Goal: Task Accomplishment & Management: Manage account settings

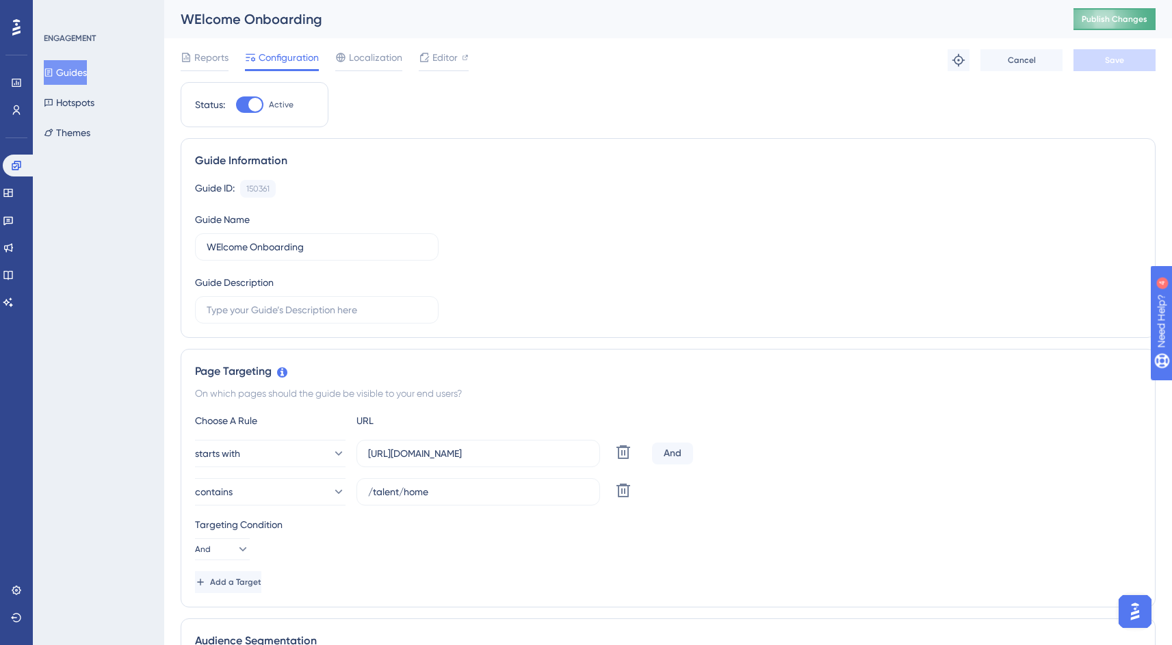
click at [1116, 22] on span "Publish Changes" at bounding box center [1115, 19] width 66 height 11
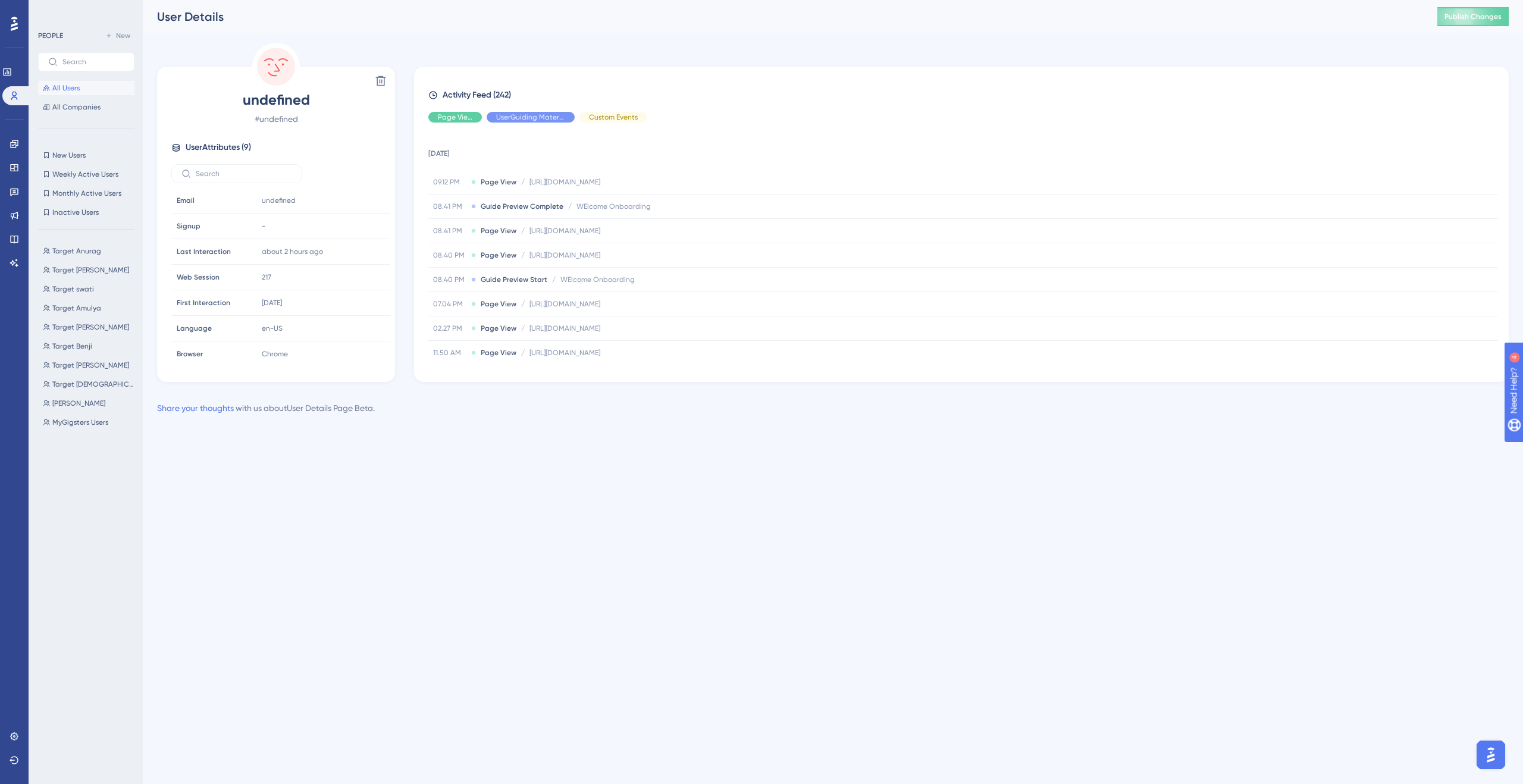
drag, startPoint x: 1498, startPoint y: 758, endPoint x: 2970, endPoint y: 1496, distance: 1646.6
click at [1498, 758] on img "Open AI Assistant Launcher" at bounding box center [1490, 754] width 22 height 22
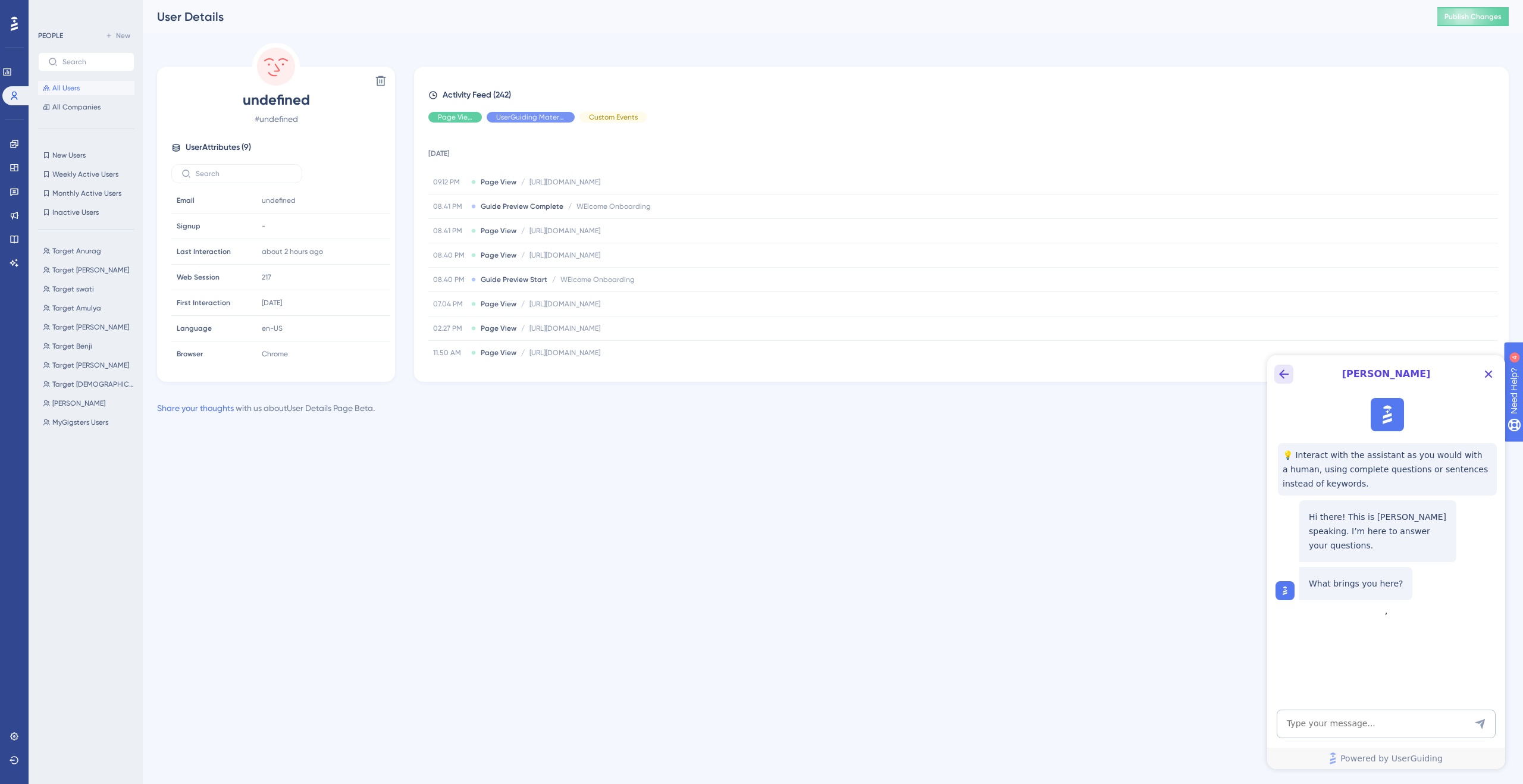
click at [1284, 369] on icon "Back Button" at bounding box center [1283, 374] width 14 height 14
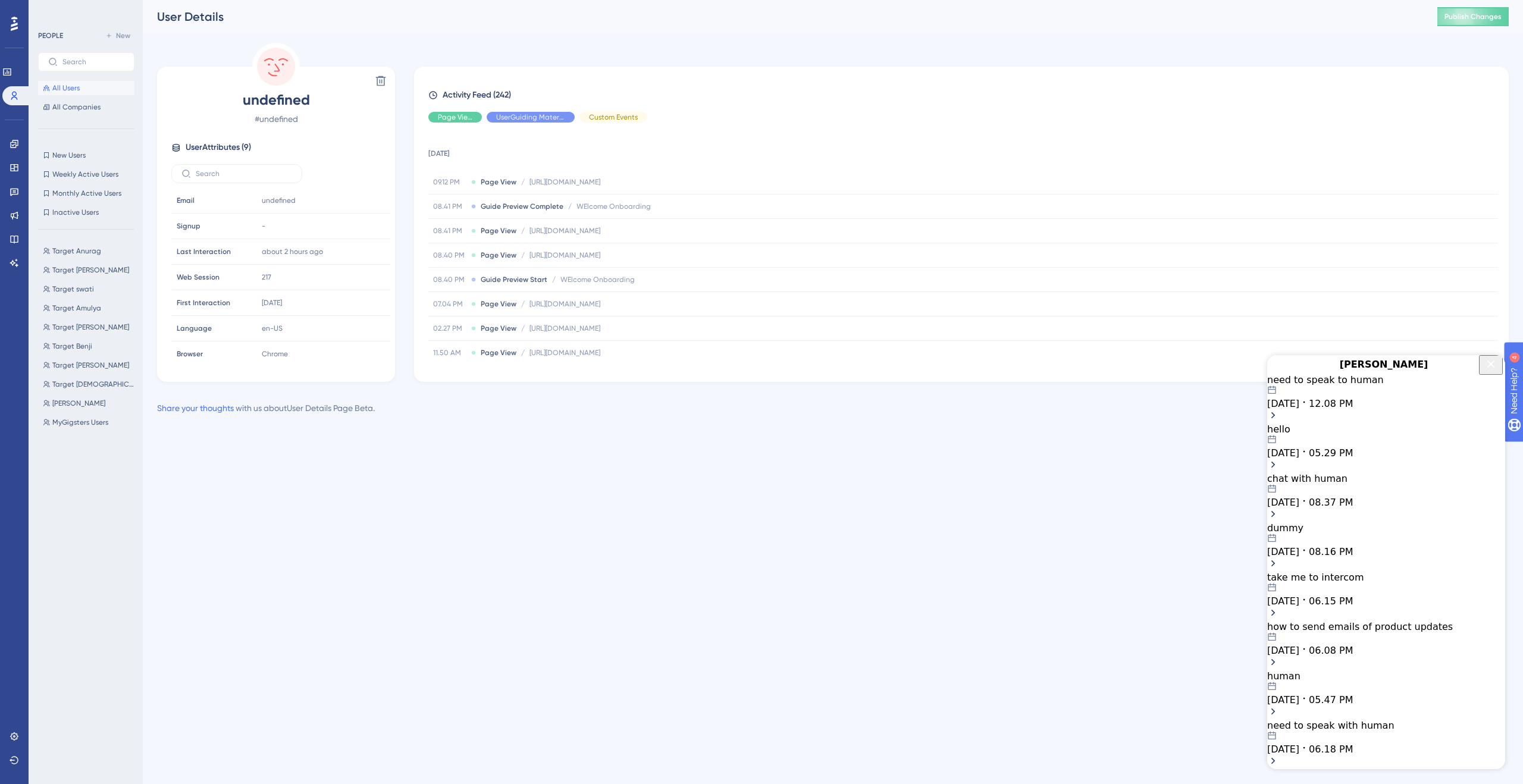
click at [1308, 407] on icon "Open chat history starts with message: need to speak to human" at bounding box center [1303, 402] width 10 height 10
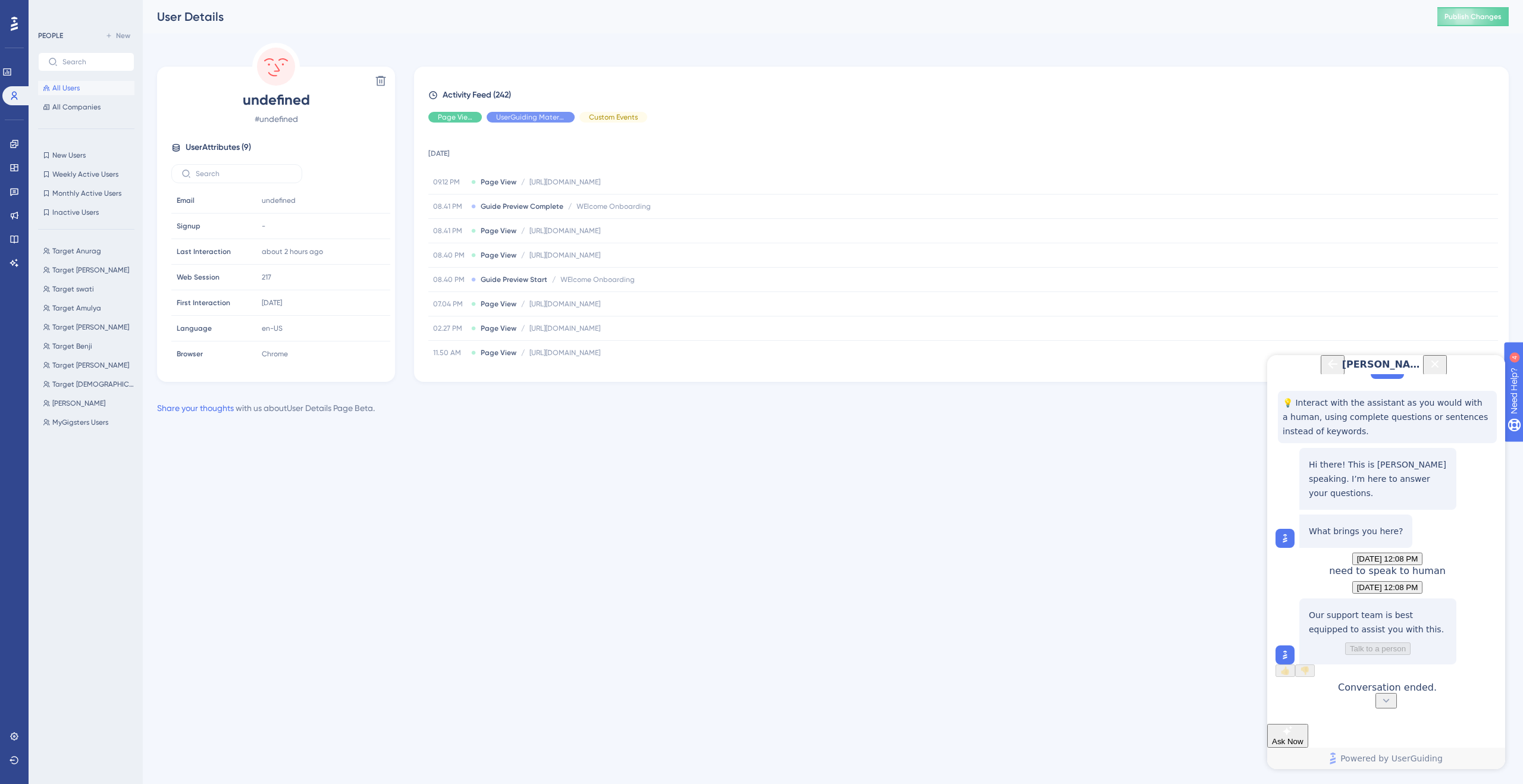
scroll to position [103, 0]
click at [1320, 375] on button "Back Button" at bounding box center [1332, 364] width 23 height 20
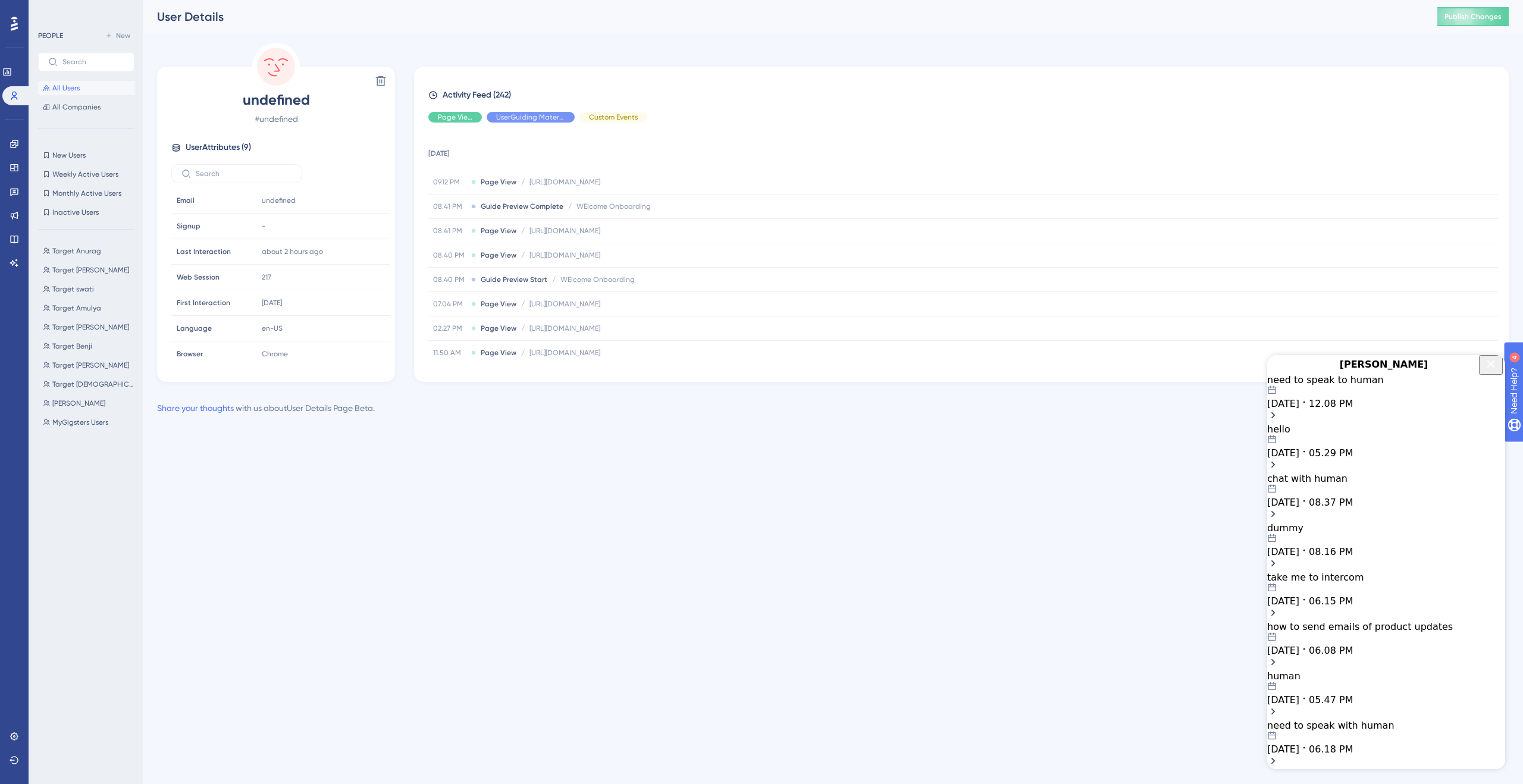
click at [1299, 508] on span "[DATE]" at bounding box center [1282, 502] width 32 height 11
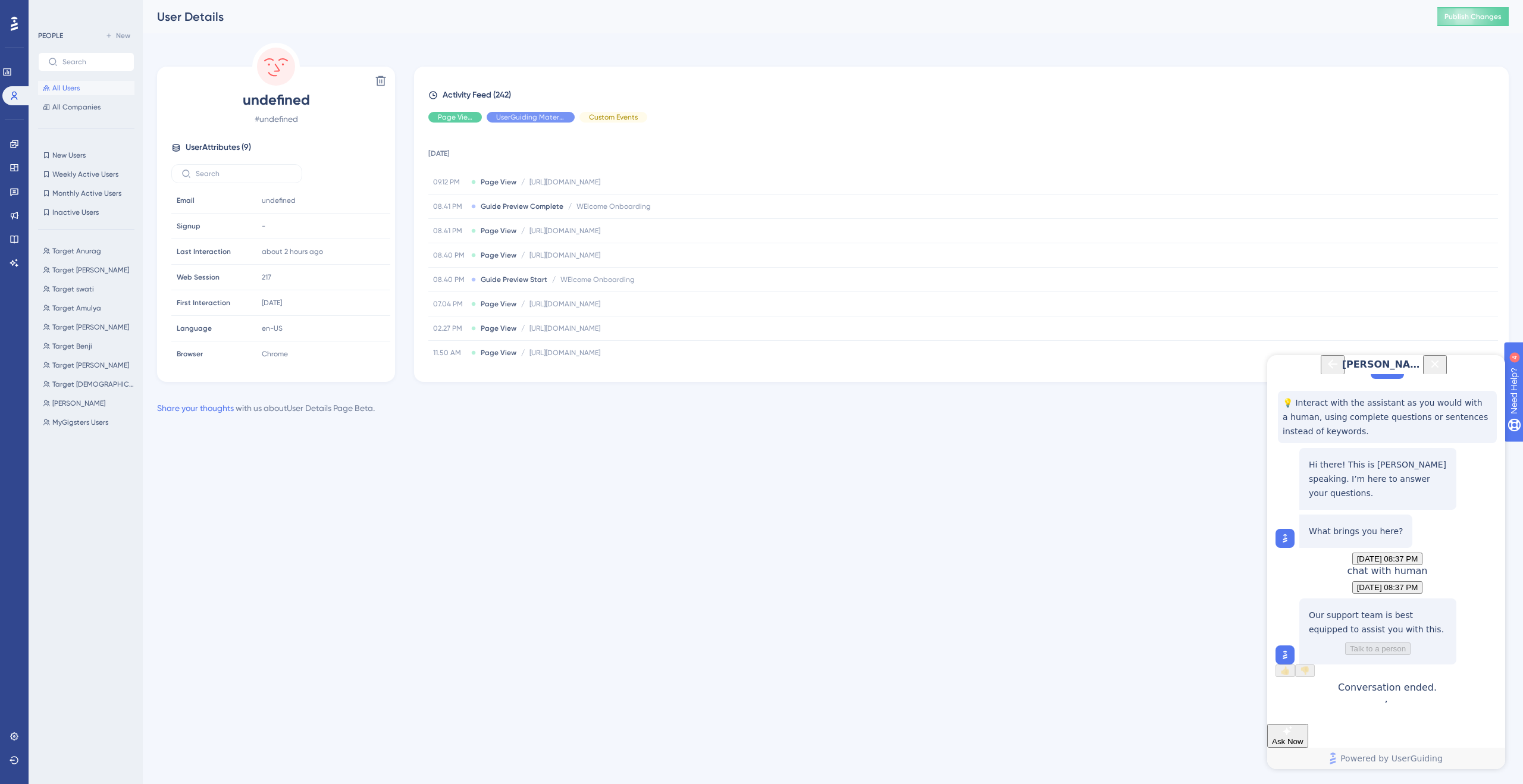
click at [1327, 369] on icon "Back Button" at bounding box center [1332, 363] width 10 height 10
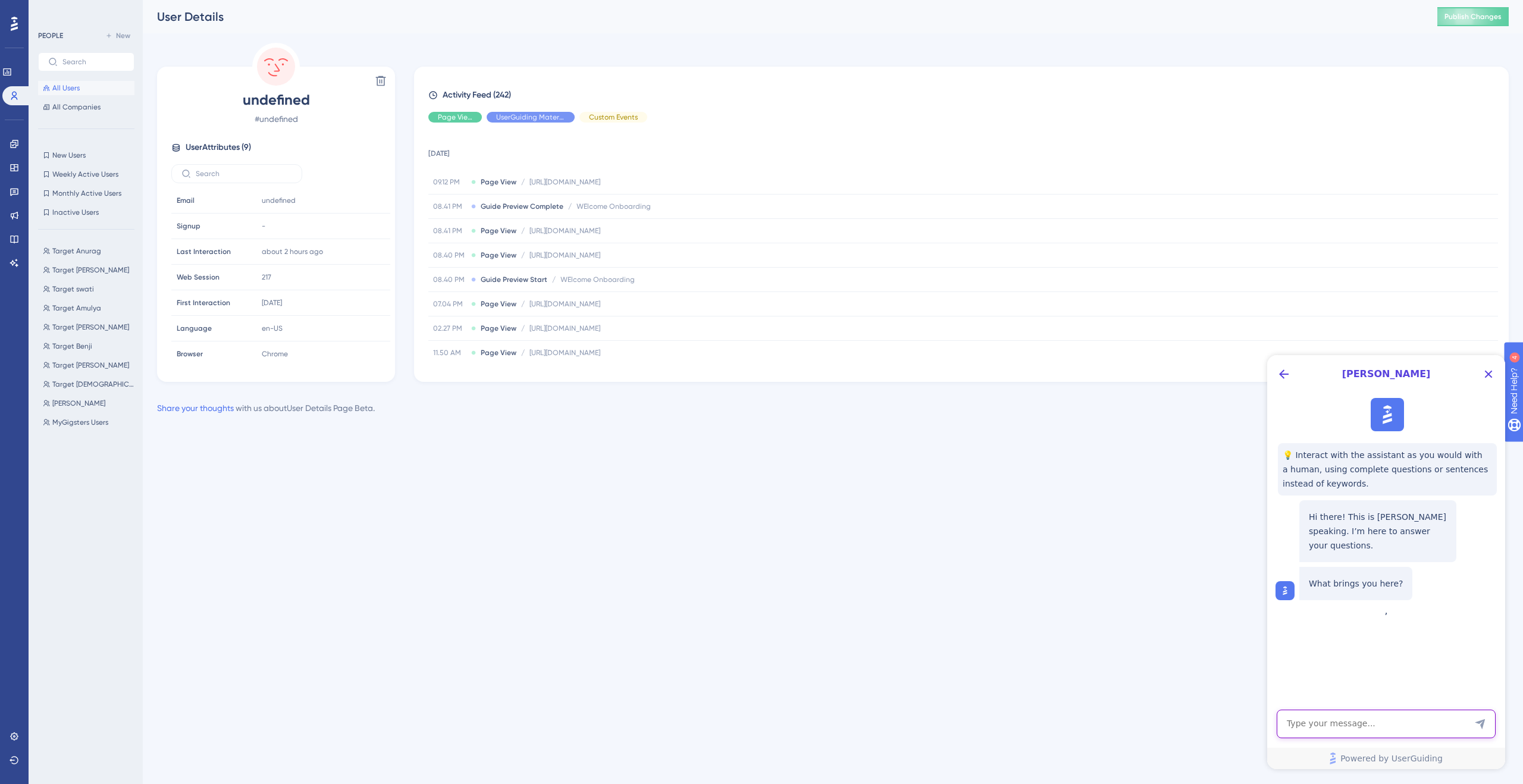
click at [1373, 719] on textarea "AI Assistant Text Input" at bounding box center [1386, 723] width 219 height 29
type textarea "talk to a person [PERSON_NAME]"
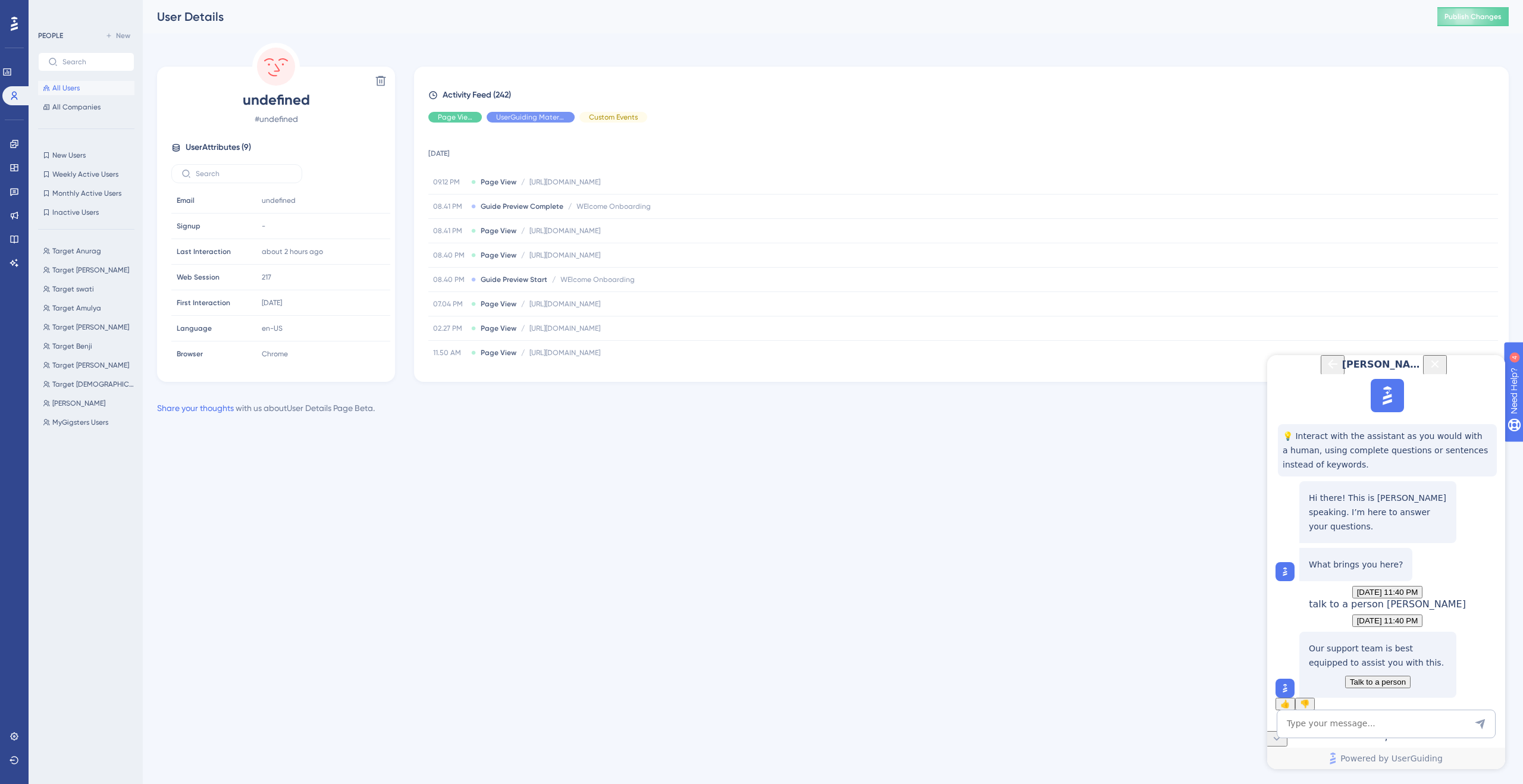
scroll to position [91, 0]
click at [1393, 677] on span "Talk to a person" at bounding box center [1378, 681] width 56 height 9
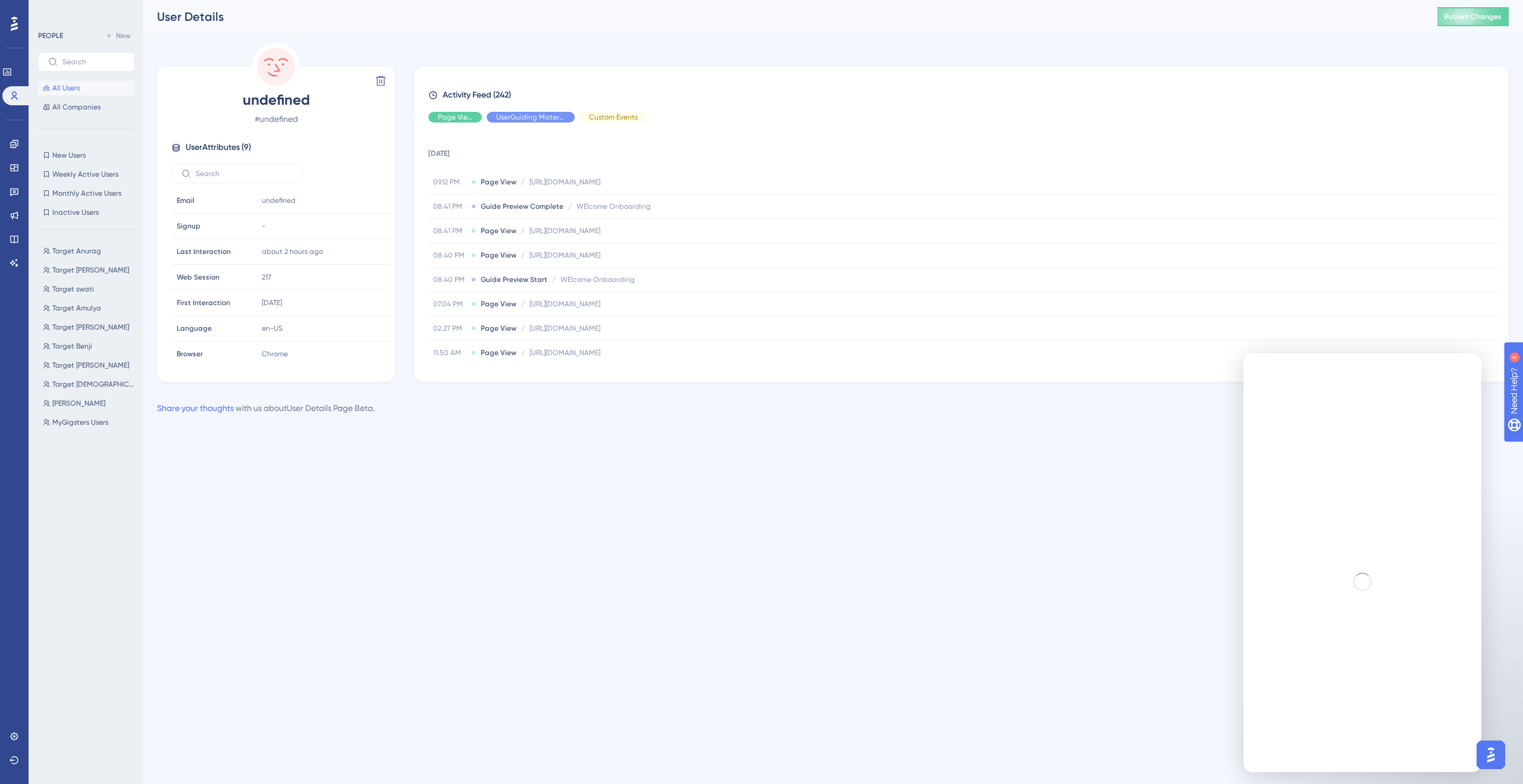
scroll to position [0, 0]
click at [1265, 374] on icon "go back" at bounding box center [1261, 369] width 10 height 10
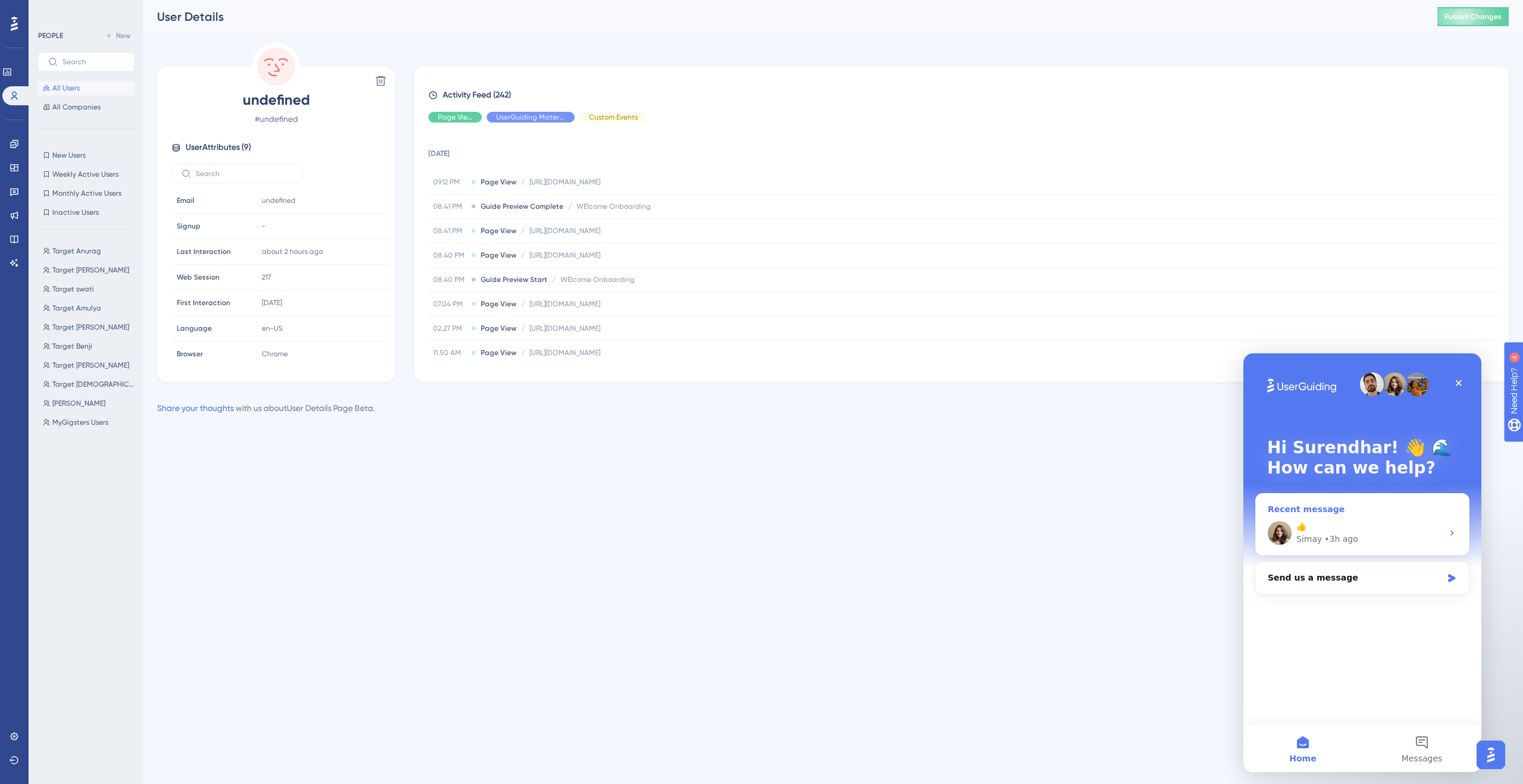
click at [1316, 519] on div "👍 Simay • 3h ago" at bounding box center [1361, 533] width 213 height 44
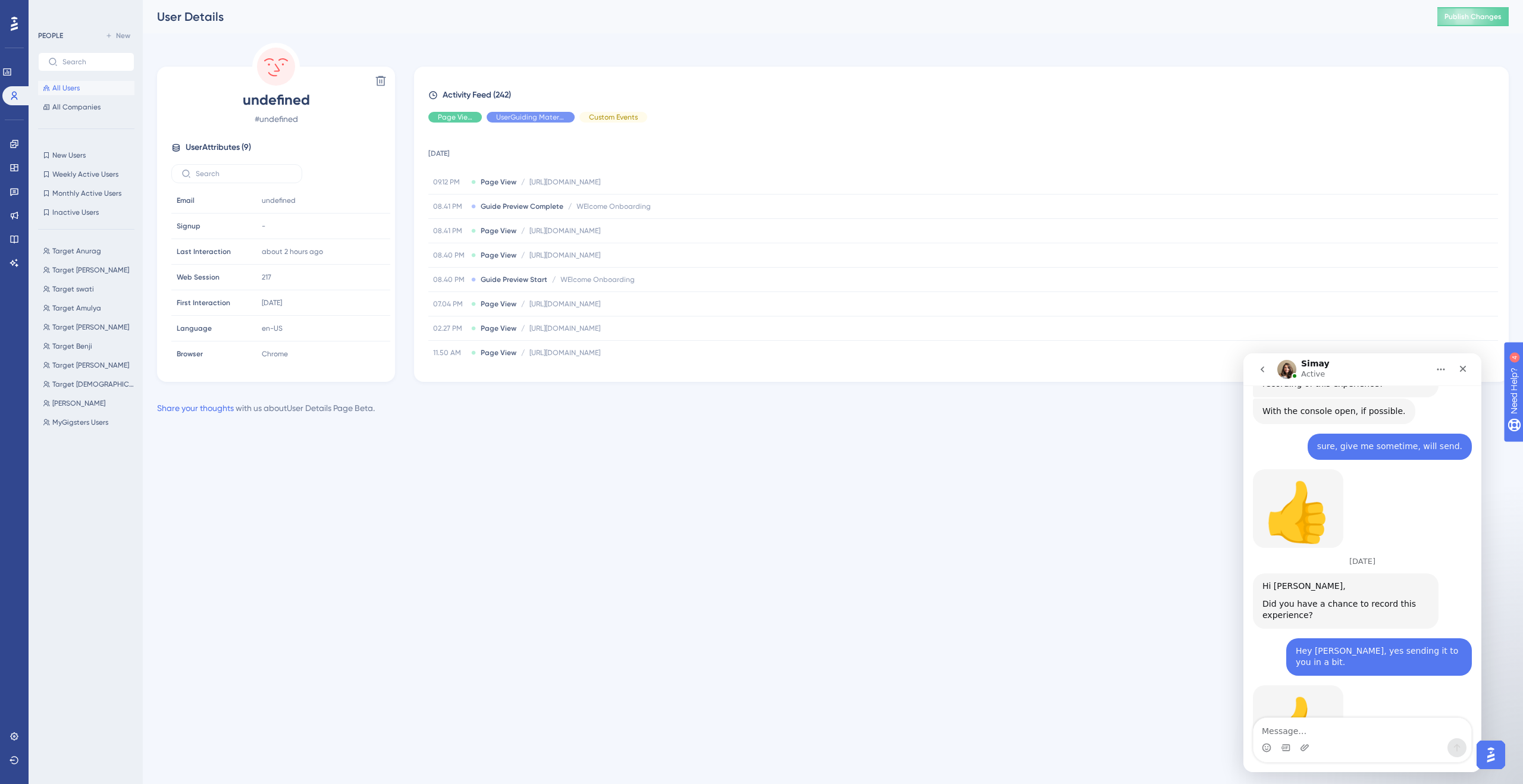
scroll to position [834, 0]
type textarea "Hey [PERSON_NAME]"
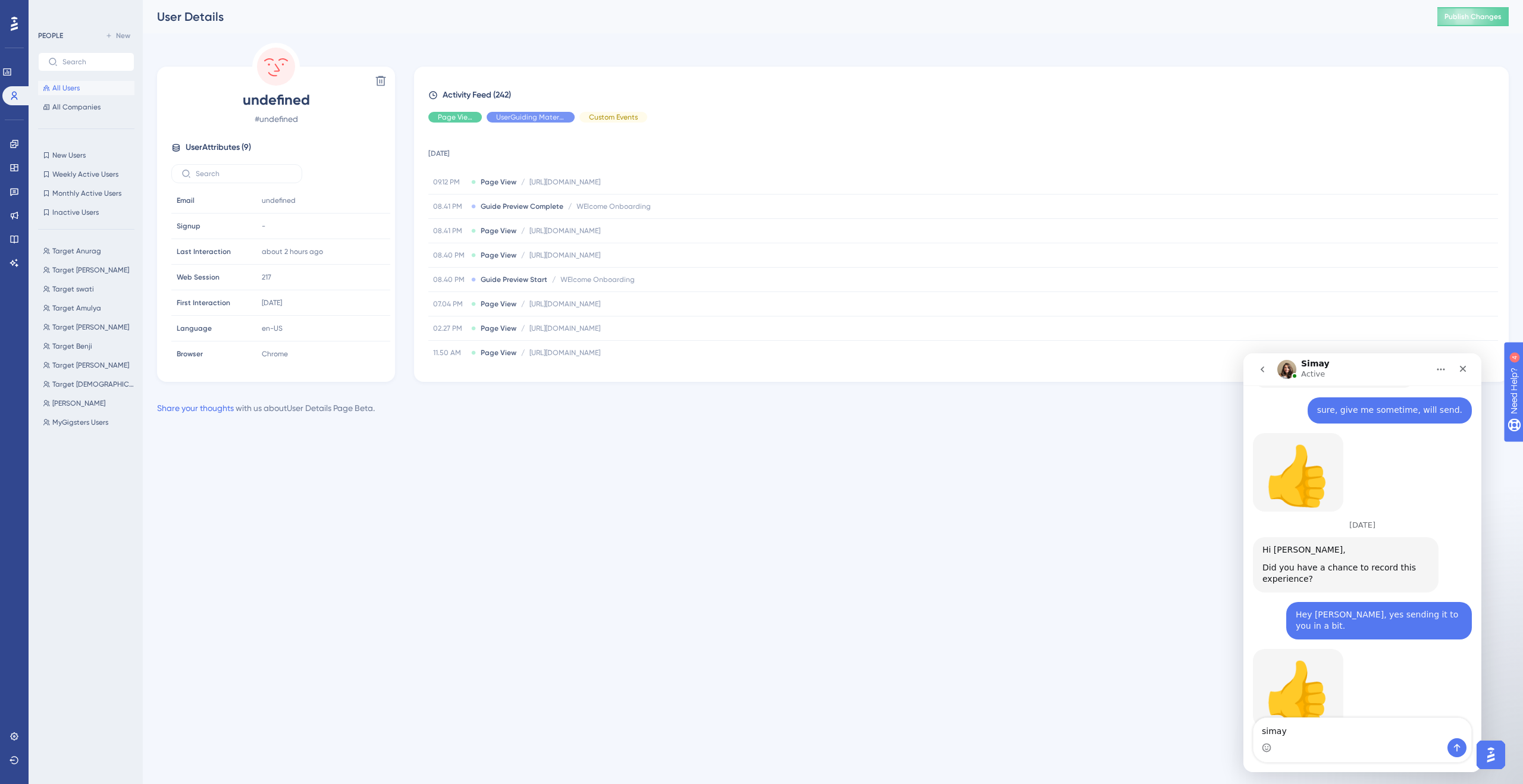
type textarea "simay*"
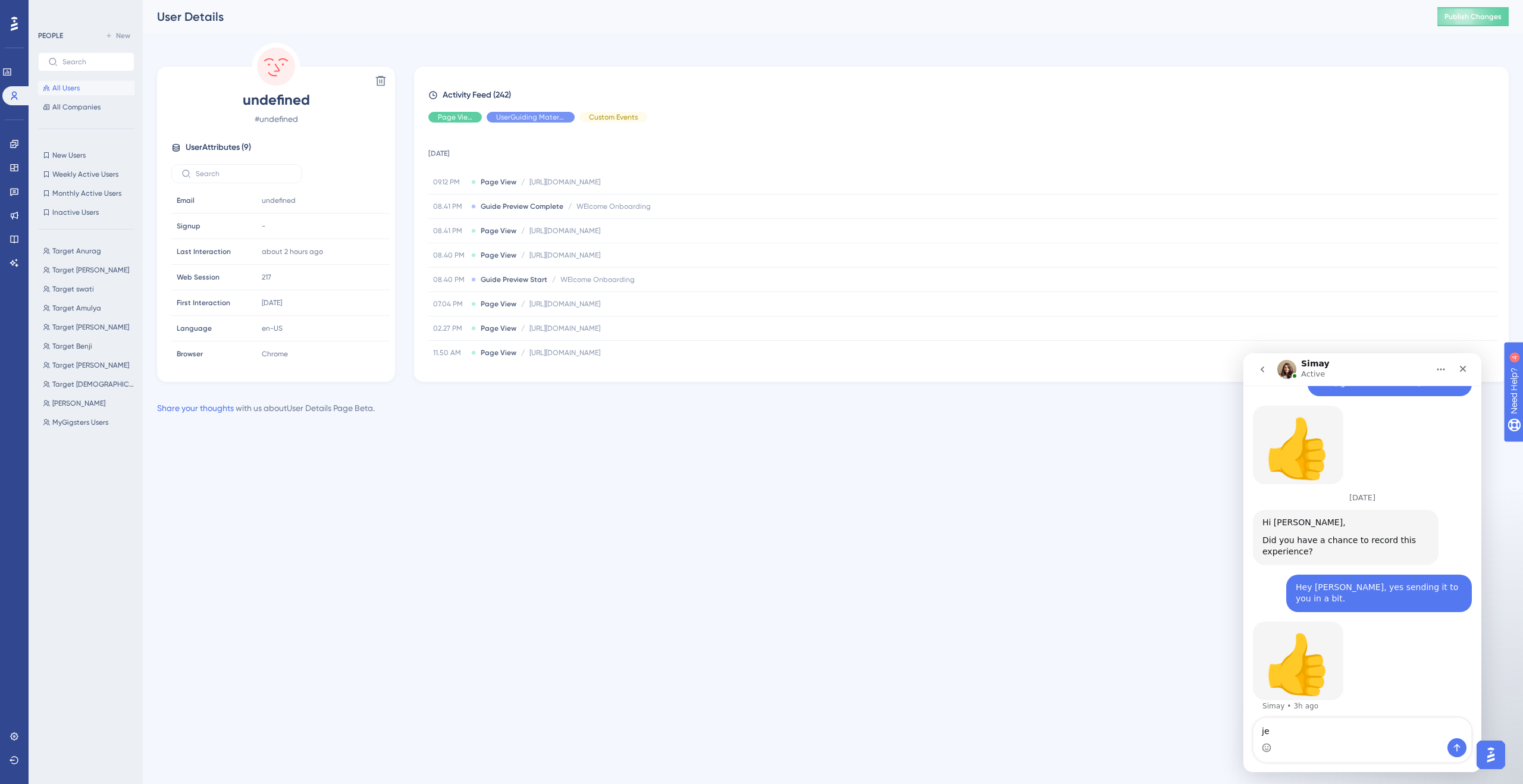
type textarea "j"
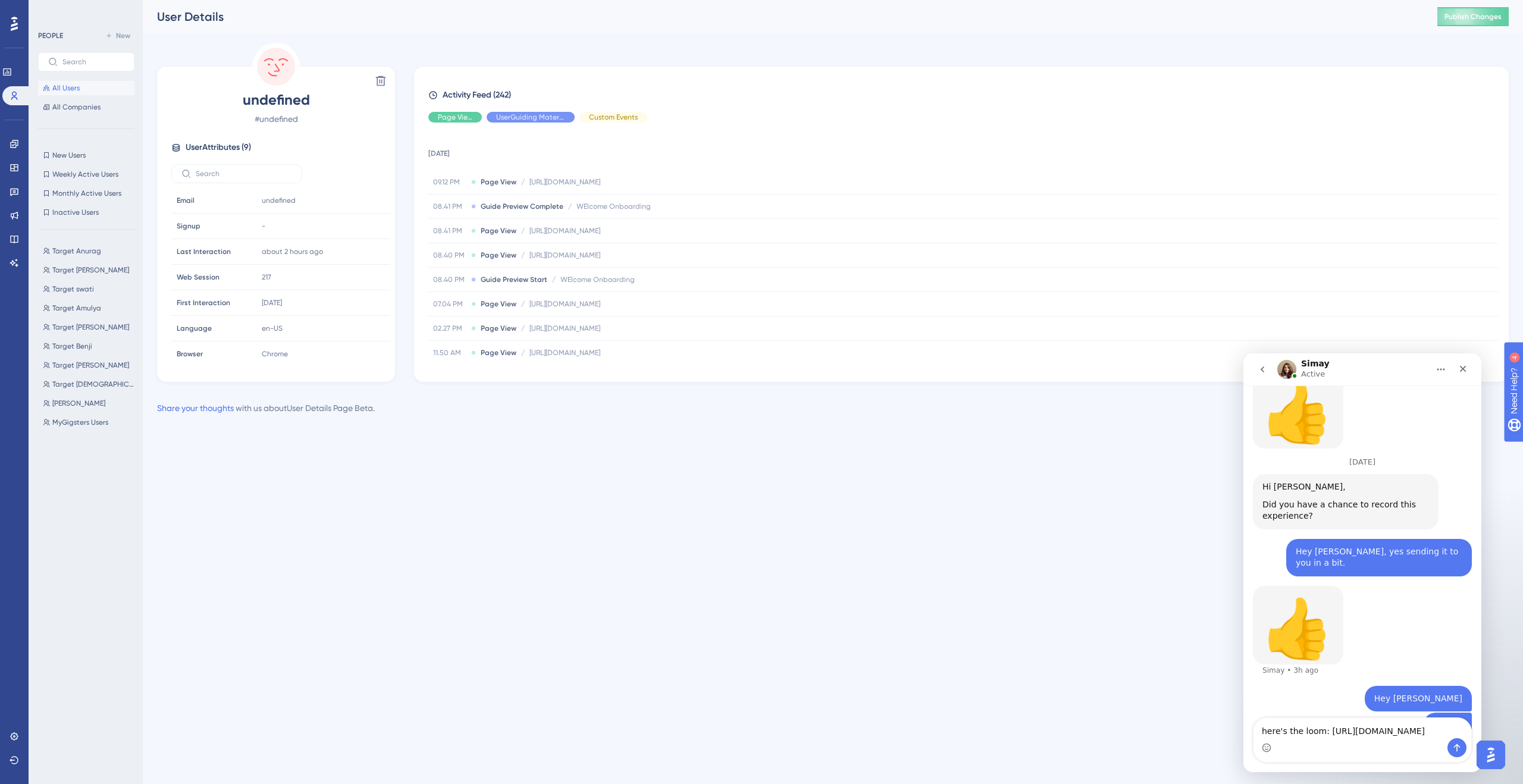
type textarea "here's the loom: [URL][DOMAIN_NAME]"
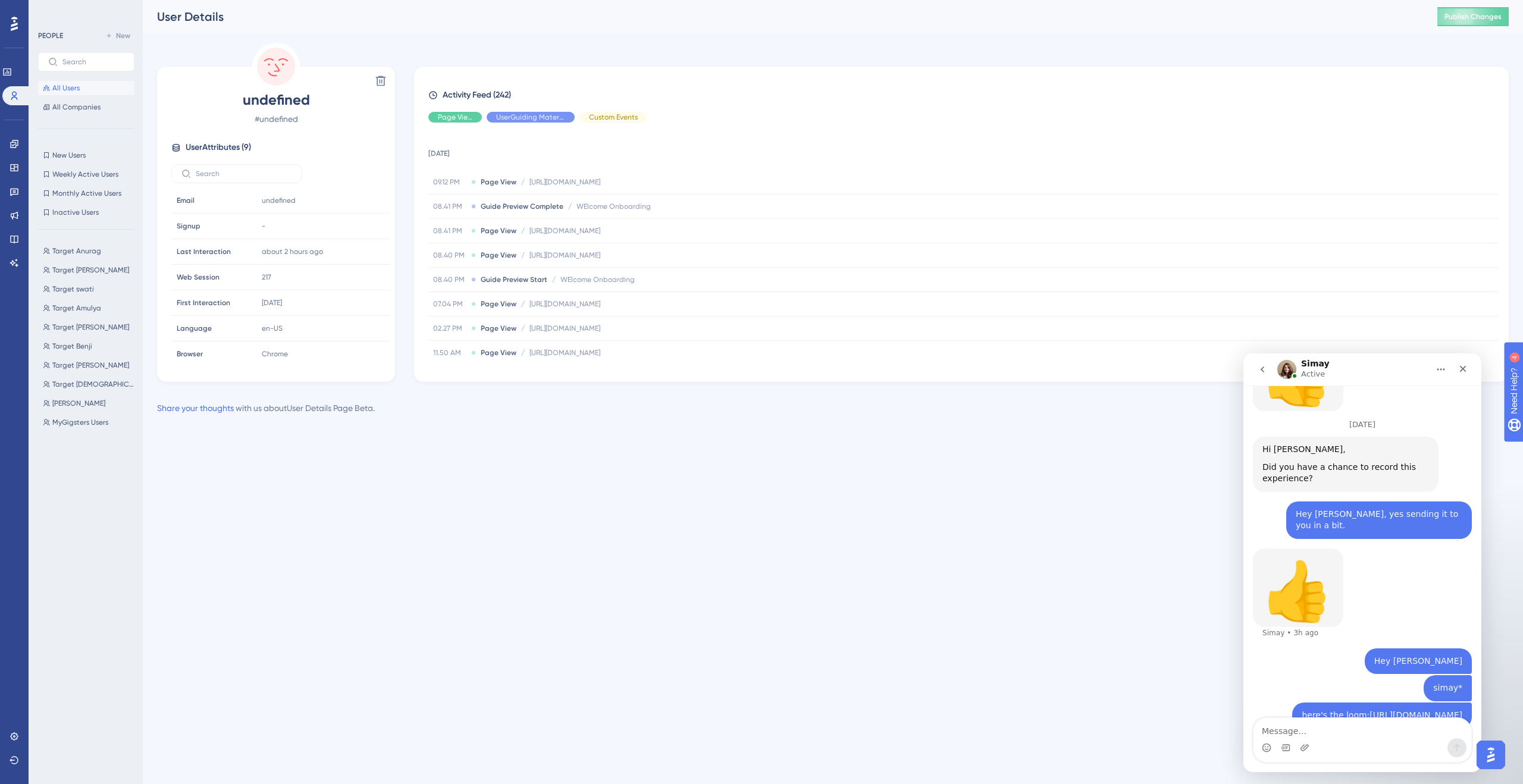
click at [80, 85] on button "All Users" at bounding box center [86, 88] width 96 height 14
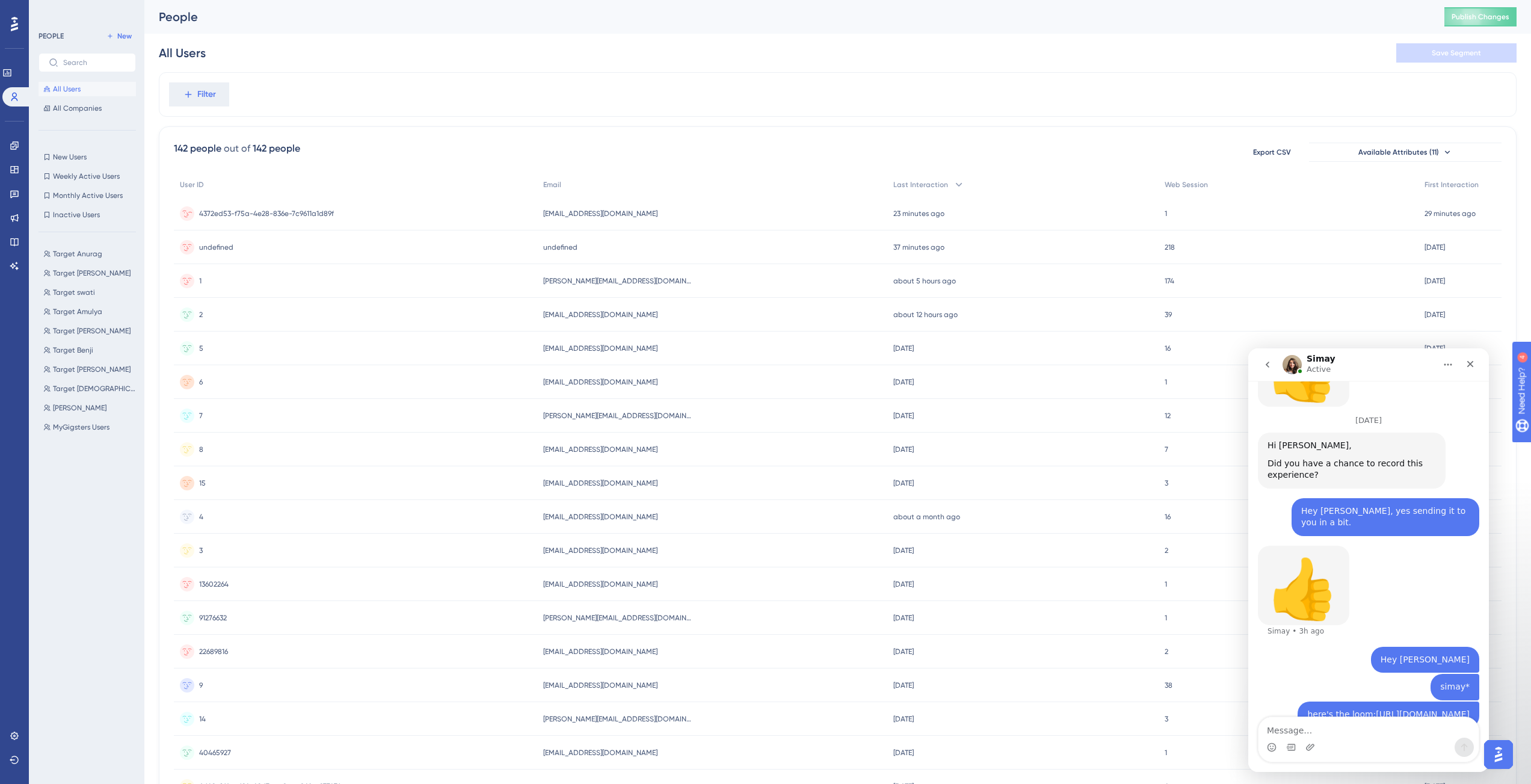
click at [336, 213] on div "4372ed53-f75a-4e28-836e-7c9611a1d89f 4372ed53-f75a-4e28-836e-7c9611a1d89f" at bounding box center [355, 214] width 363 height 33
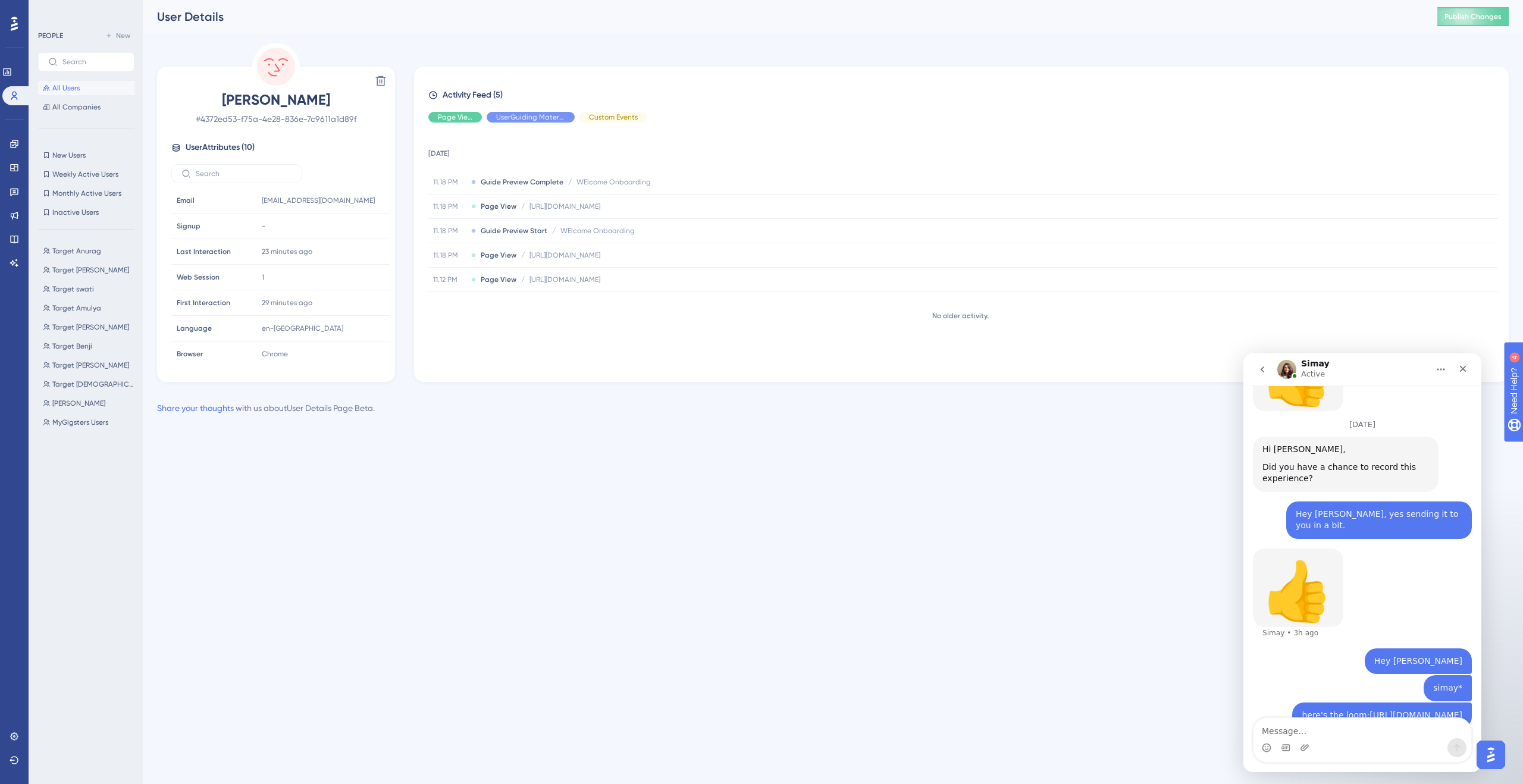
click at [60, 86] on span "All Users" at bounding box center [65, 88] width 27 height 10
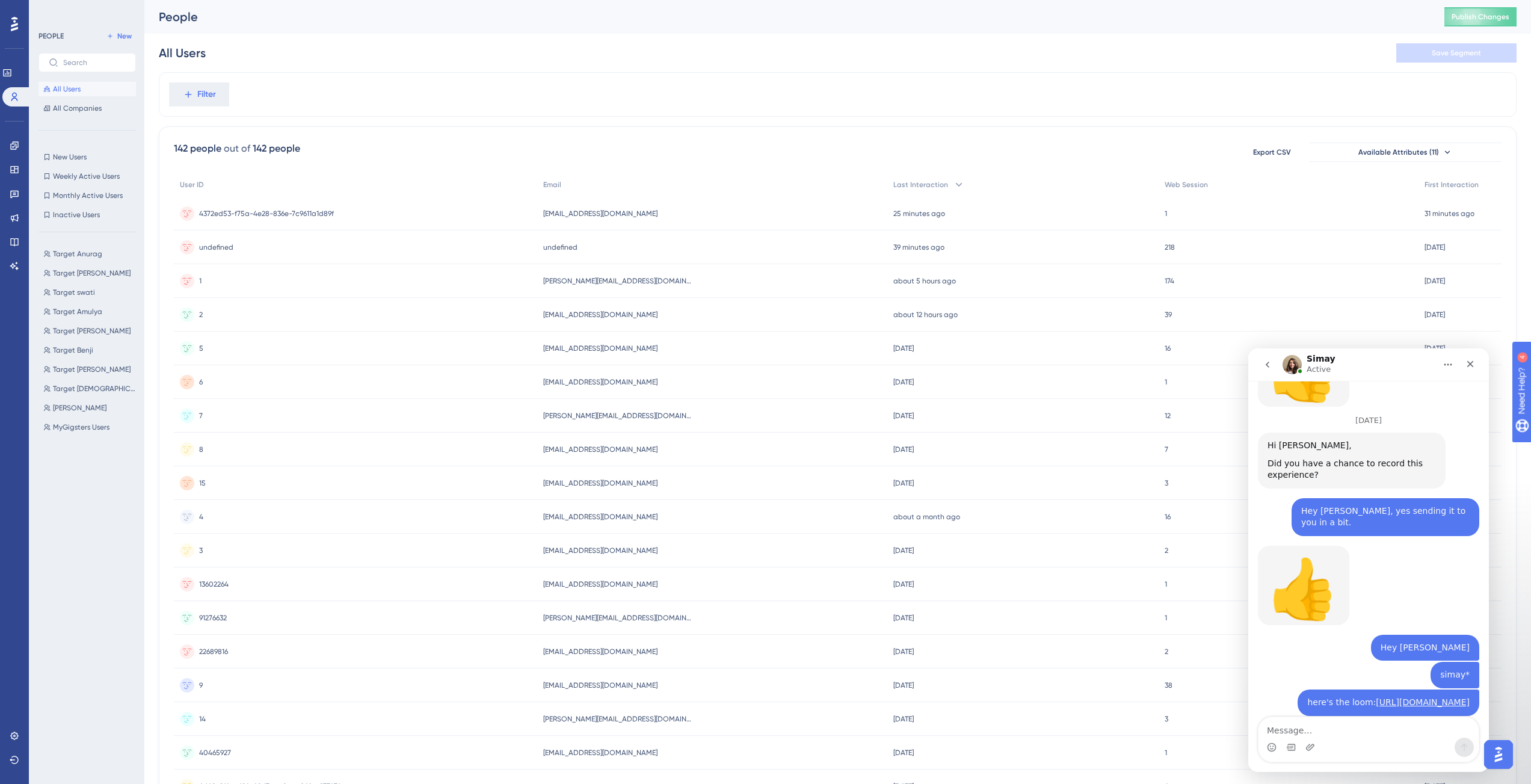
scroll to position [1018, 0]
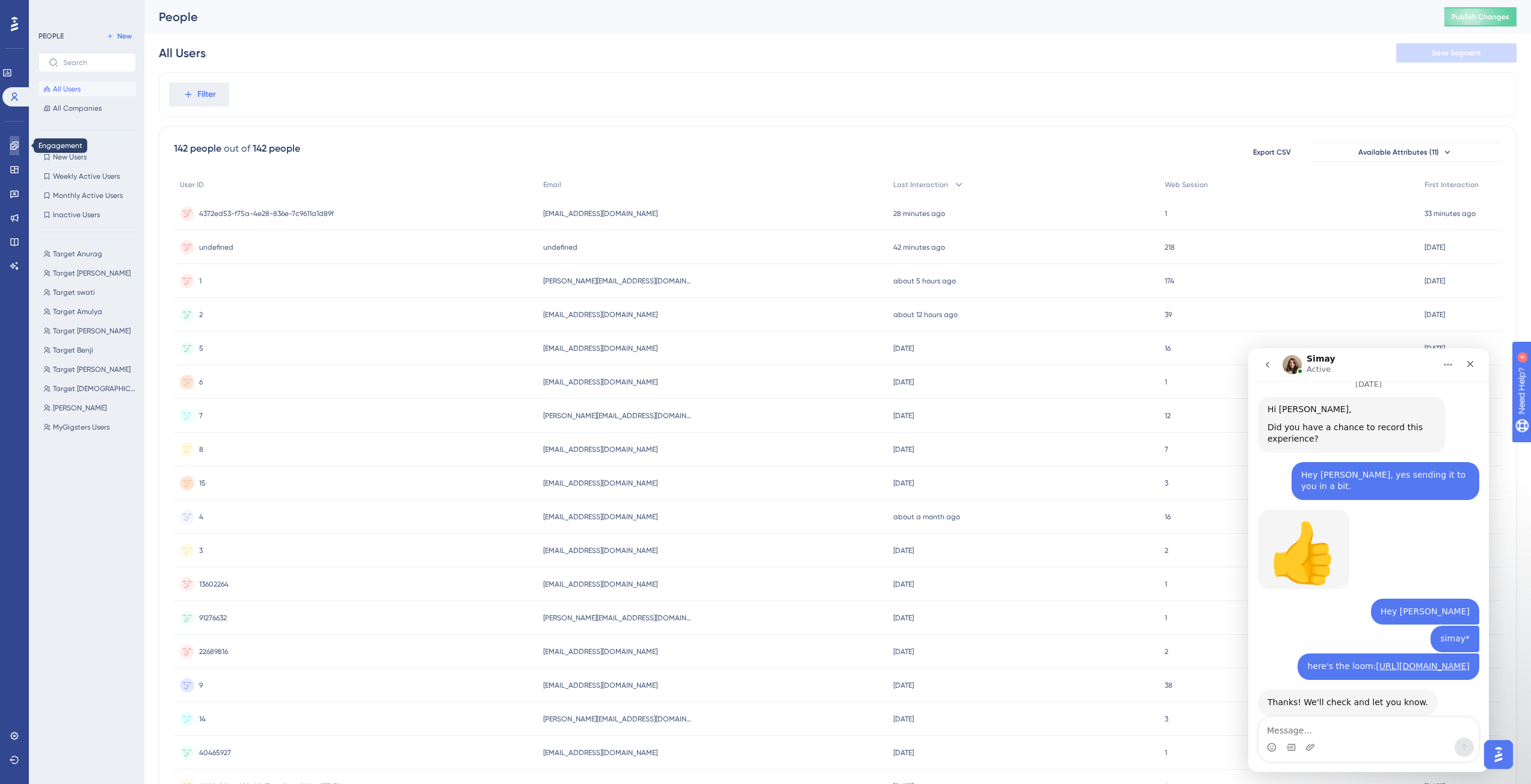
click at [16, 149] on icon at bounding box center [14, 145] width 10 height 10
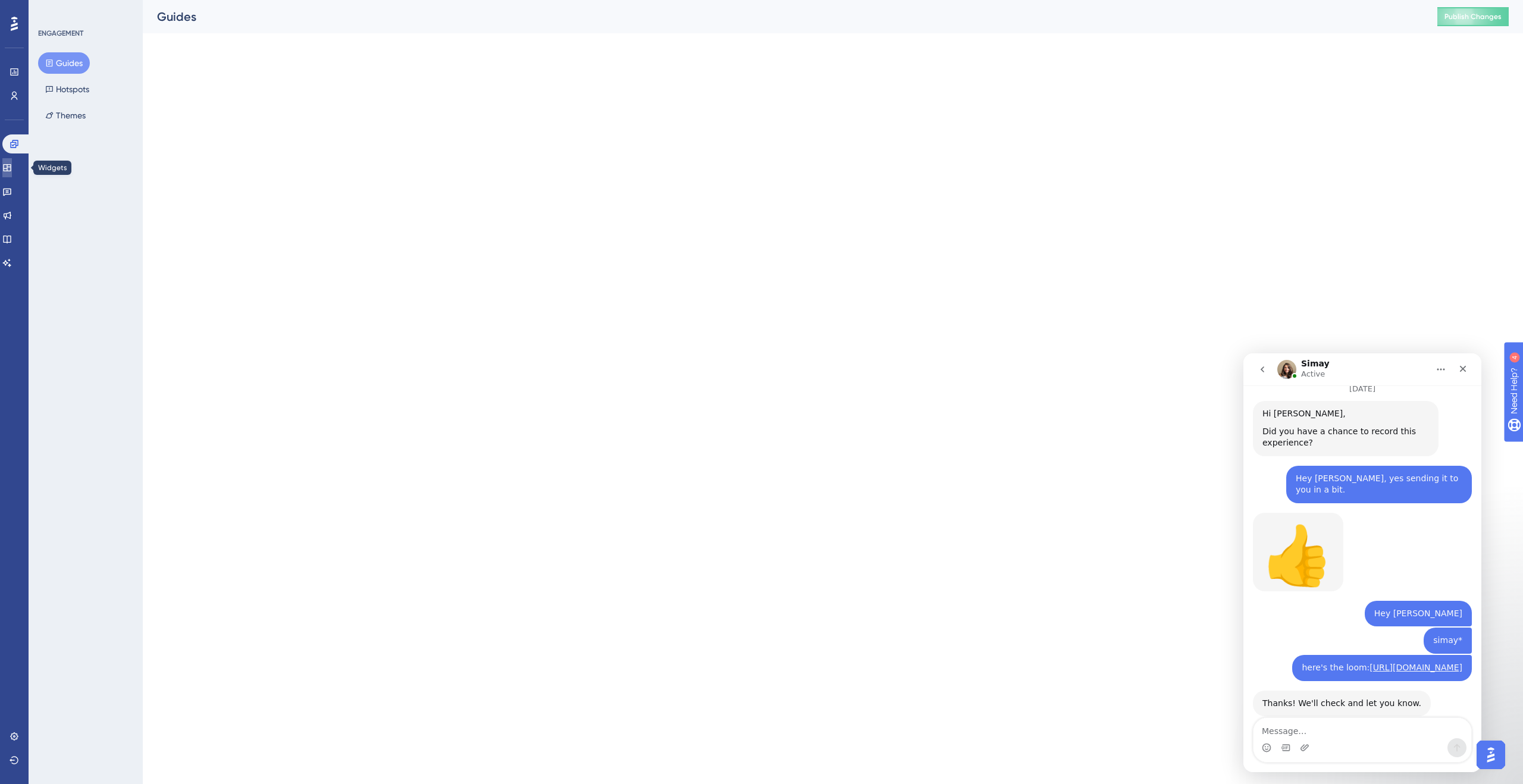
click at [12, 168] on icon at bounding box center [7, 167] width 10 height 10
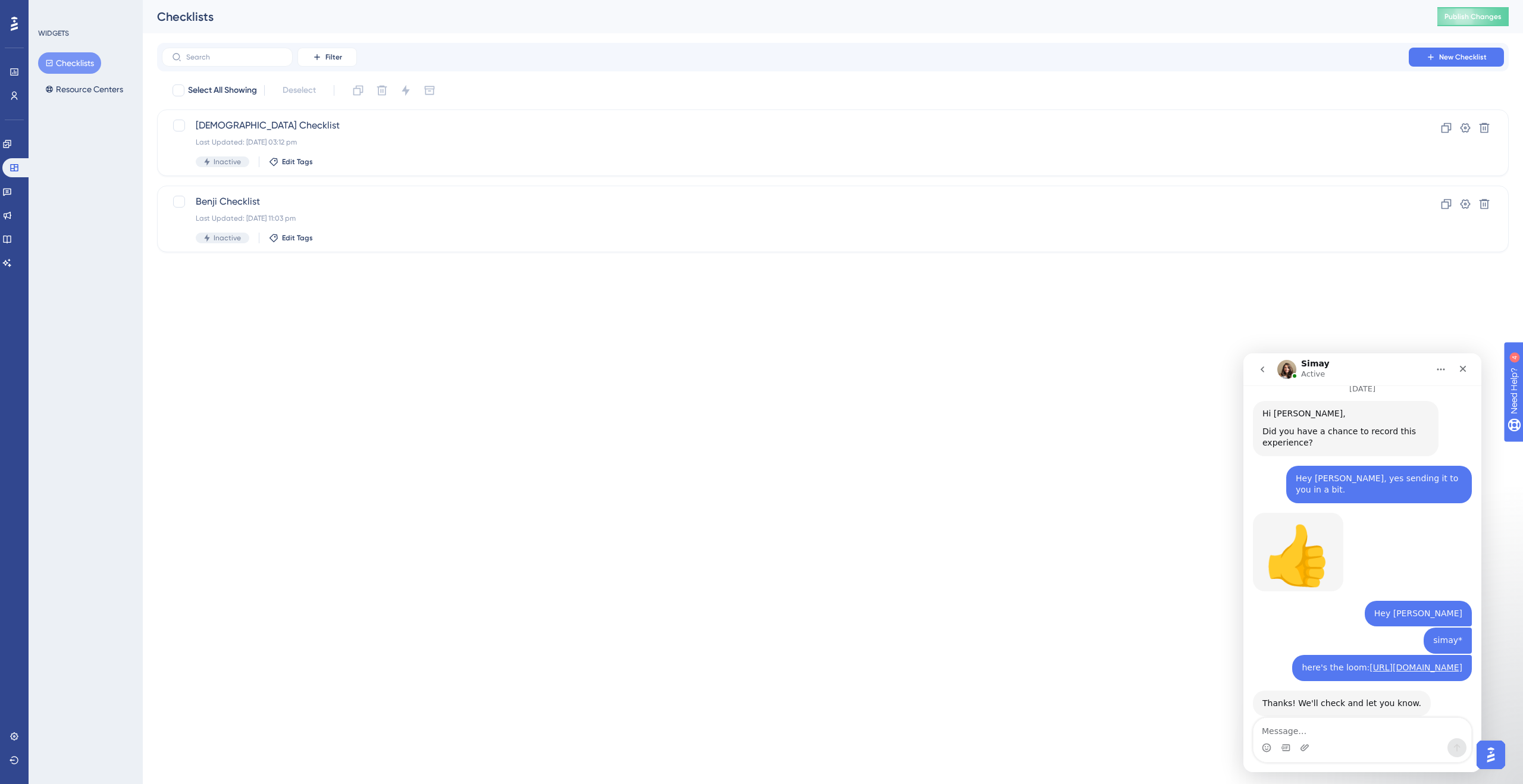
click at [12, 154] on div "Engagement Widgets Feedback Product Updates Knowledge Base AI Assistant" at bounding box center [14, 203] width 23 height 138
click at [12, 151] on link at bounding box center [7, 144] width 10 height 19
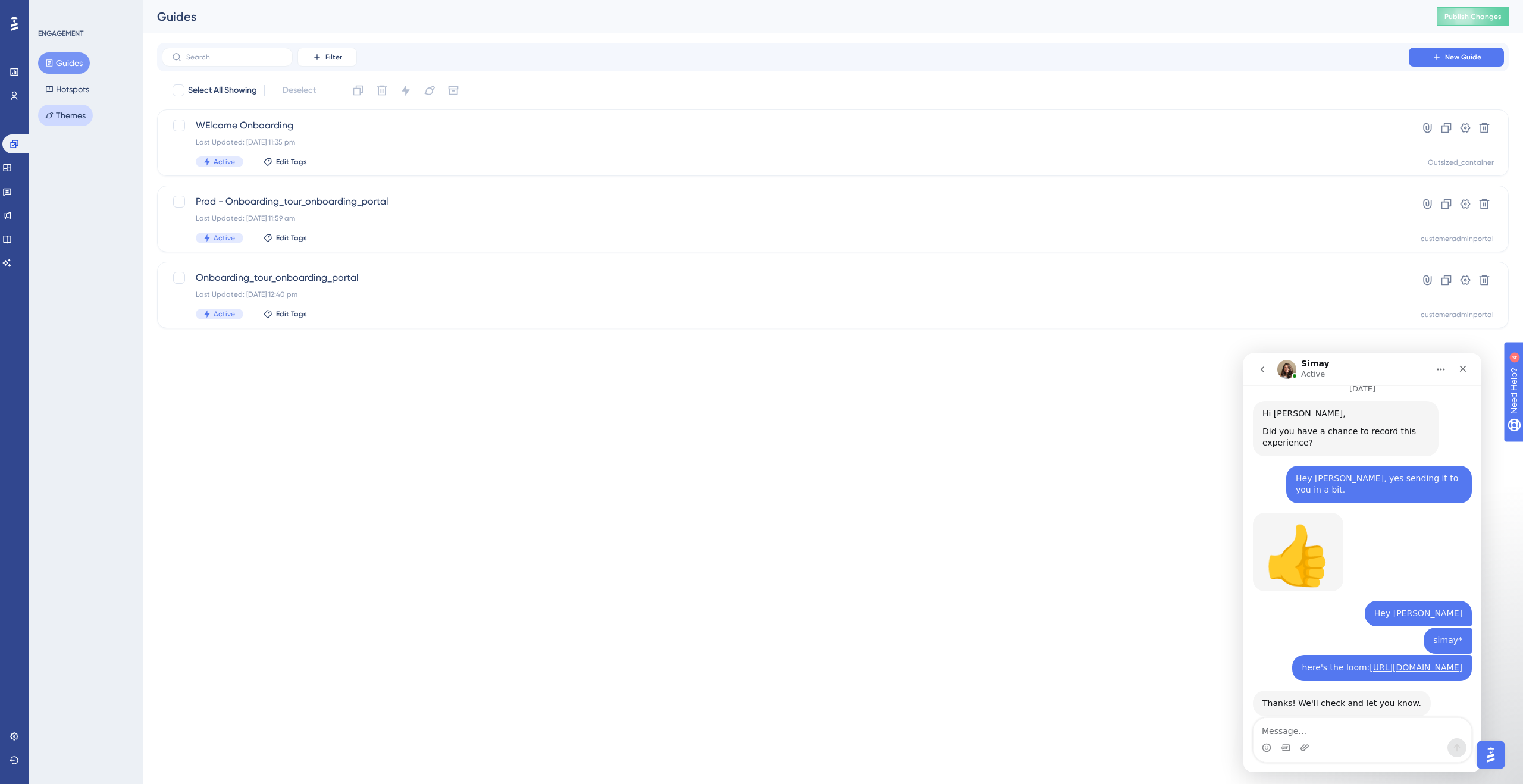
click at [50, 121] on button "Themes" at bounding box center [65, 115] width 55 height 22
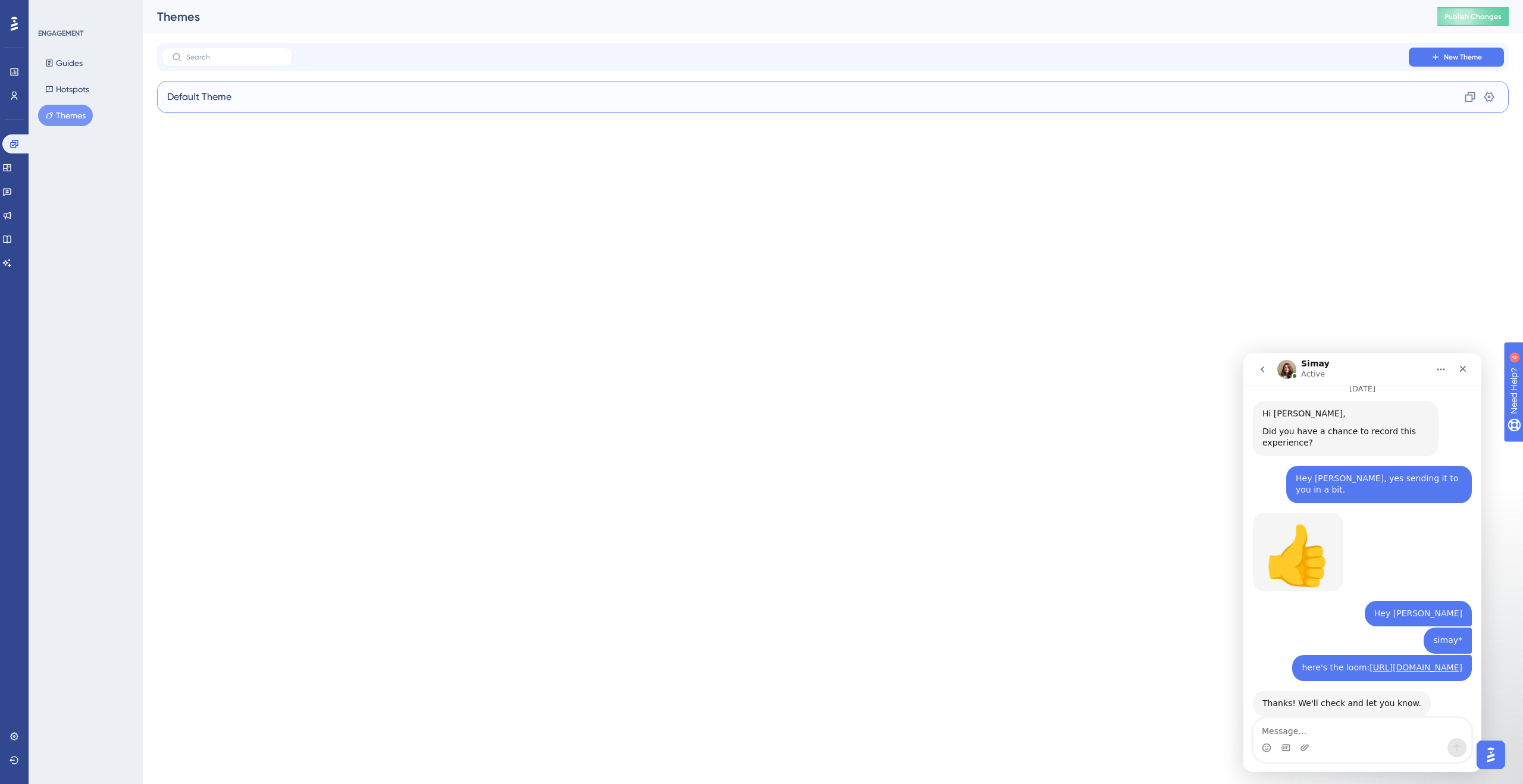
click at [414, 109] on div "Default Theme Clone Settings" at bounding box center [833, 96] width 1352 height 32
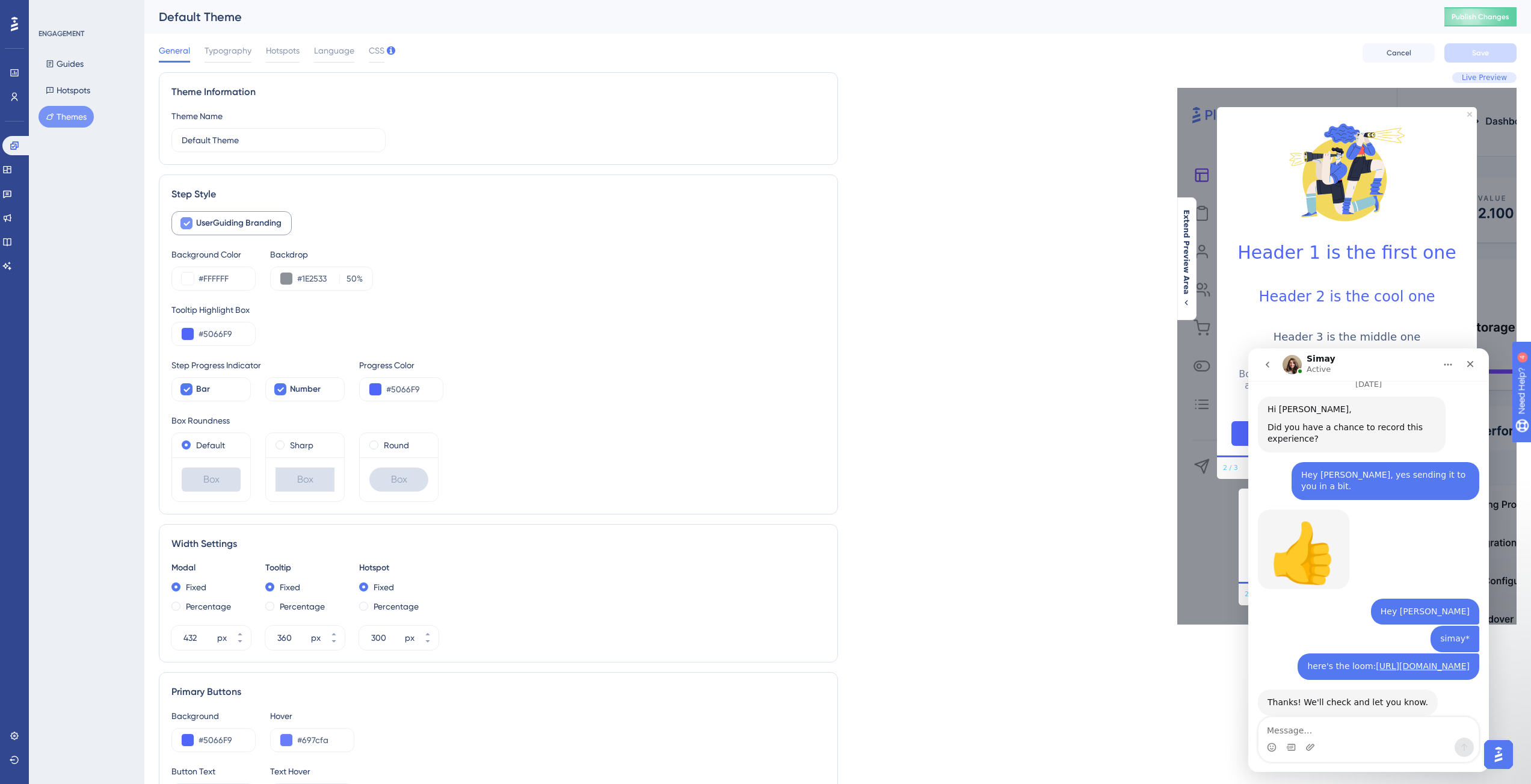
click at [186, 225] on icon at bounding box center [186, 222] width 7 height 10
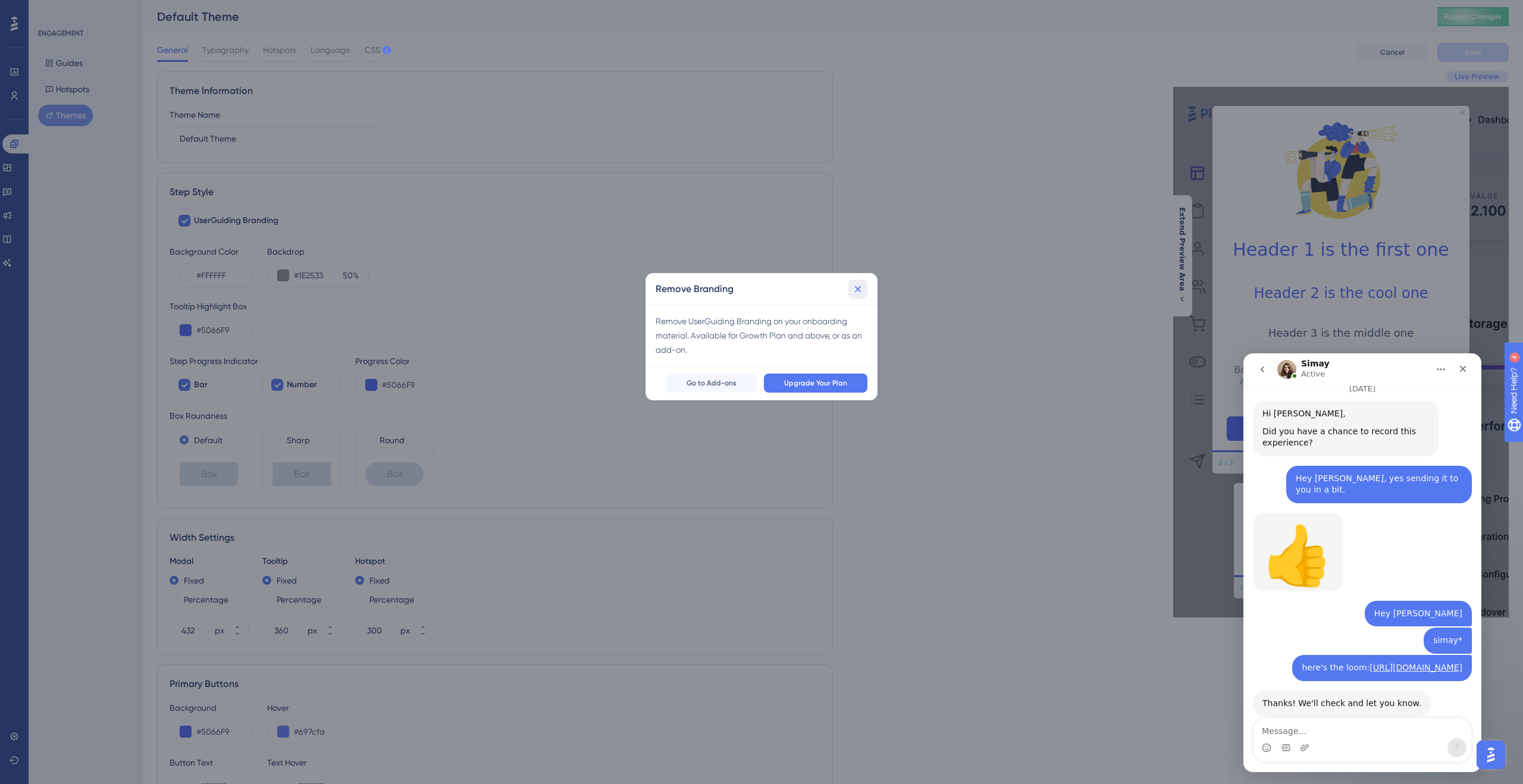
click at [863, 290] on icon at bounding box center [858, 289] width 12 height 12
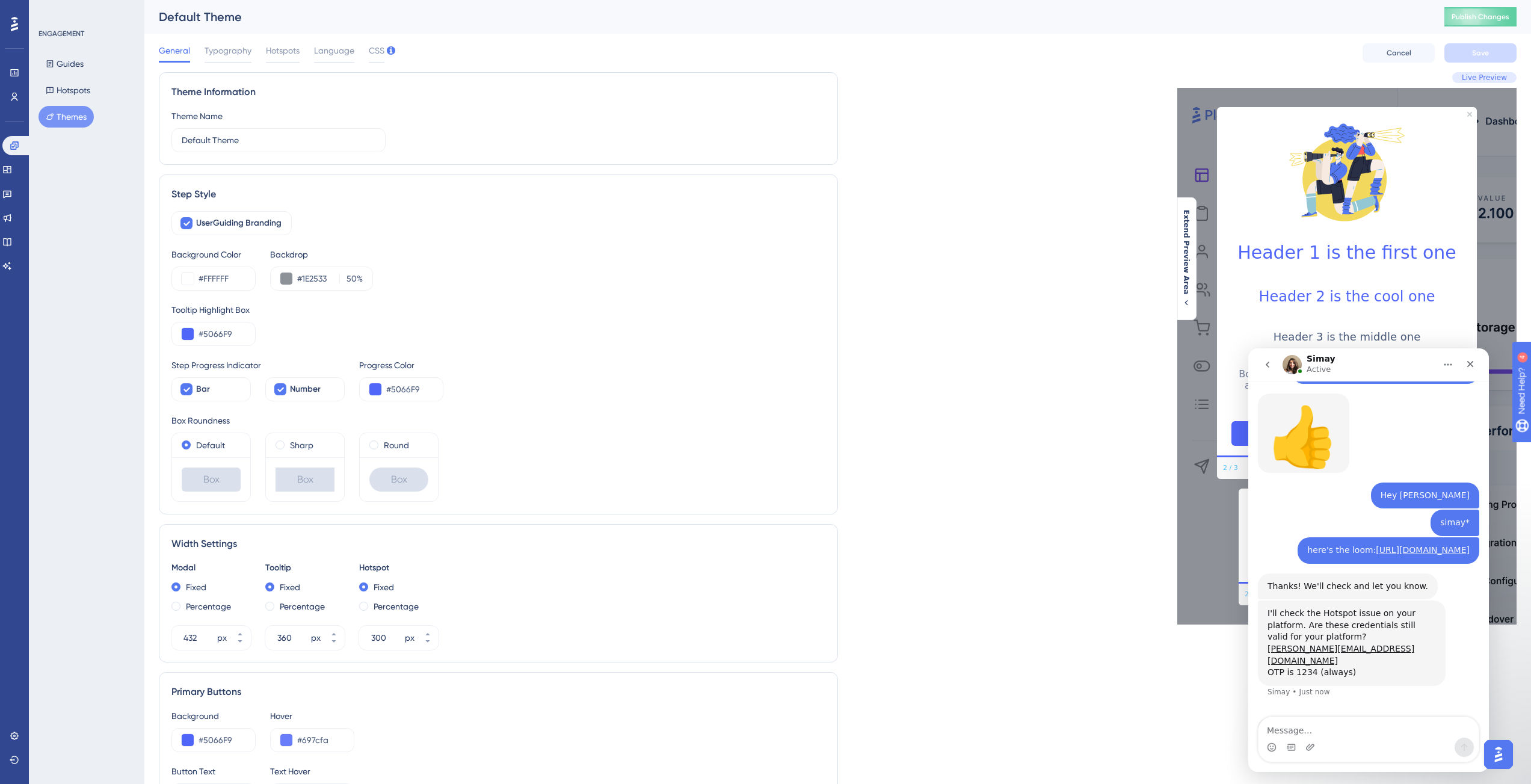
scroll to position [1138, 0]
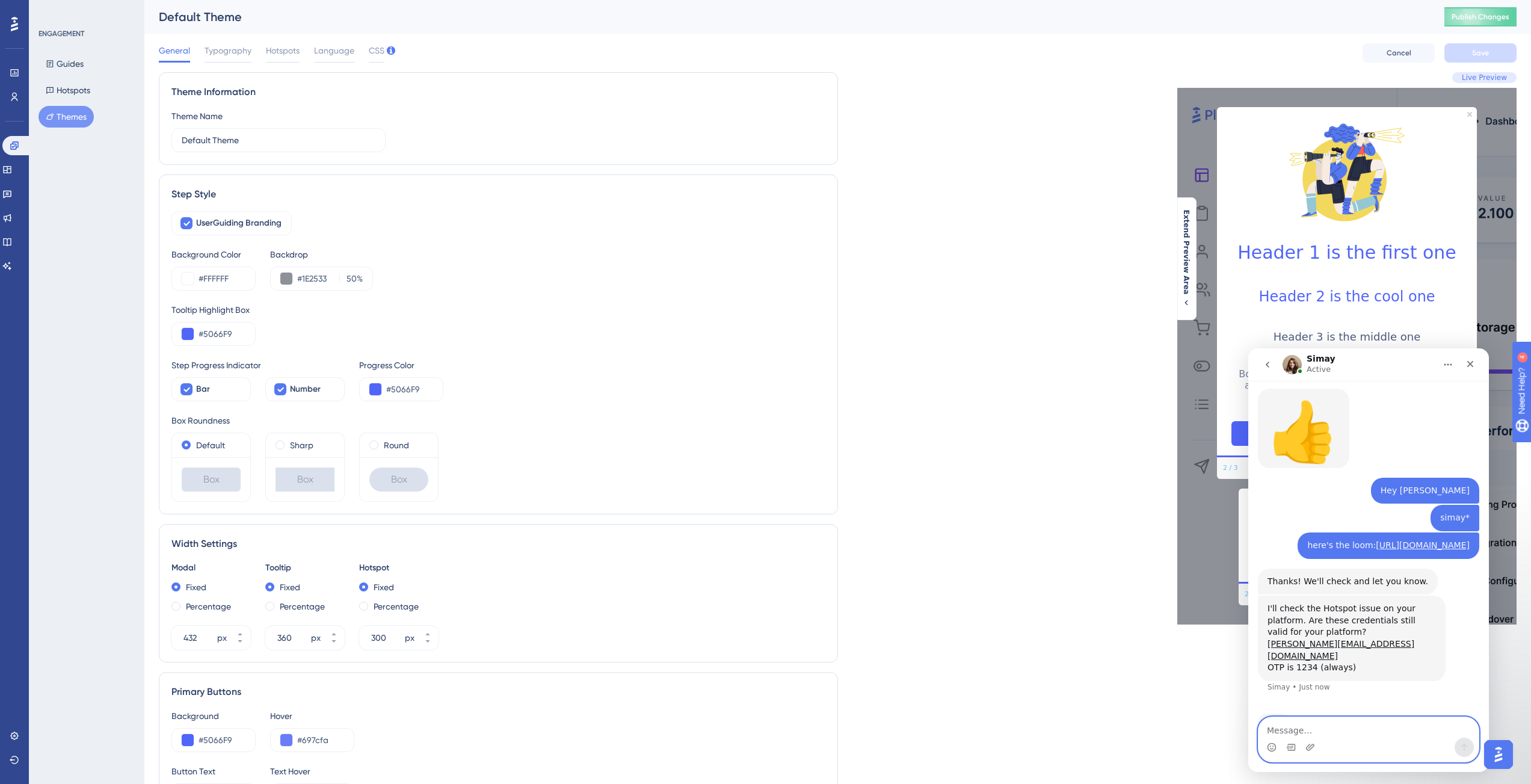
click at [1311, 726] on textarea "Message…" at bounding box center [1368, 727] width 220 height 20
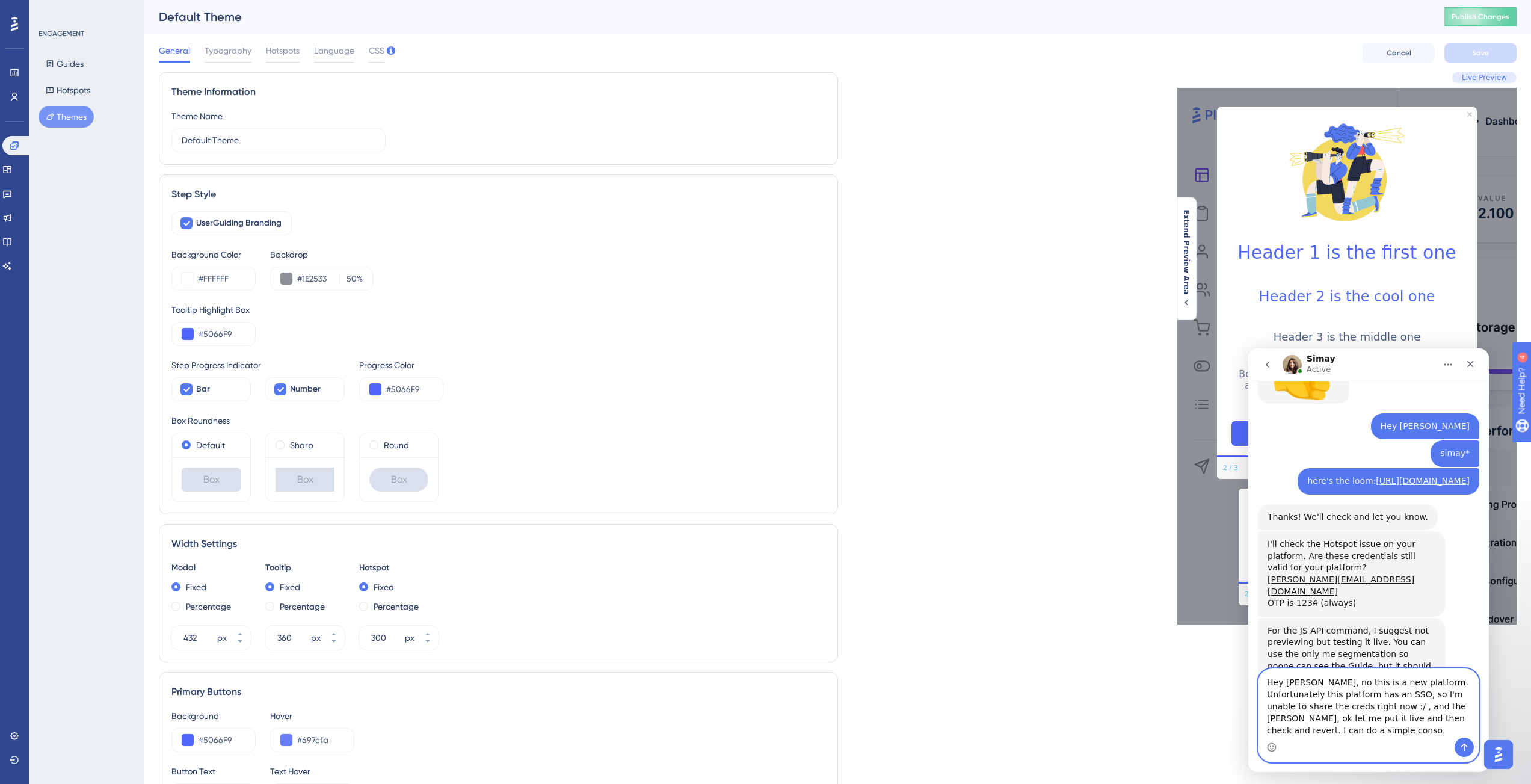
scroll to position [1215, 0]
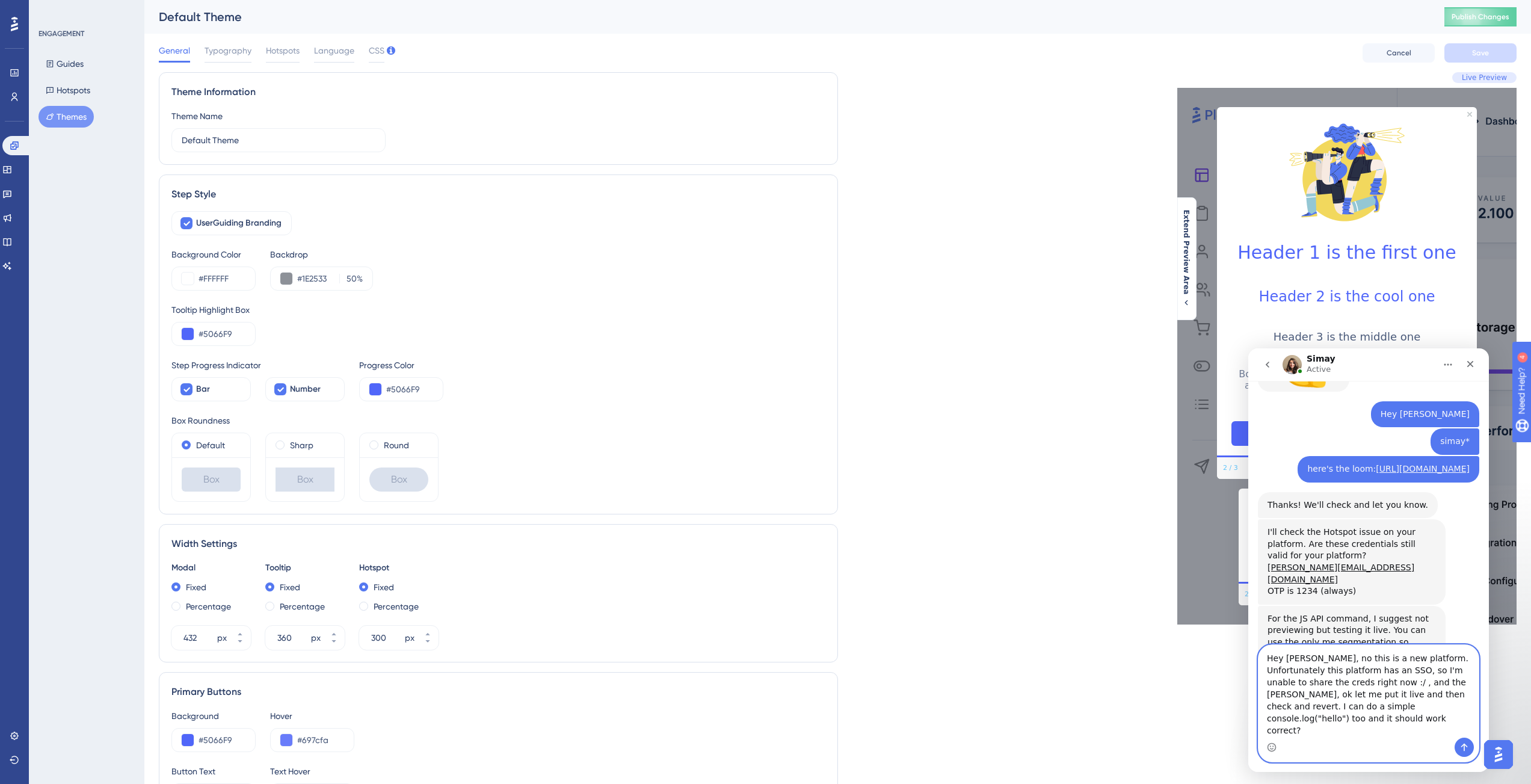
type textarea "Hey [PERSON_NAME], no this is a new platform. Unfortunately this platform has a…"
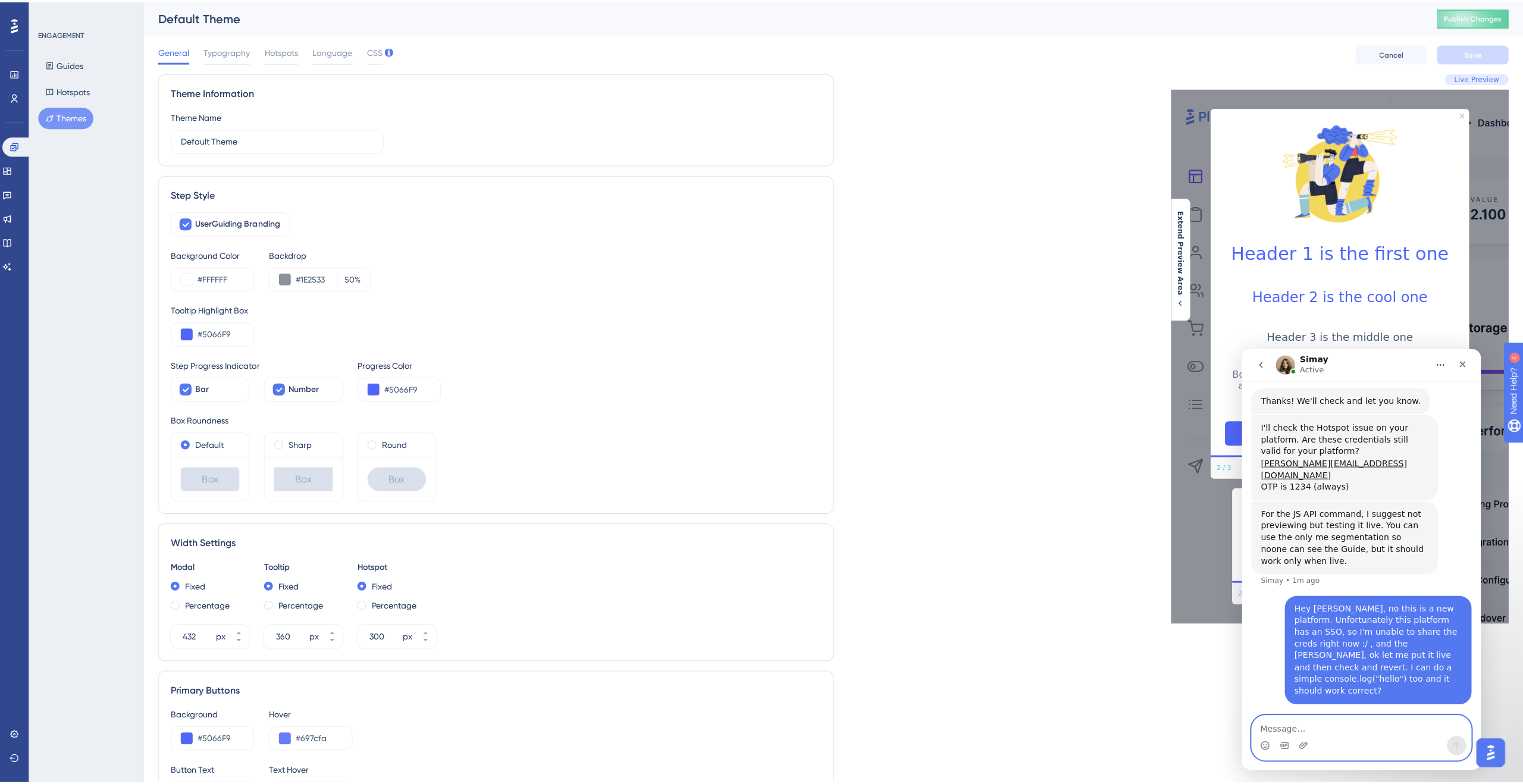
scroll to position [1305, 0]
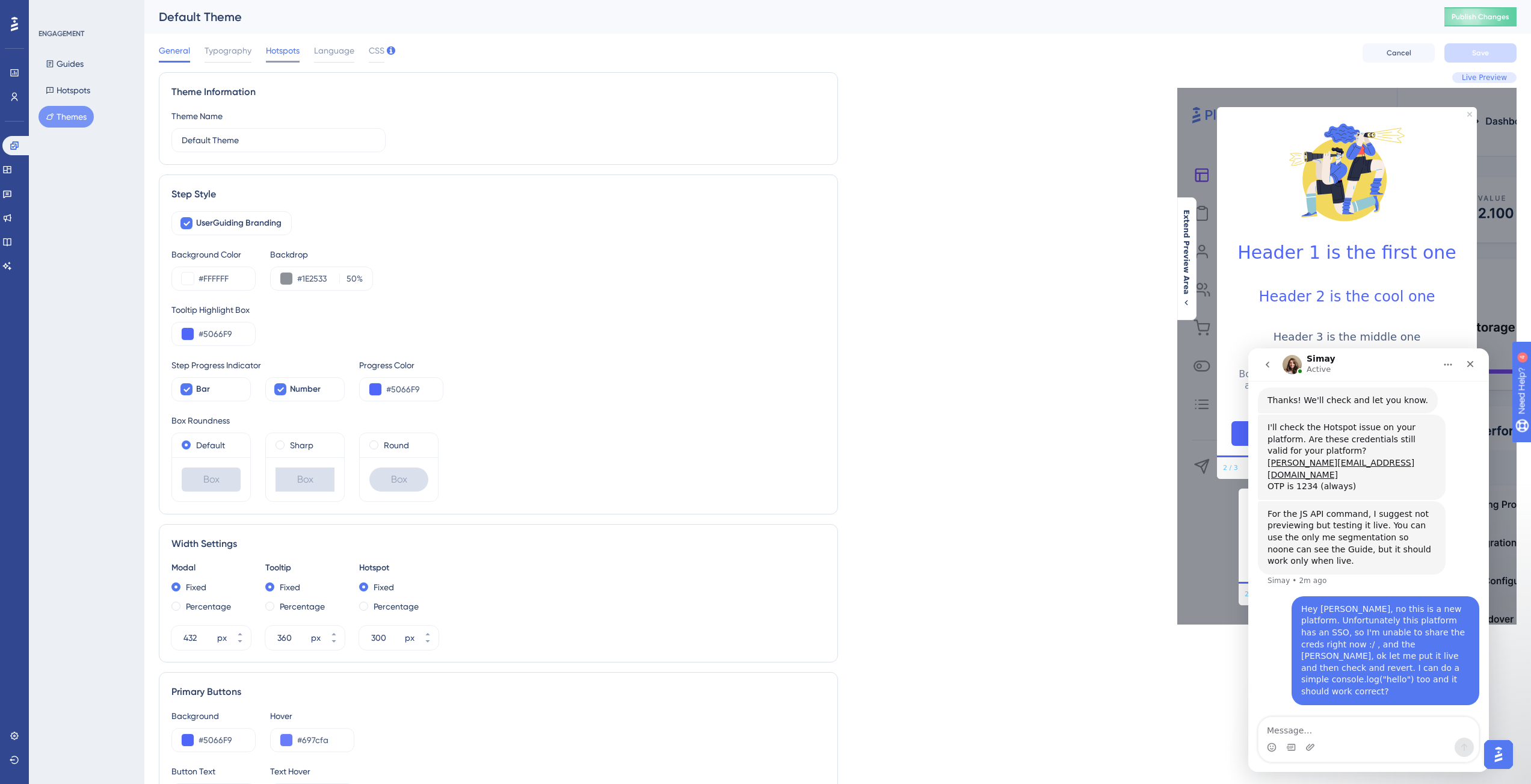
click at [283, 52] on span "Hotspots" at bounding box center [282, 50] width 33 height 14
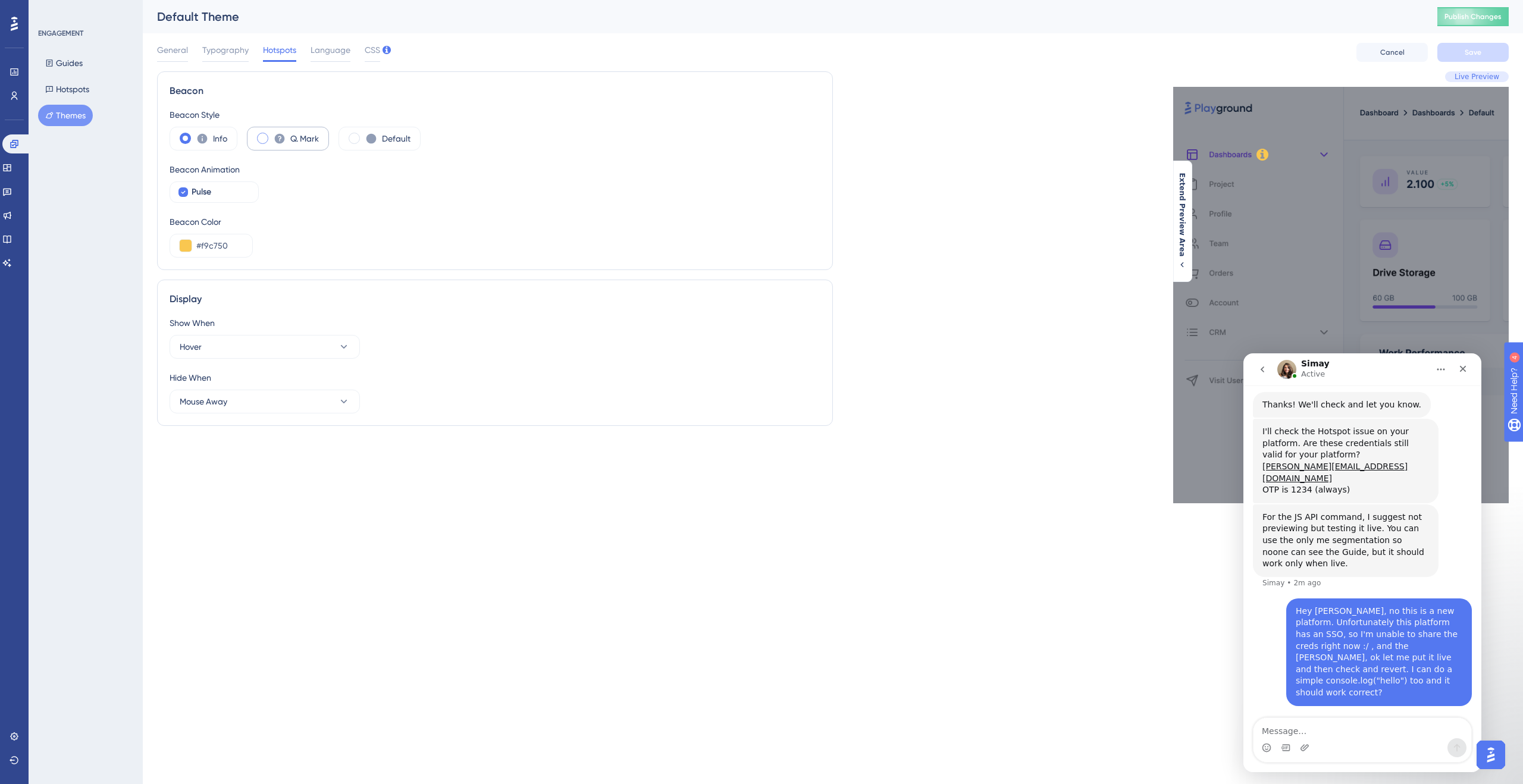
click at [261, 140] on span at bounding box center [263, 138] width 11 height 11
click at [272, 135] on input "radio" at bounding box center [272, 135] width 0 height 0
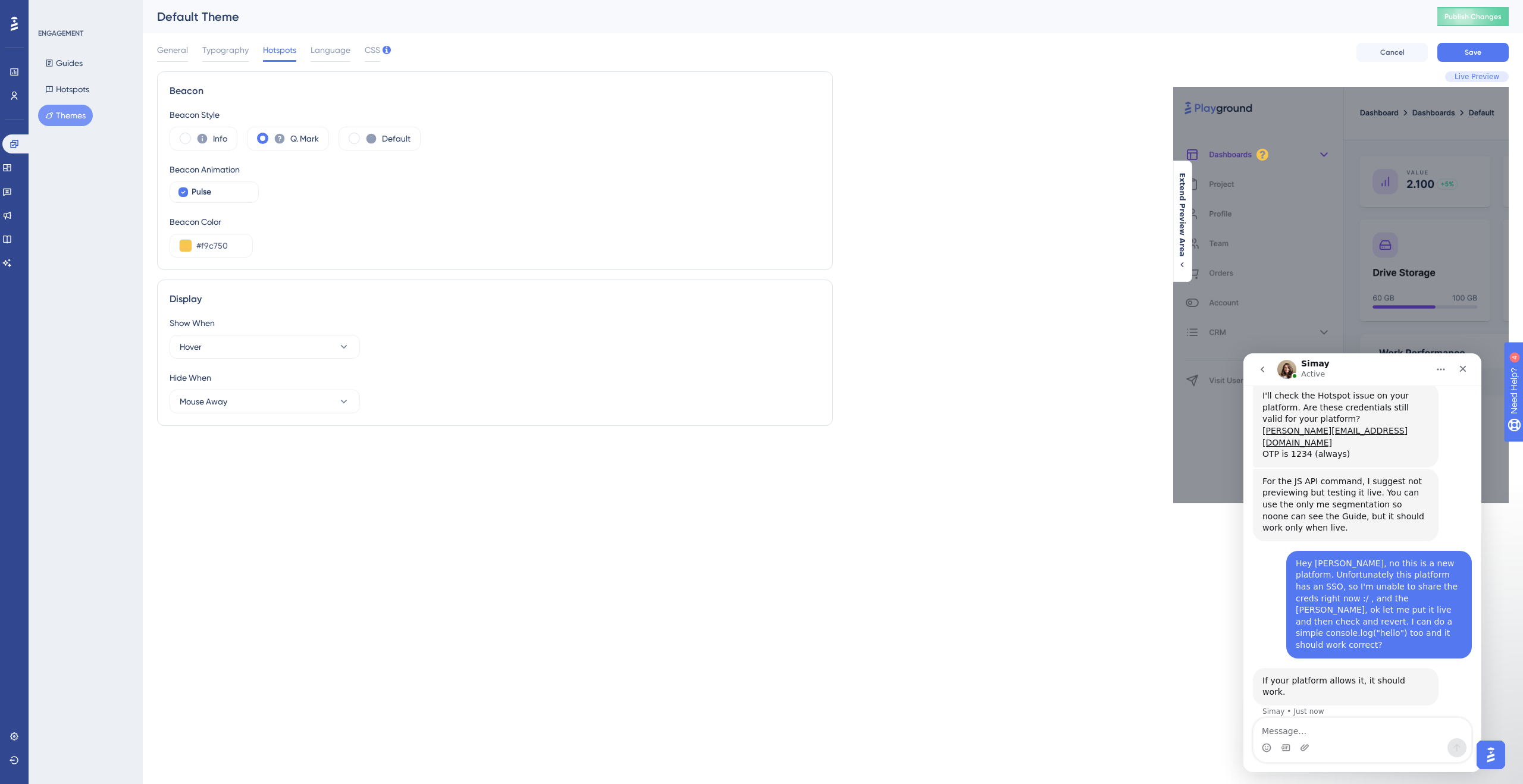
click at [1336, 737] on div "Intercom messenger" at bounding box center [1362, 740] width 217 height 44
click at [1336, 737] on textarea "Message…" at bounding box center [1362, 728] width 217 height 20
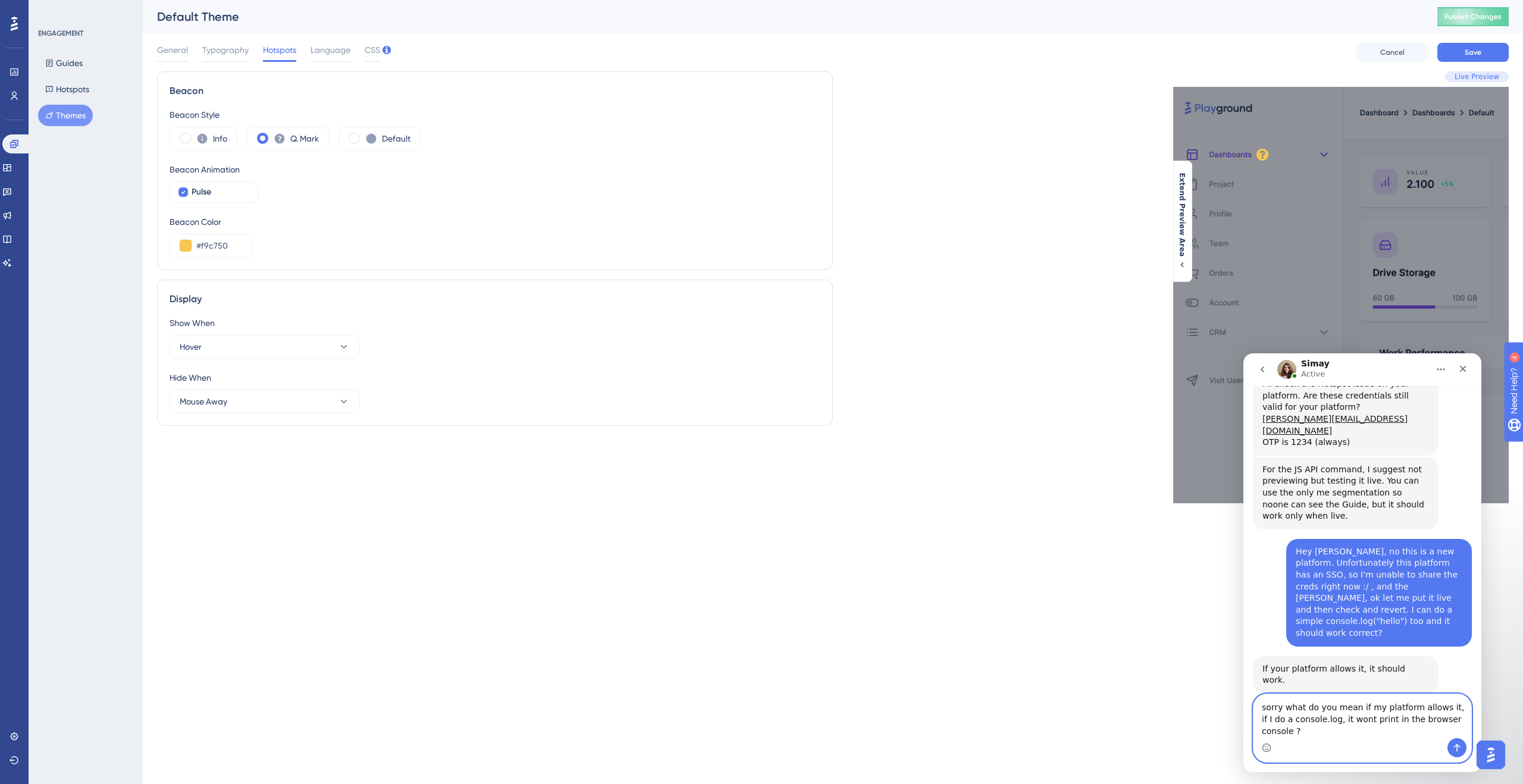
type textarea "sorry what do you mean if my platform allows it, if I do a console.log, it wont…"
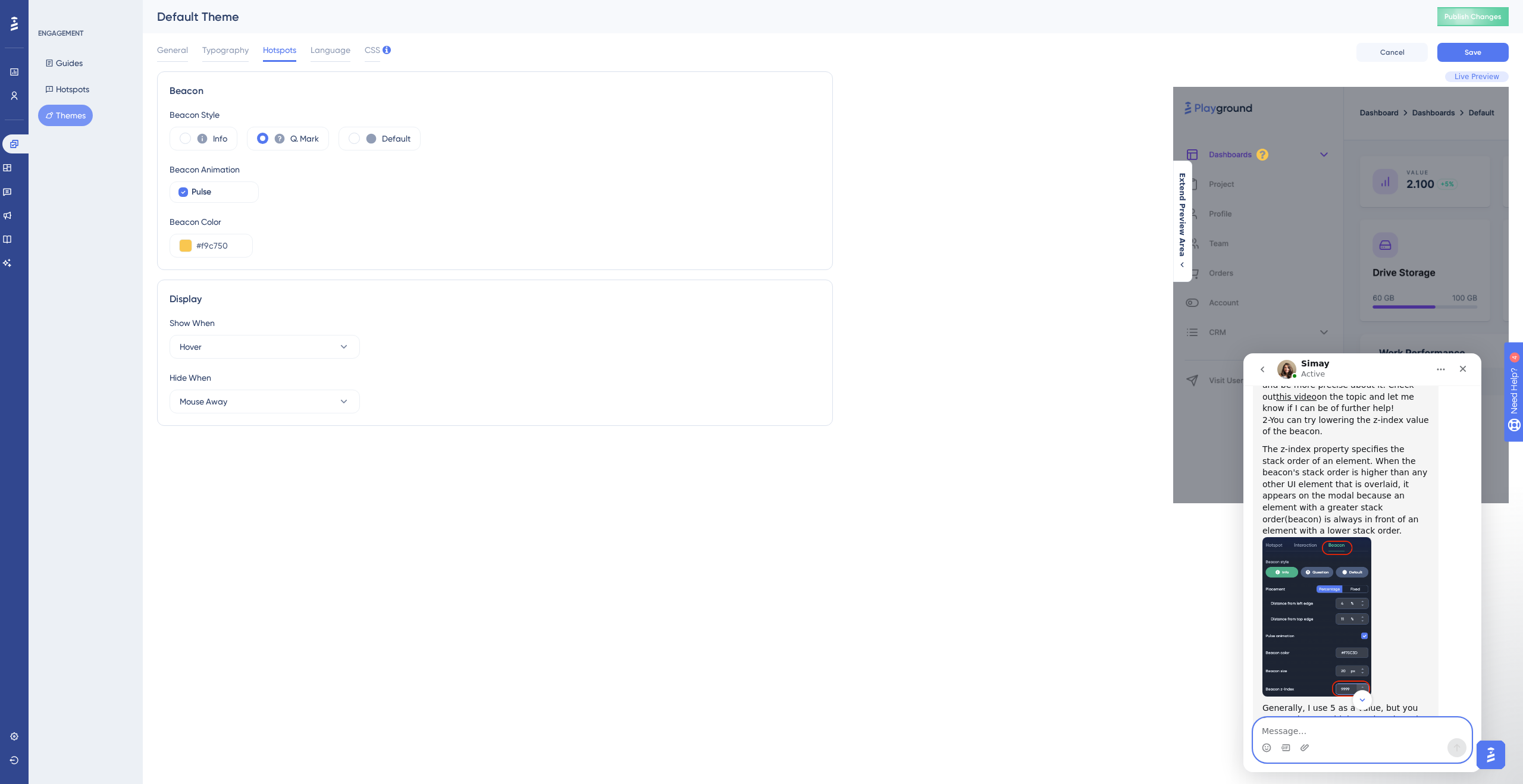
scroll to position [1844, 0]
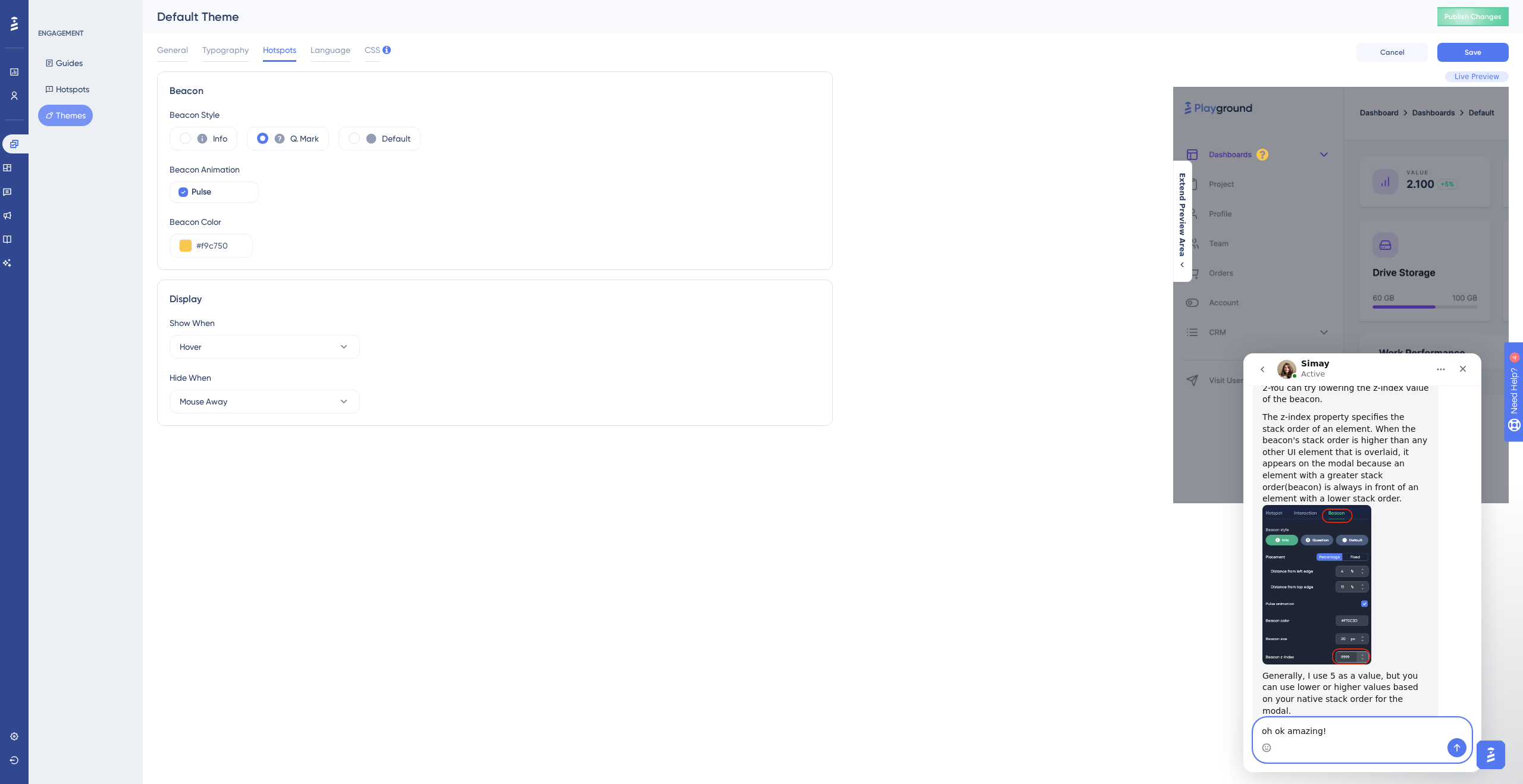
type textarea "oh ok amazing!"
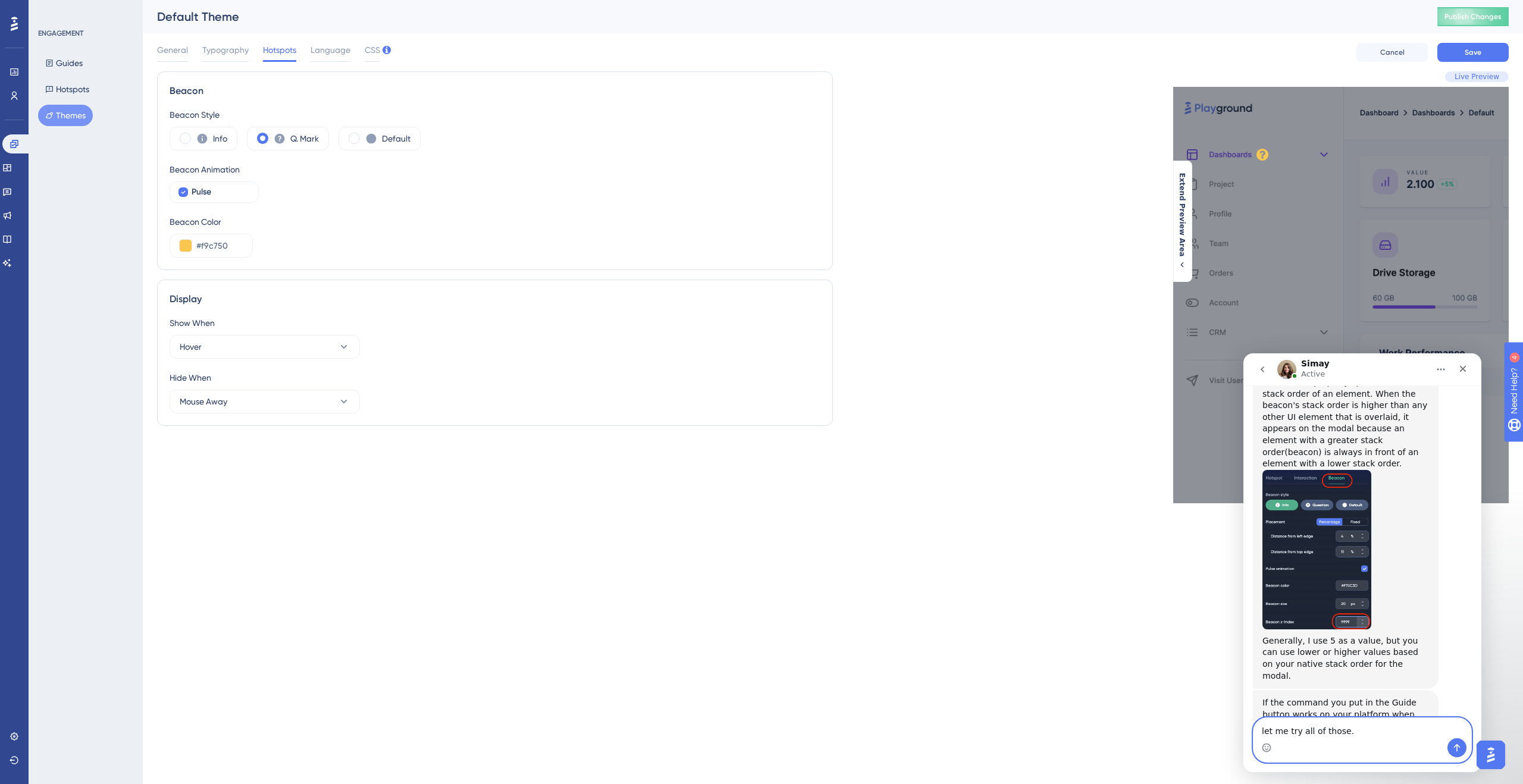
type textarea "let me try all of those."
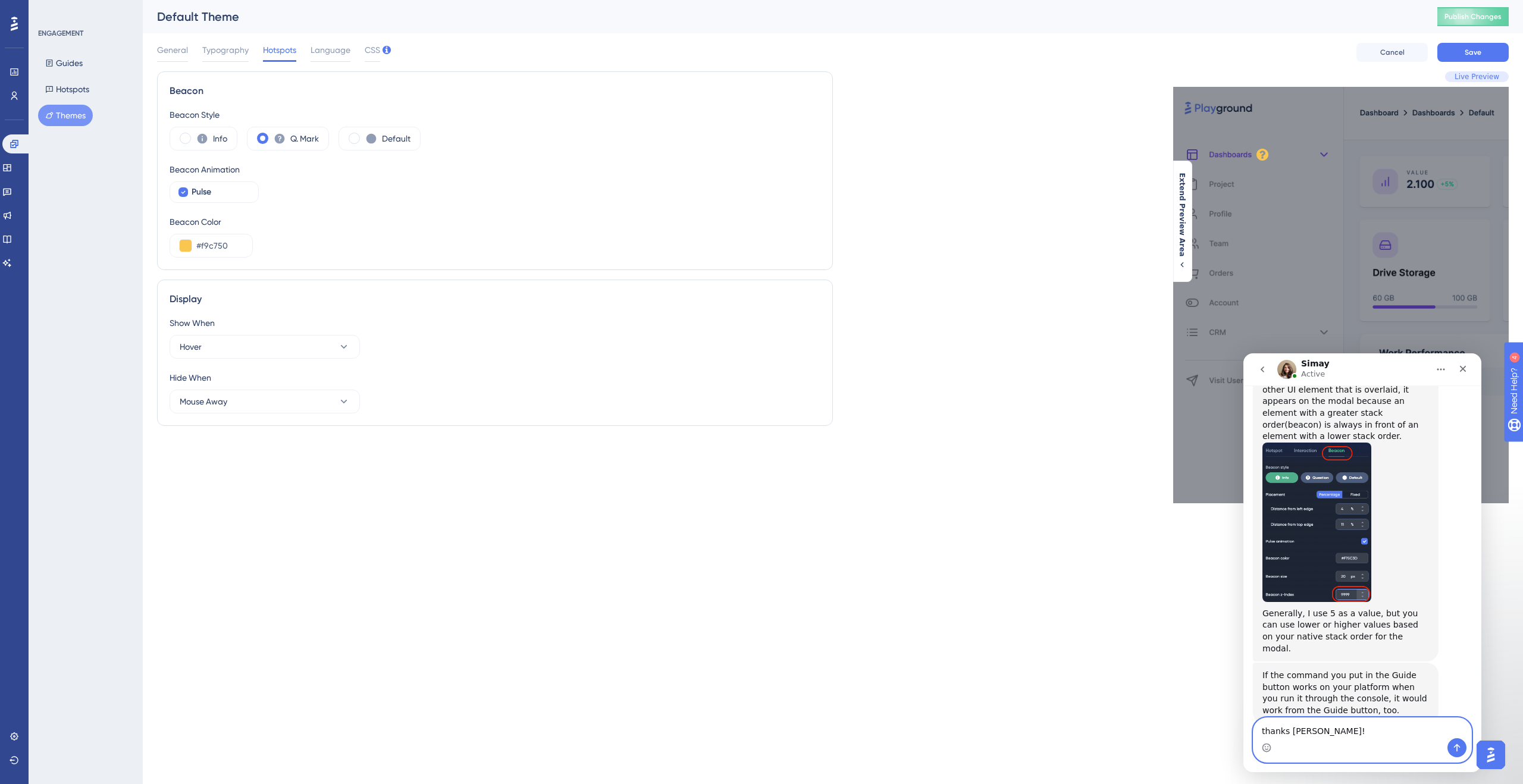
type textarea "thanks [PERSON_NAME]!"
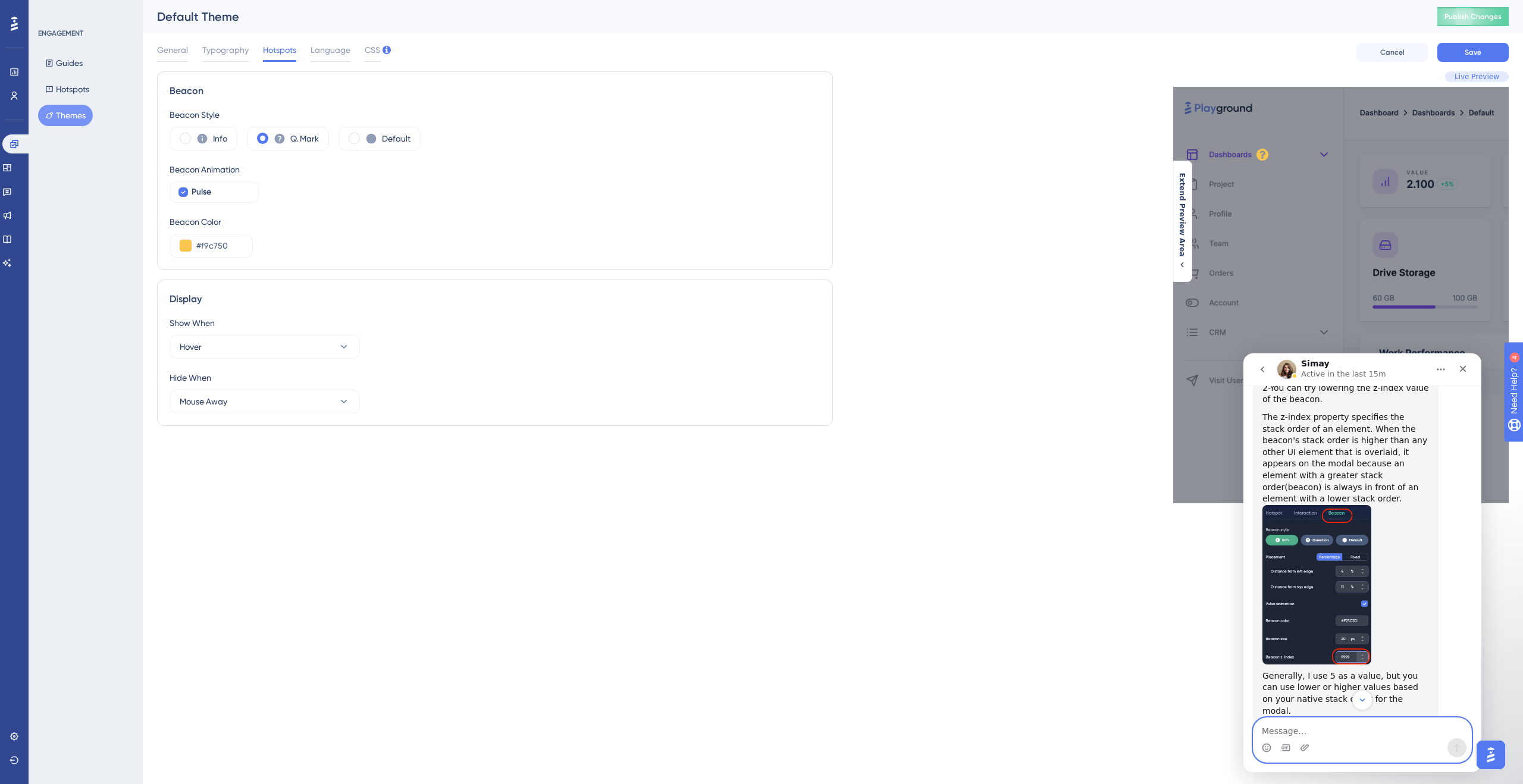
scroll to position [1734, 0]
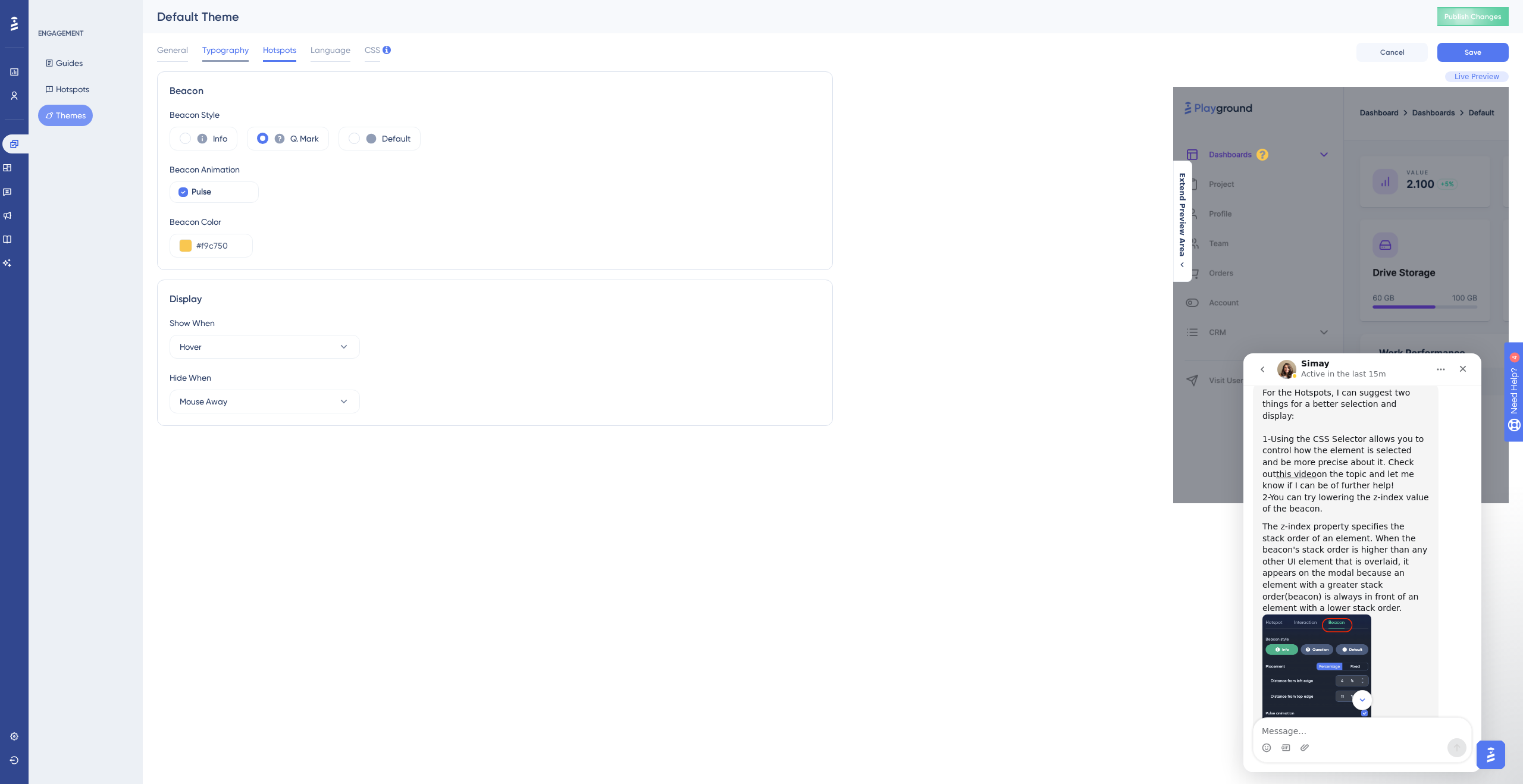
click at [231, 56] on span "Typography" at bounding box center [225, 50] width 46 height 14
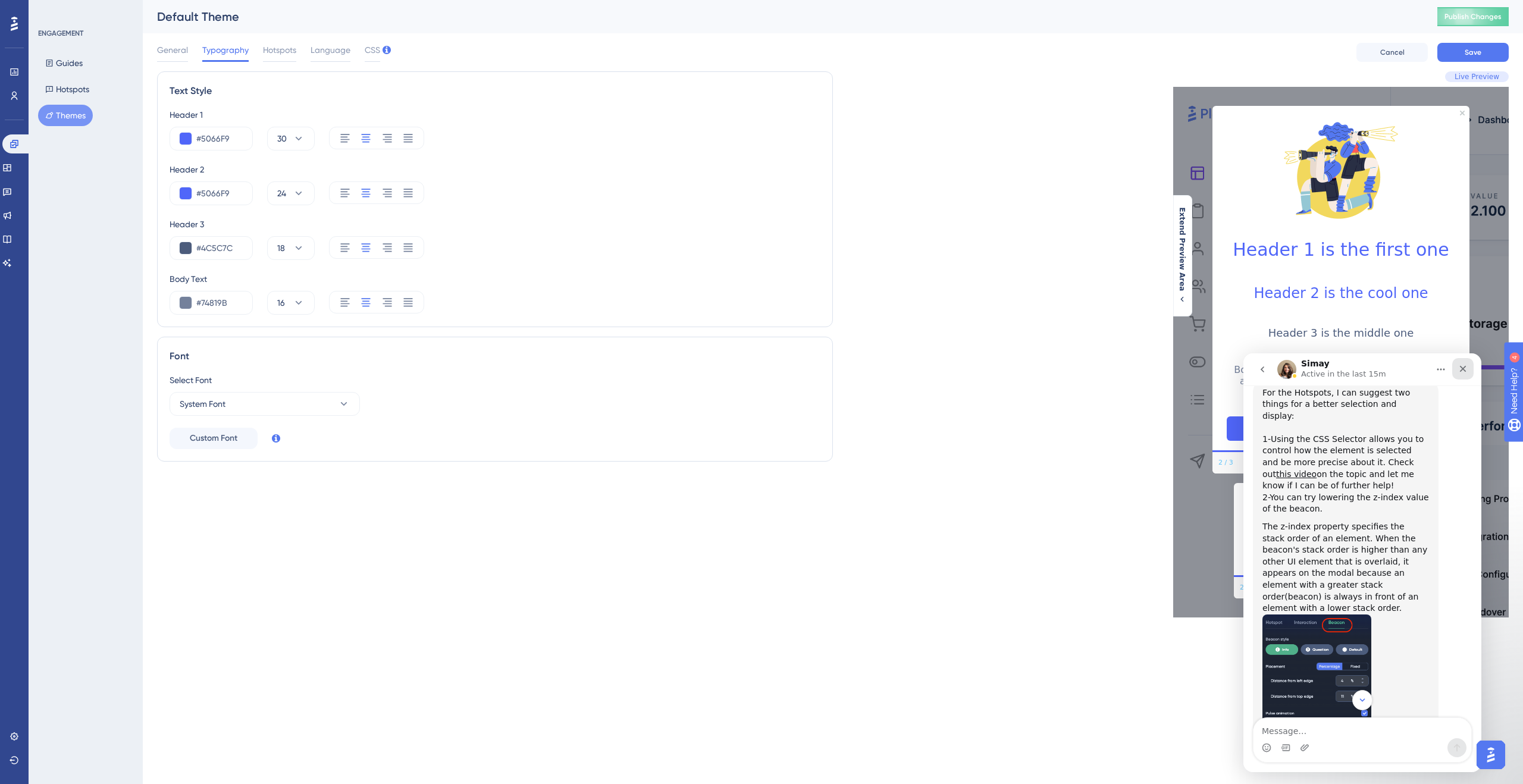
click at [1456, 372] on div "Close" at bounding box center [1462, 369] width 22 height 22
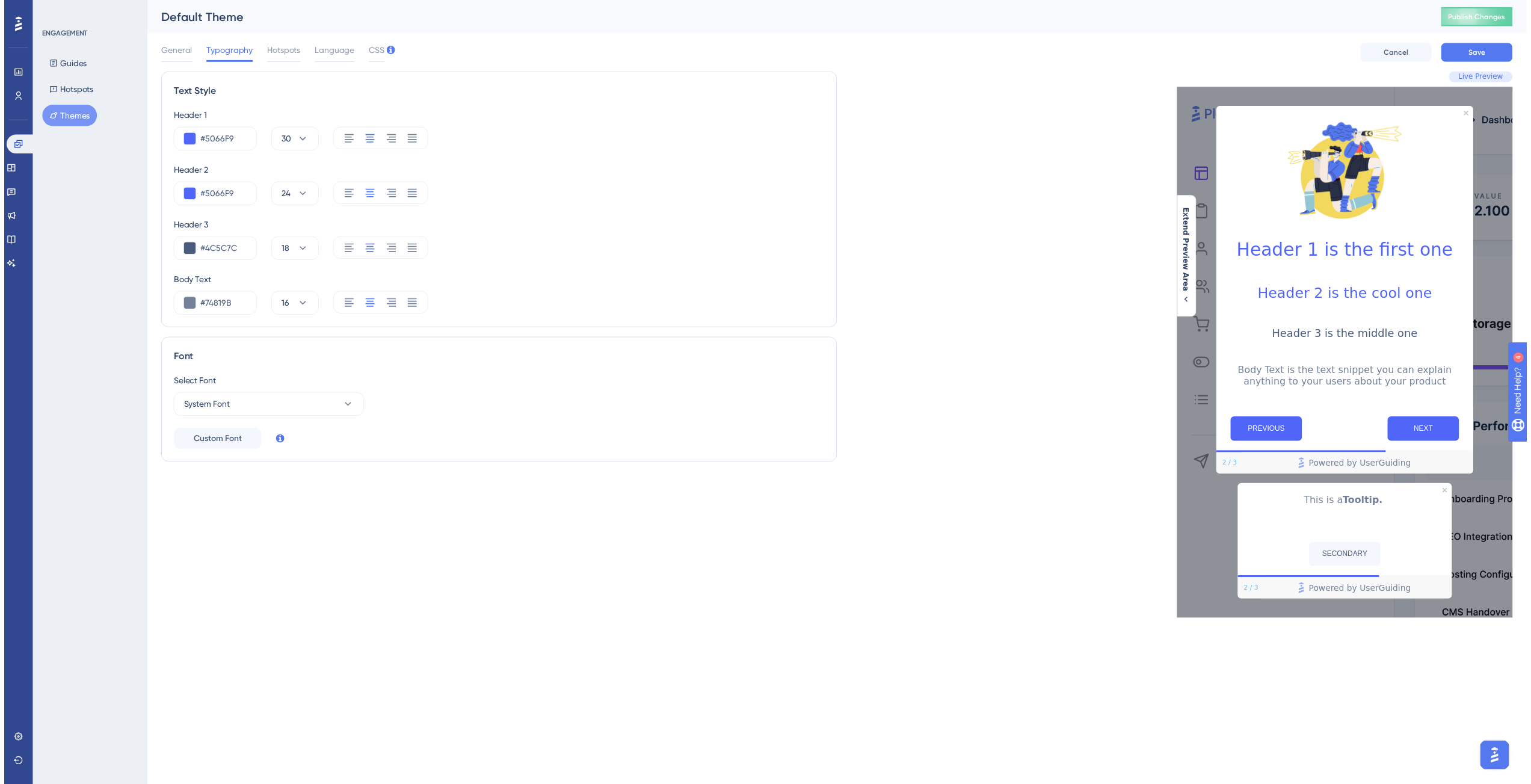
scroll to position [1955, 0]
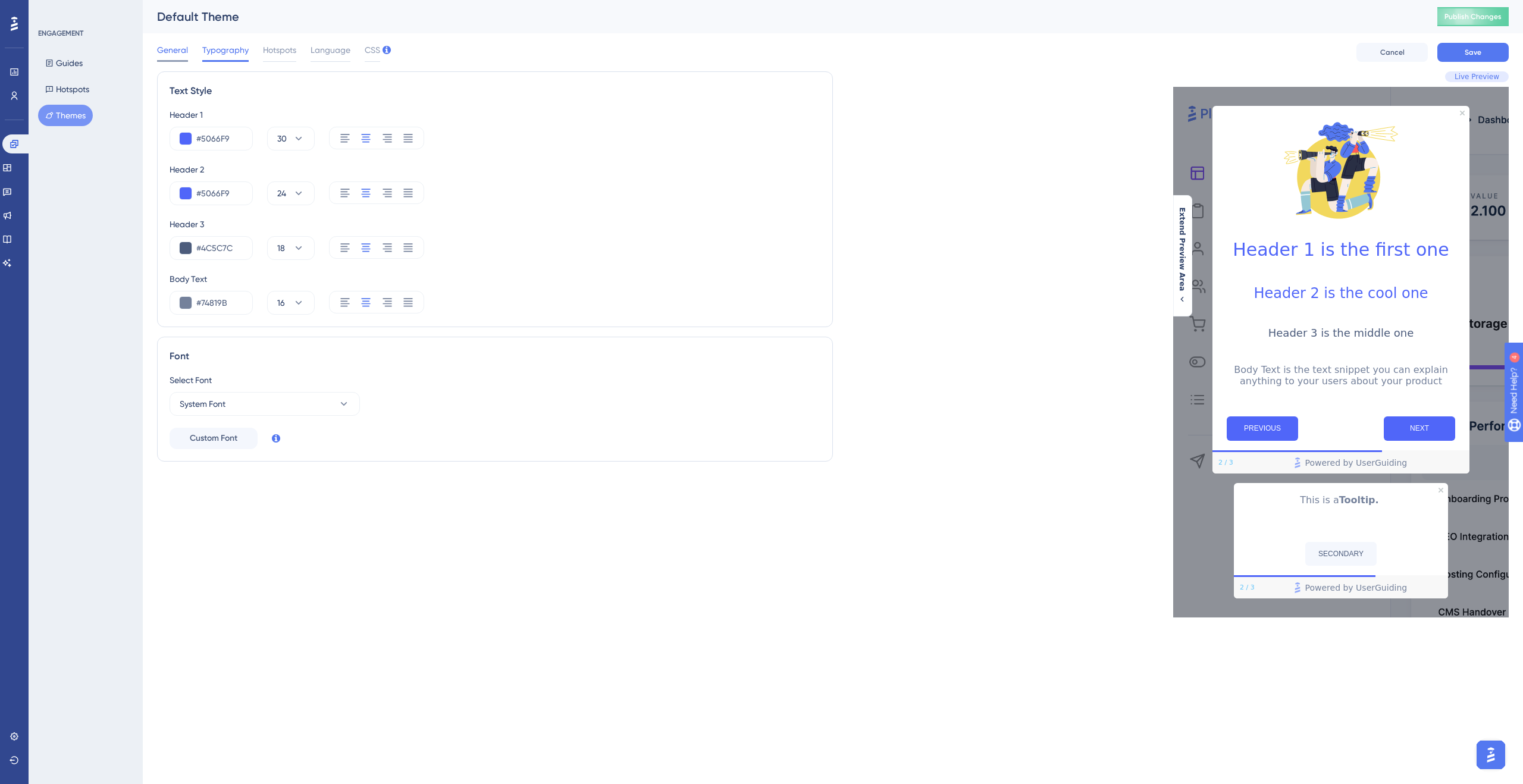
click at [170, 54] on span "General" at bounding box center [173, 50] width 31 height 14
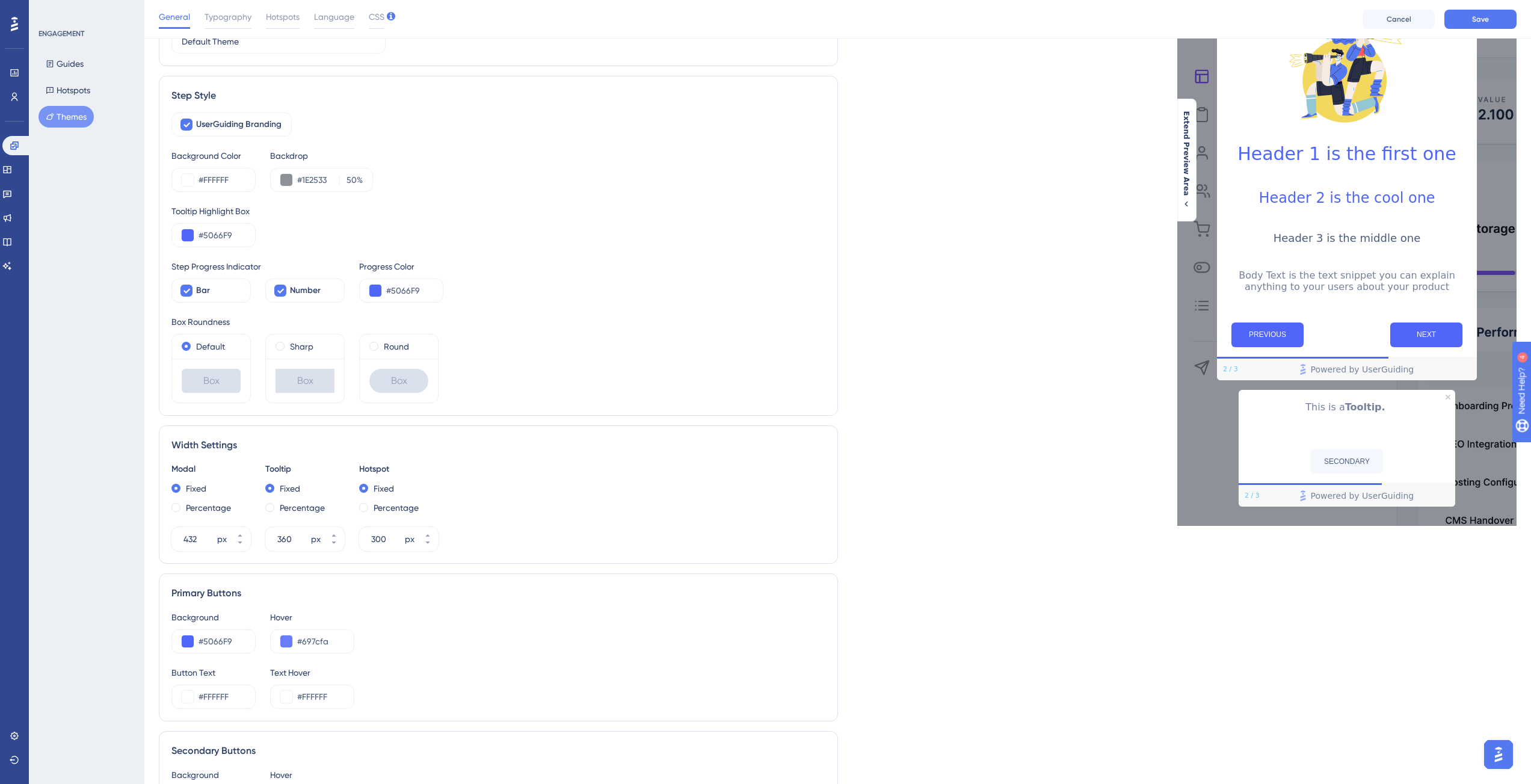
scroll to position [0, 0]
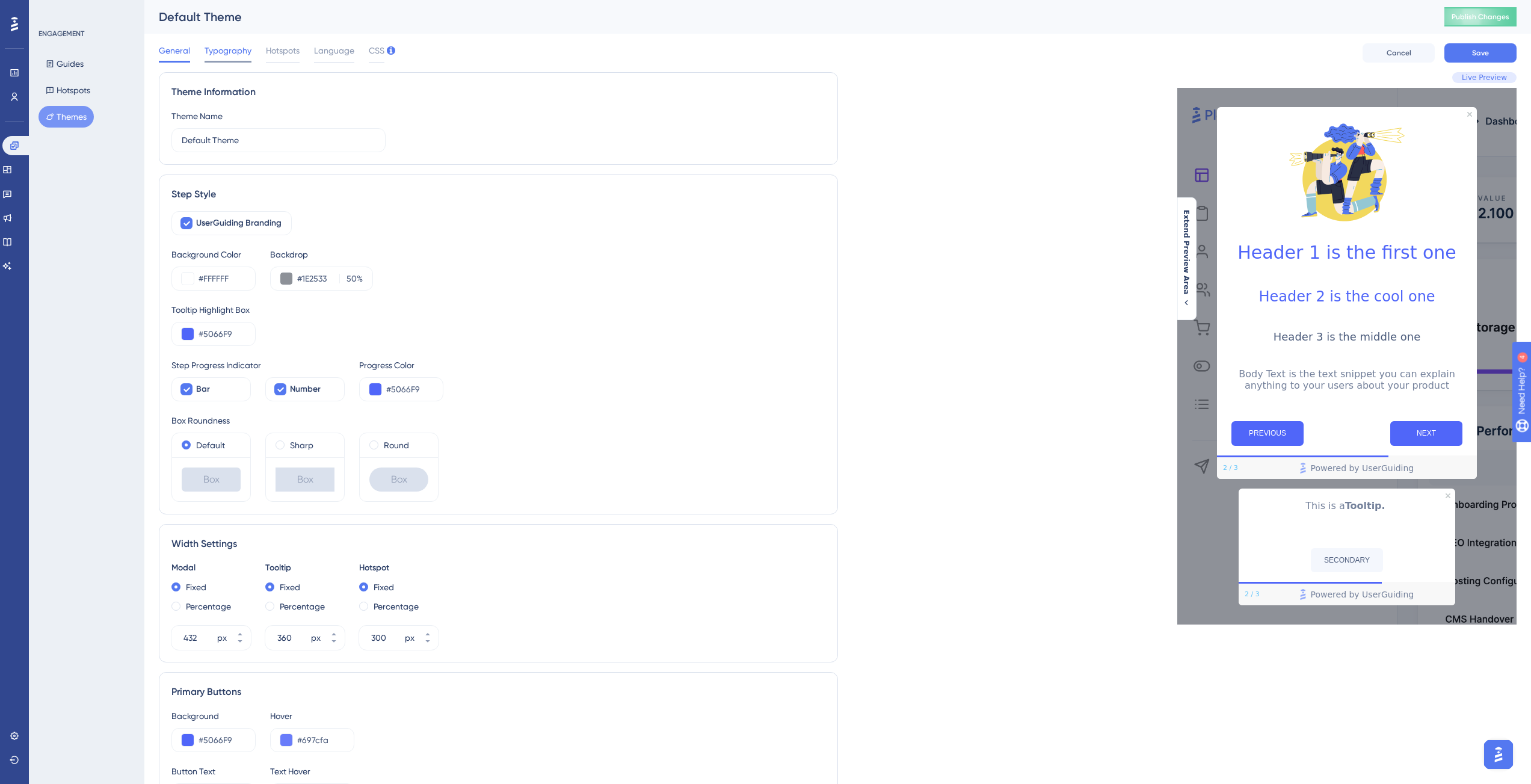
click at [224, 54] on span "Typography" at bounding box center [228, 50] width 47 height 14
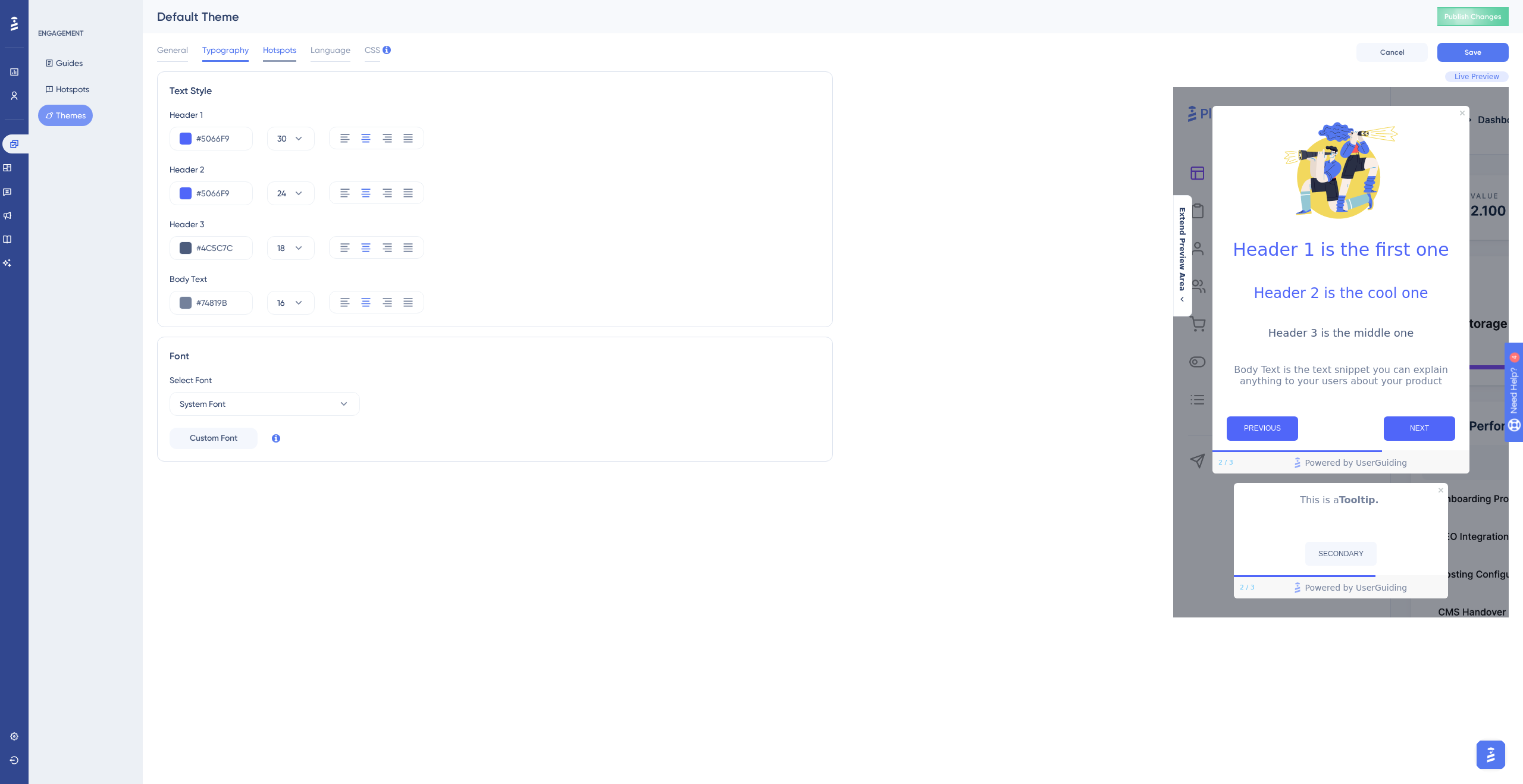
click at [279, 52] on span "Hotspots" at bounding box center [279, 50] width 33 height 14
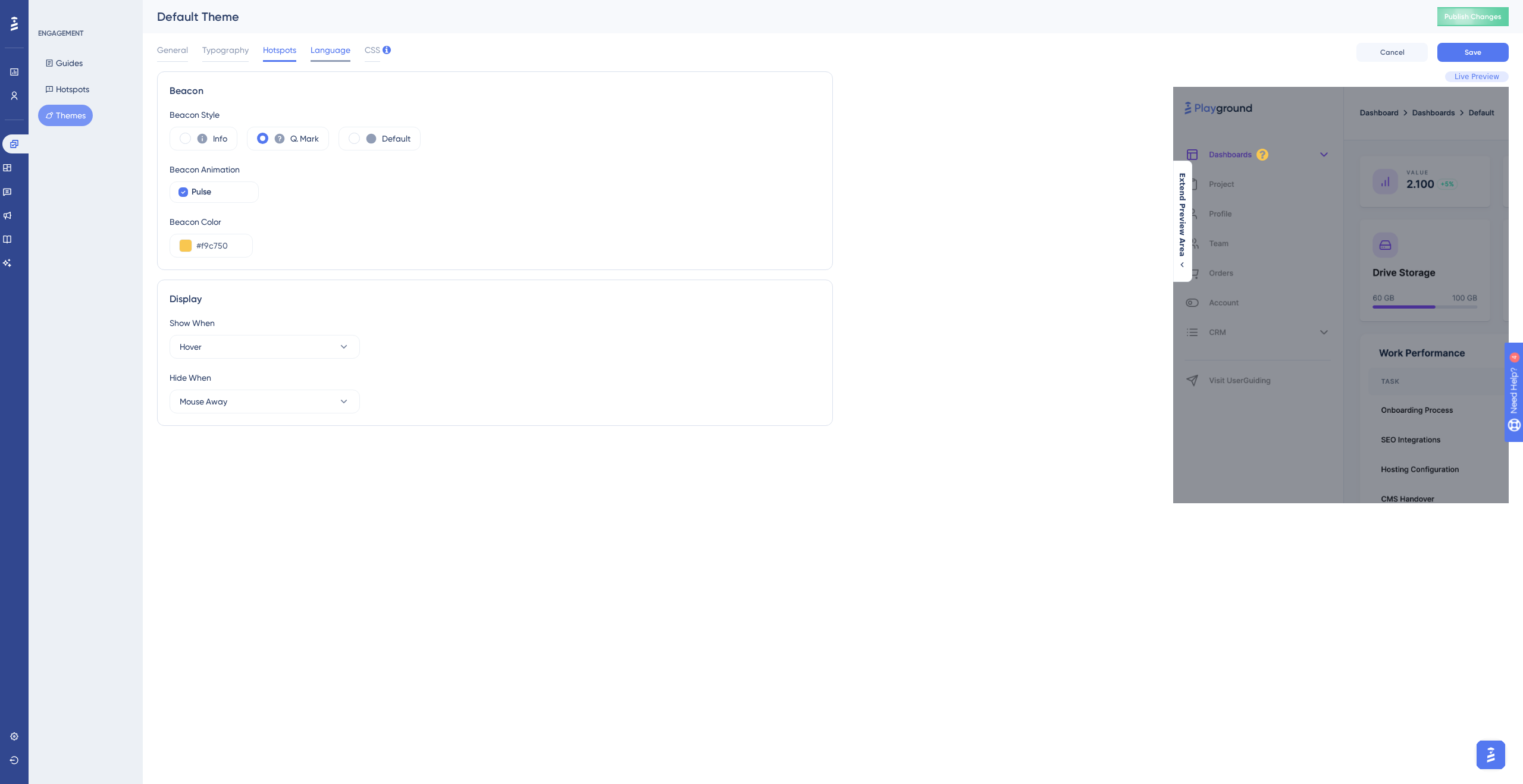
click at [329, 55] on span "Language" at bounding box center [330, 50] width 40 height 14
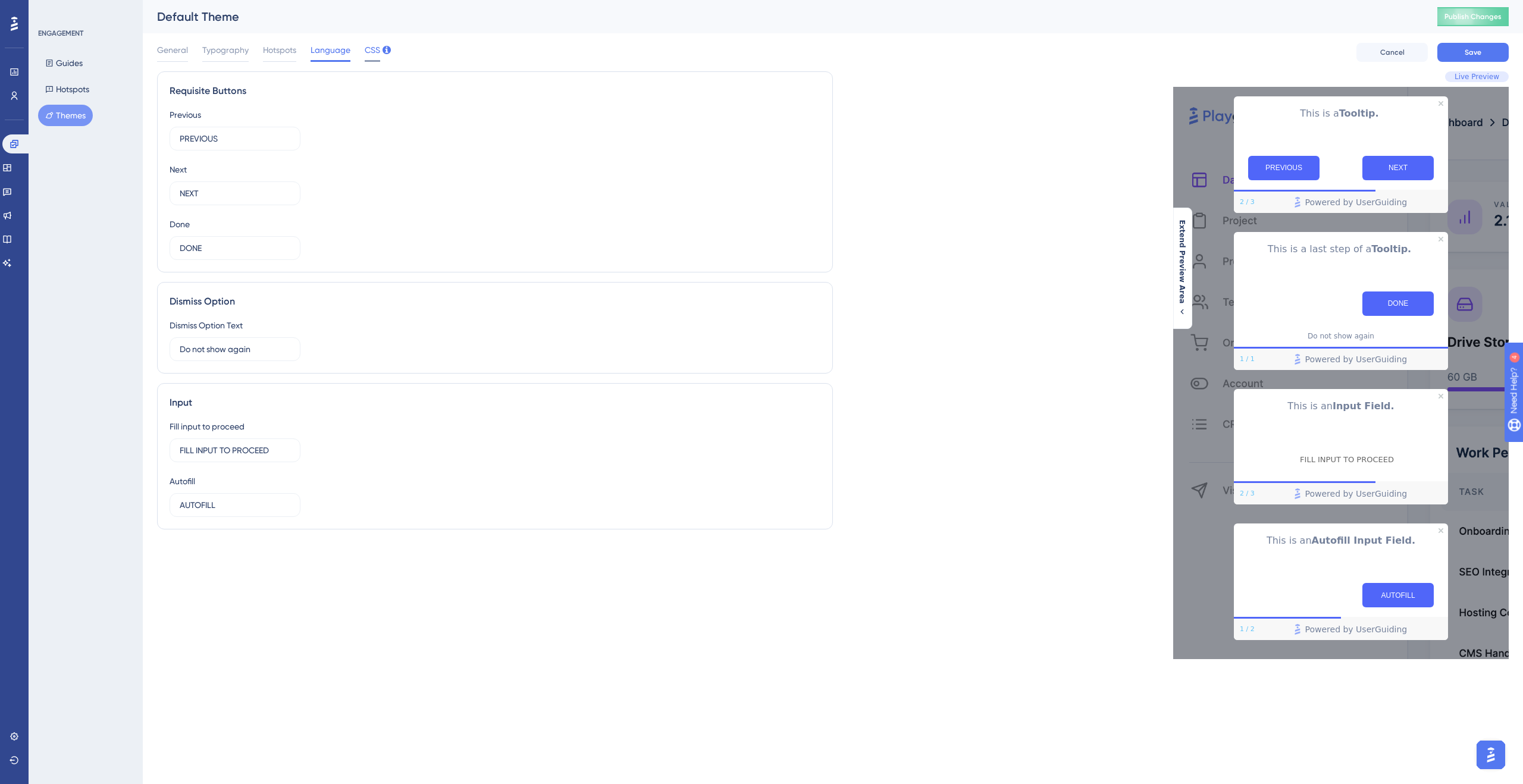
click at [365, 53] on span "CSS" at bounding box center [372, 50] width 16 height 14
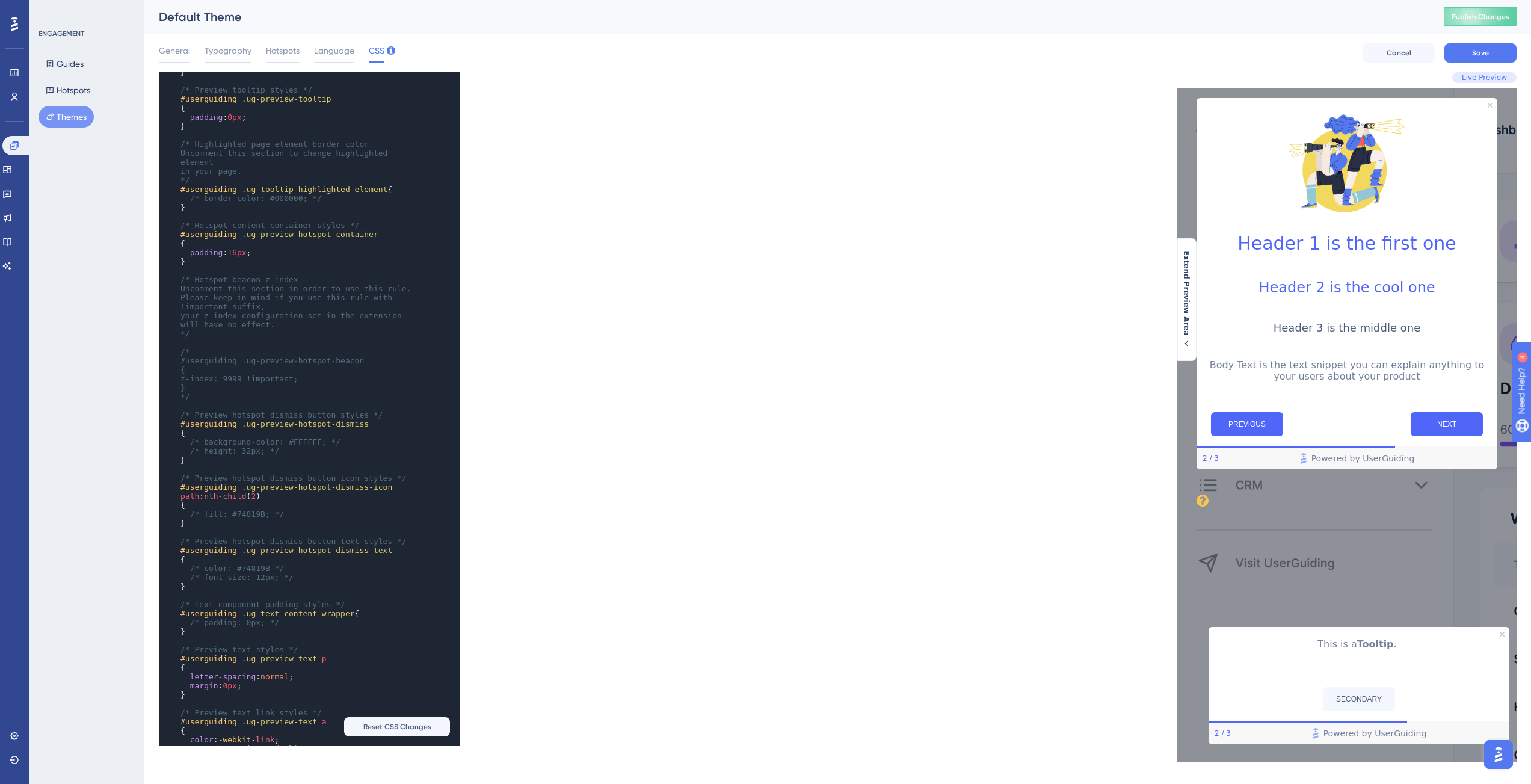
scroll to position [72, 0]
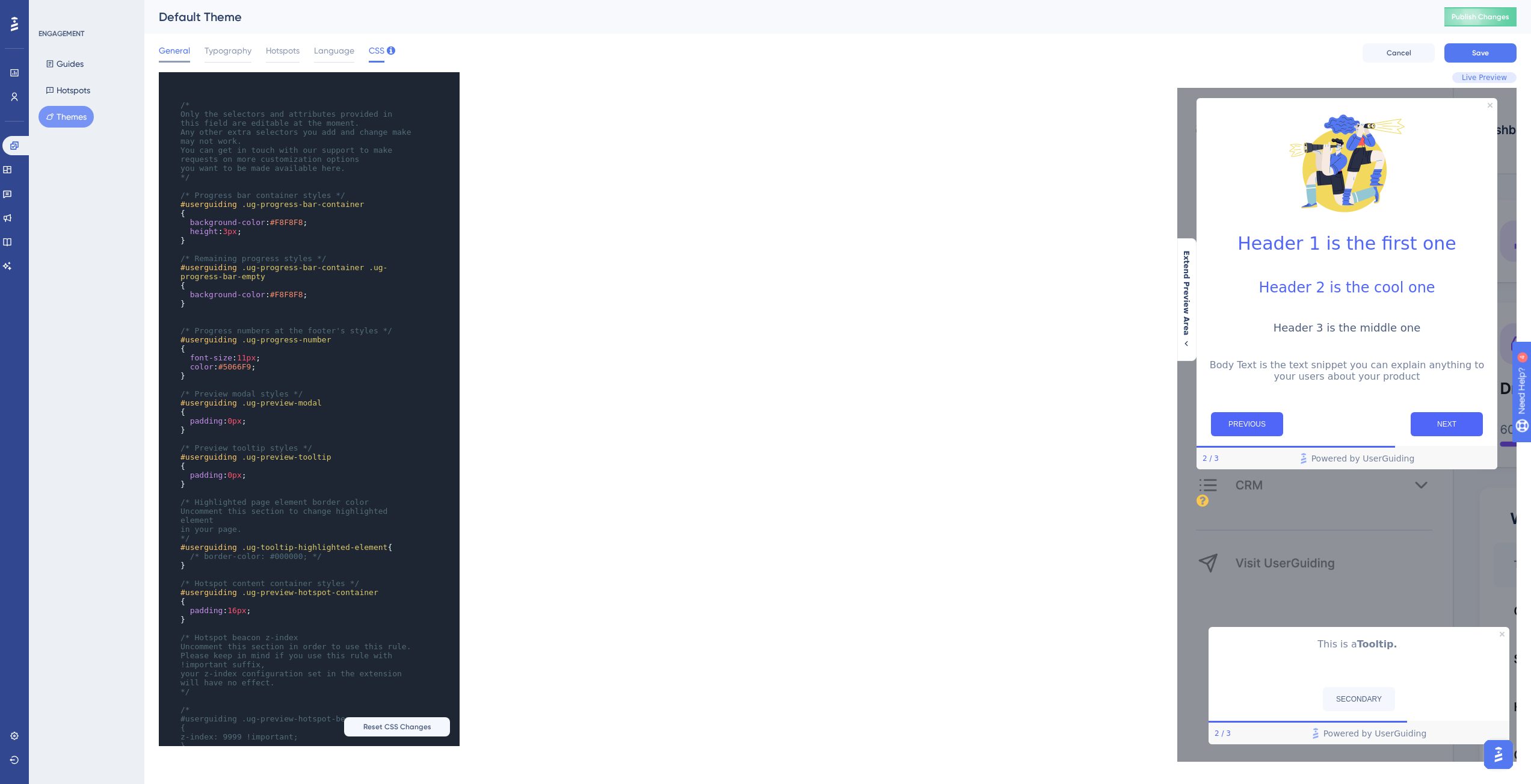
click at [173, 54] on span "General" at bounding box center [175, 50] width 32 height 14
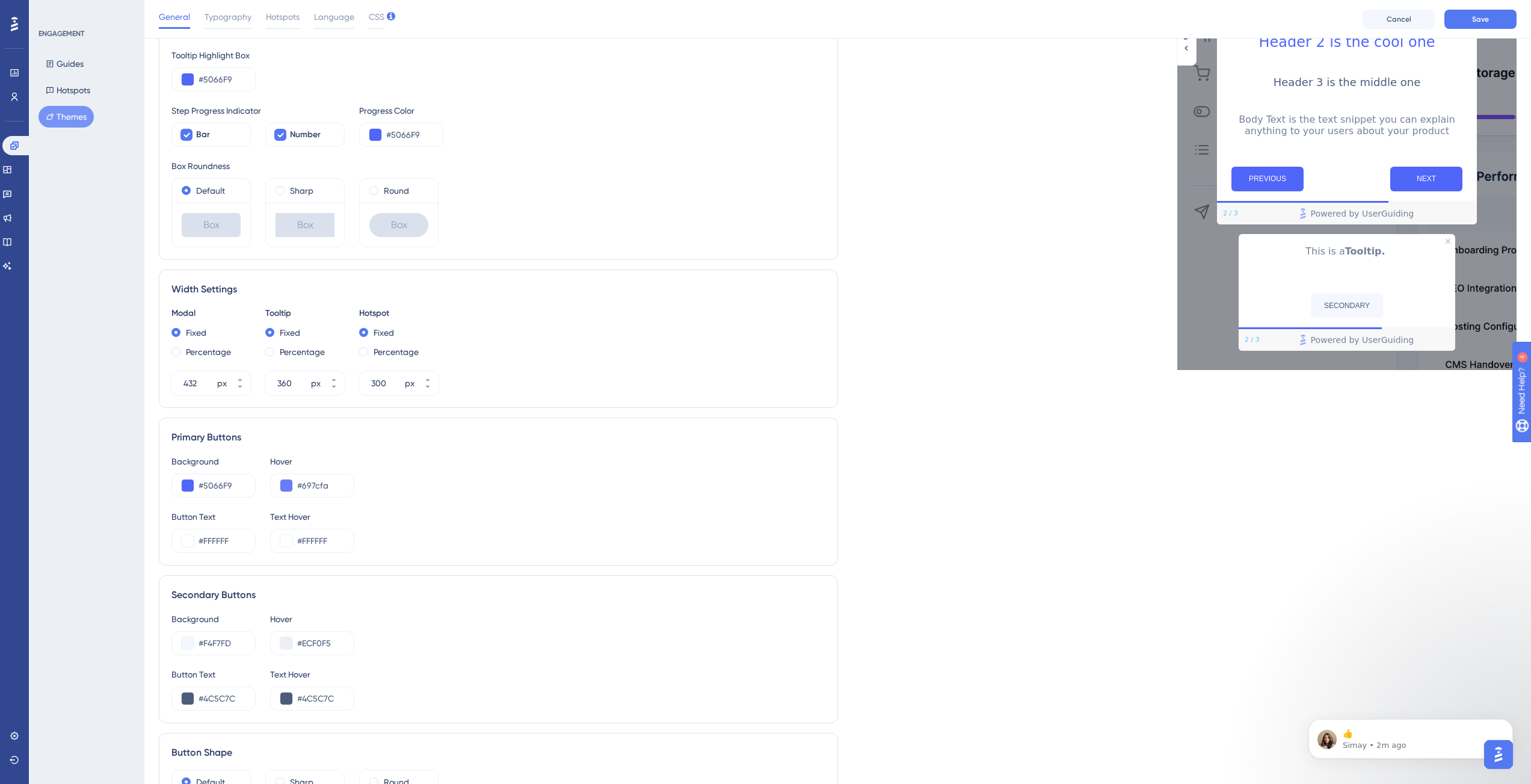
scroll to position [254, 0]
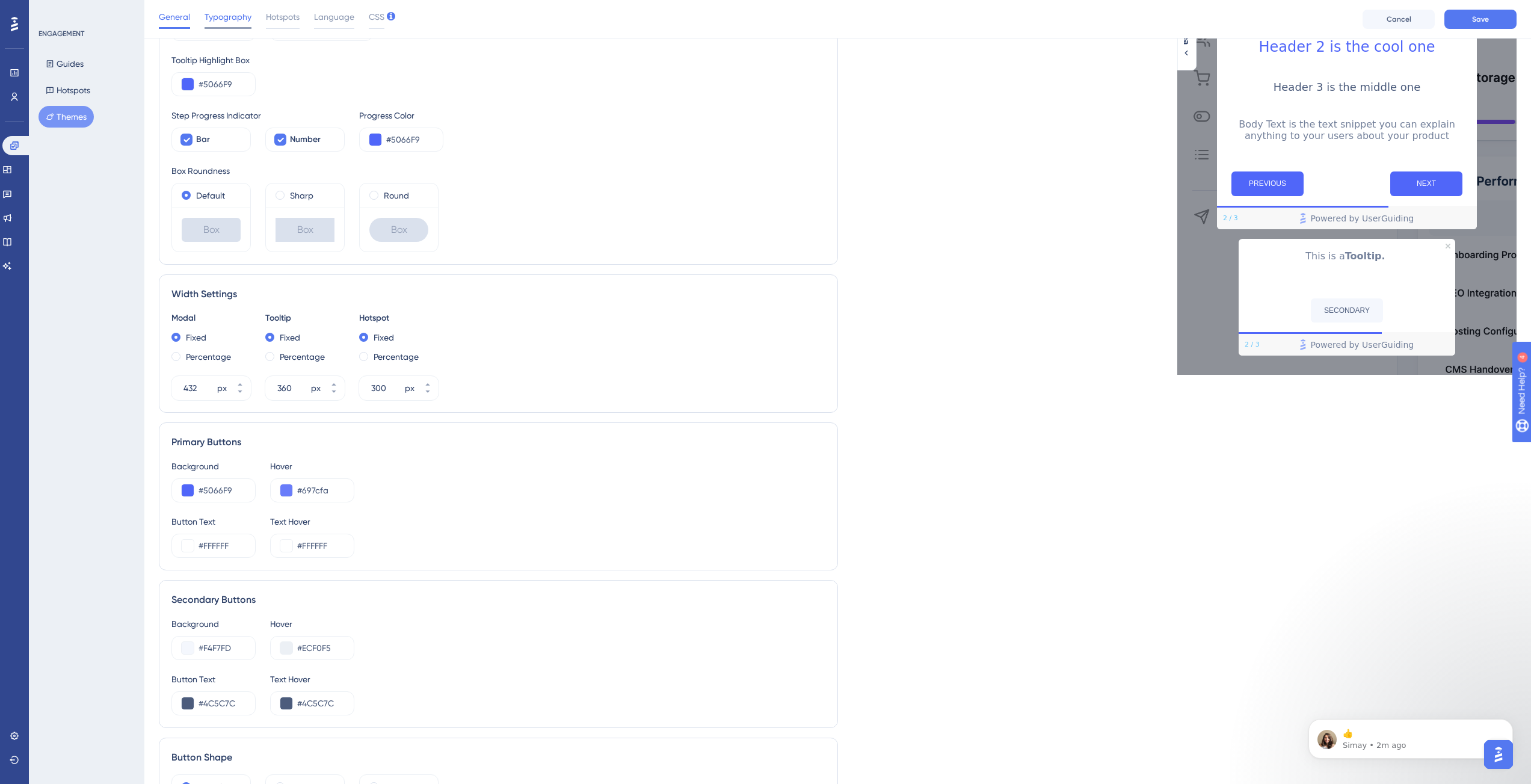
click at [228, 21] on span "Typography" at bounding box center [228, 17] width 47 height 14
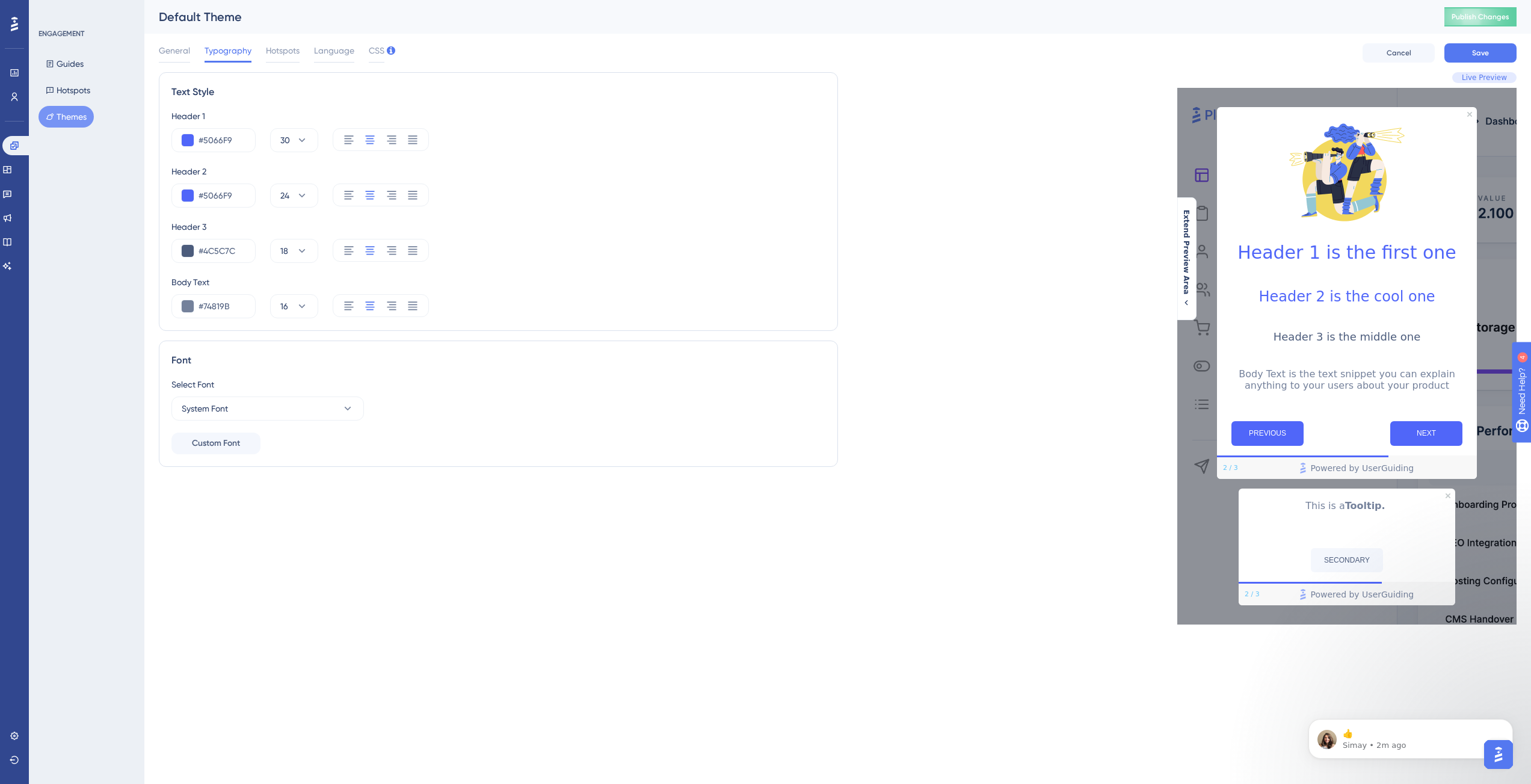
scroll to position [0, 0]
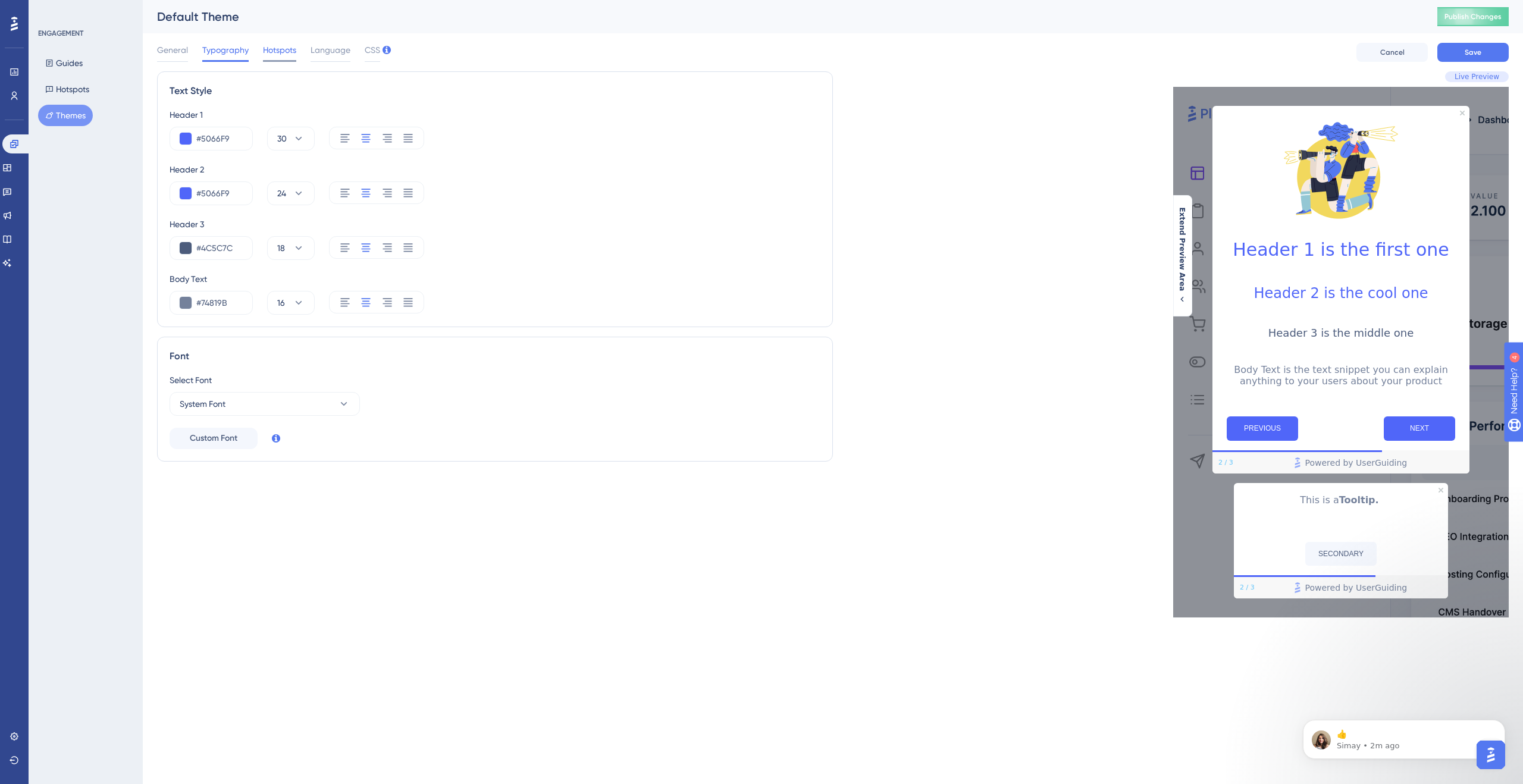
click at [285, 50] on span "Hotspots" at bounding box center [279, 50] width 33 height 14
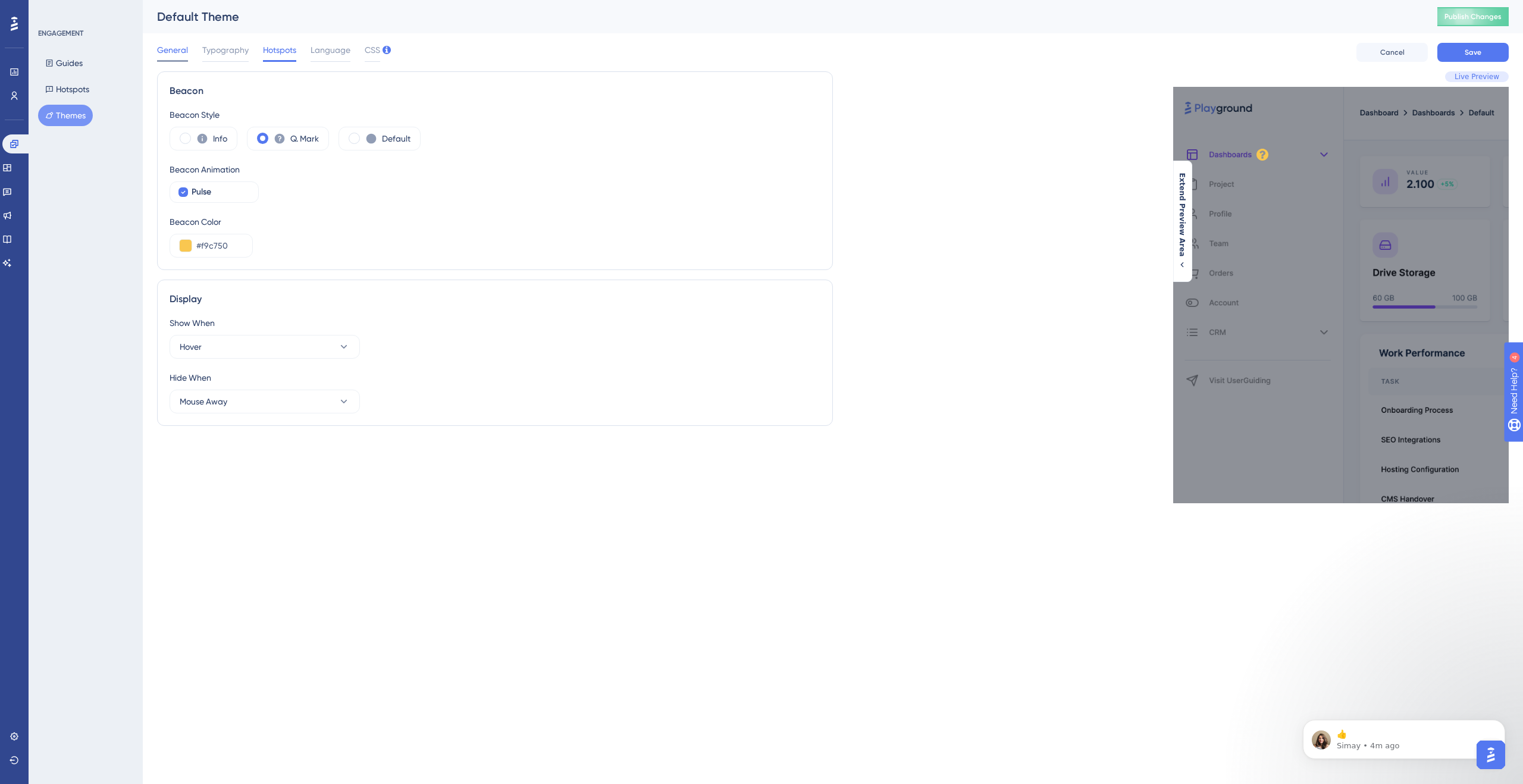
click at [172, 52] on span "General" at bounding box center [173, 50] width 31 height 14
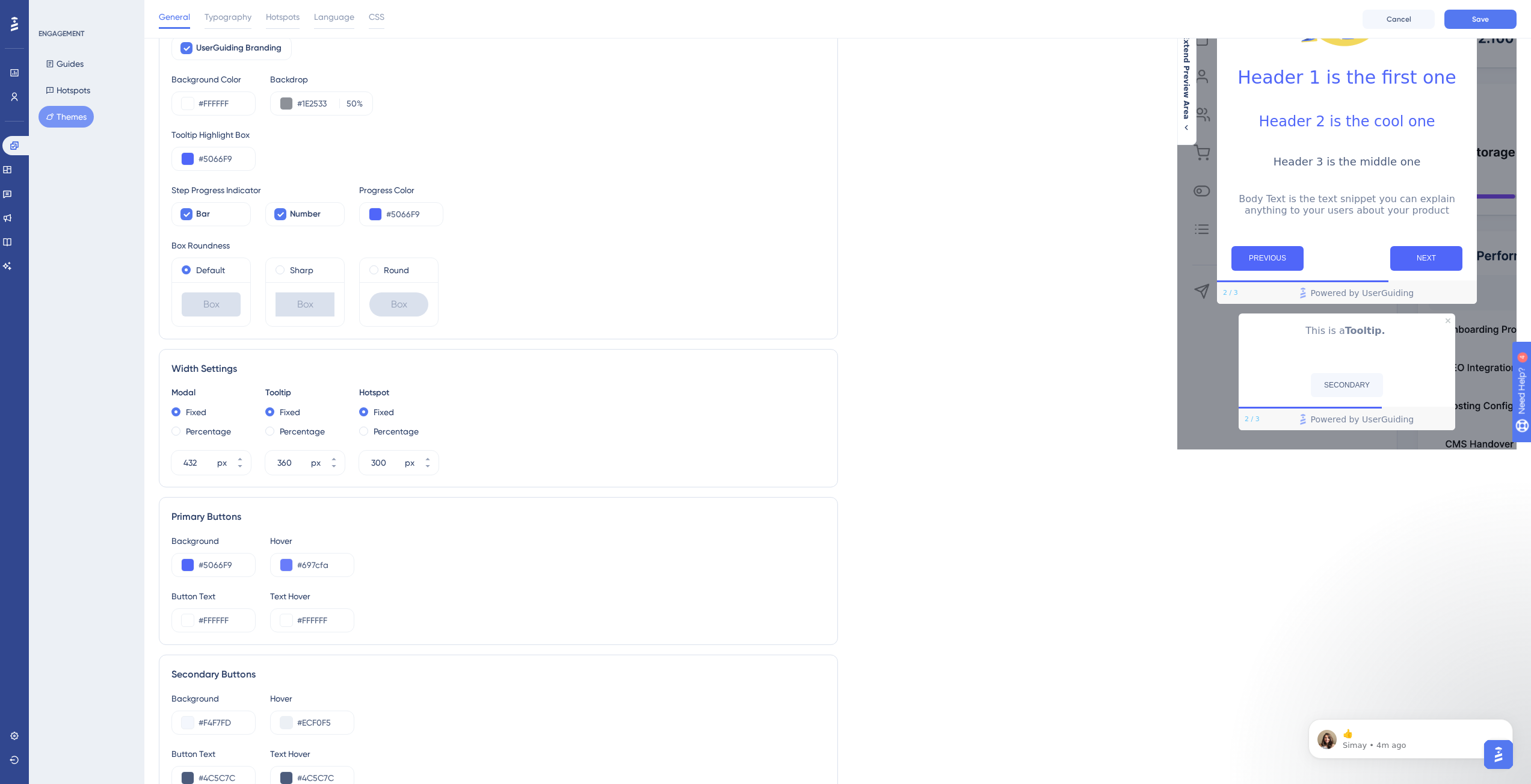
scroll to position [192, 0]
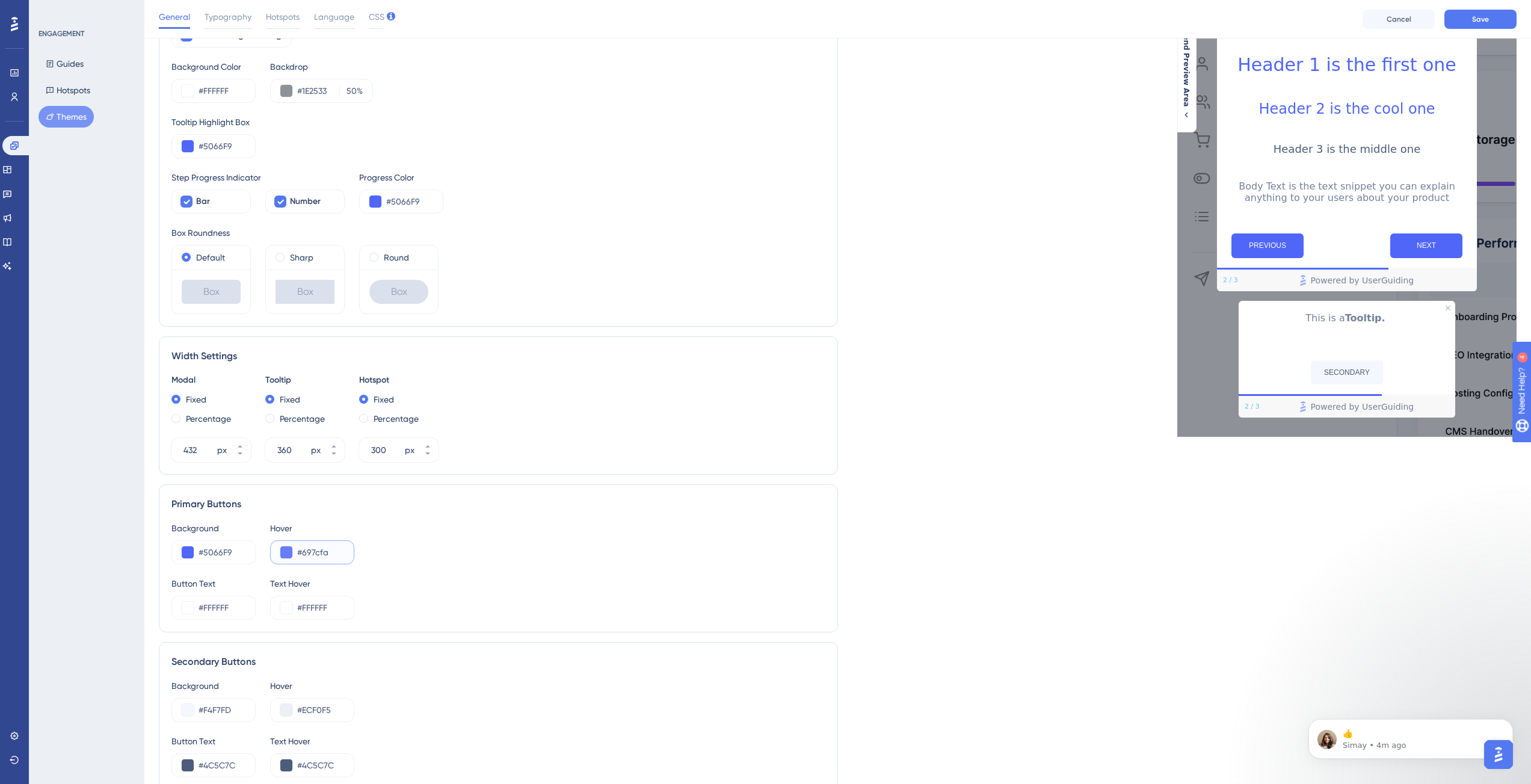
click at [285, 551] on button at bounding box center [287, 552] width 12 height 12
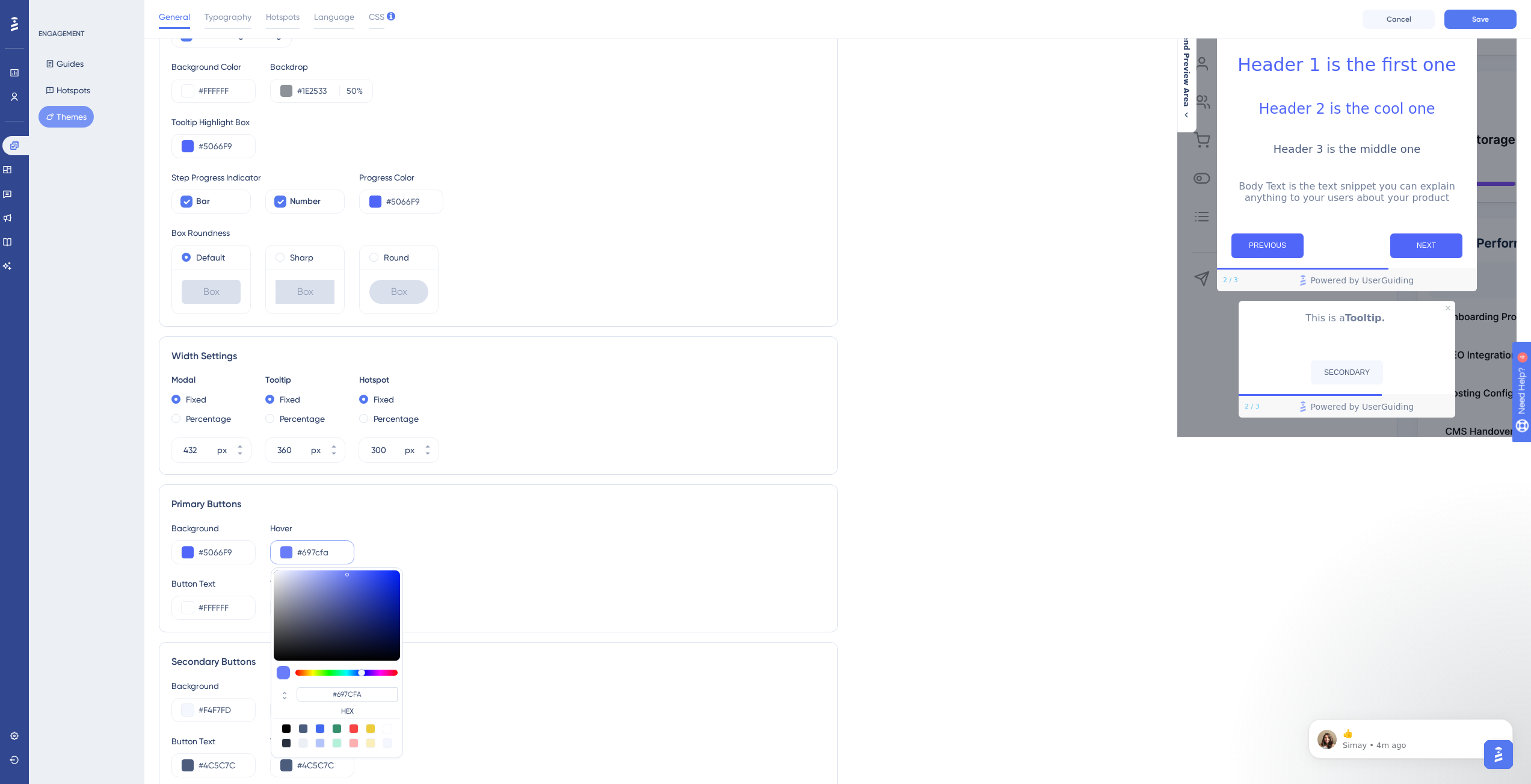
click at [375, 704] on div "#697CFA HEX" at bounding box center [346, 701] width 101 height 29
click at [376, 692] on input "#697CFA" at bounding box center [346, 693] width 101 height 14
paste input "4C63D2"
type input "#4c63d2"
type input "#4C63D2"
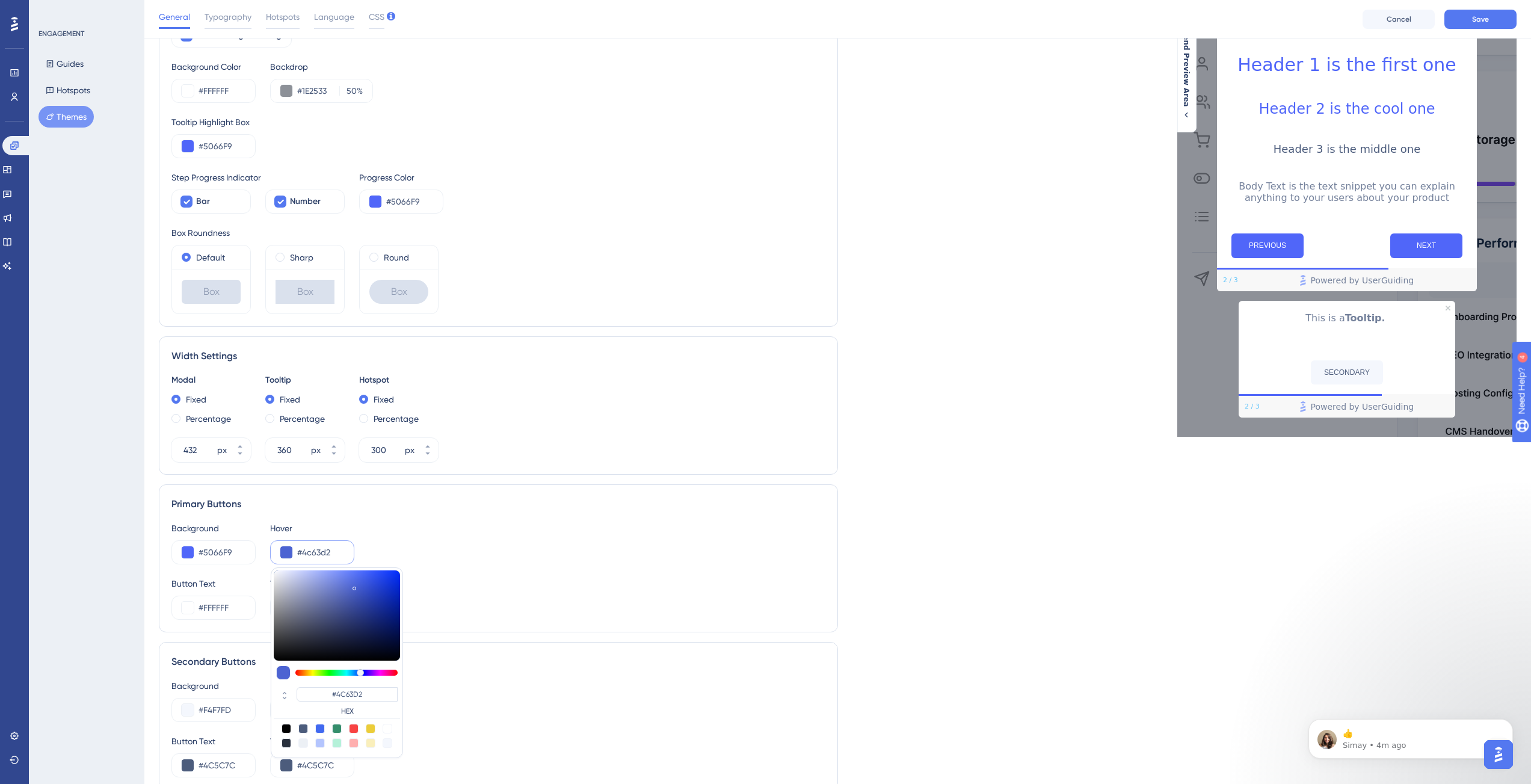
click at [470, 582] on div "Button Text #FFFFFF Text Hover #FFFFFF" at bounding box center [499, 598] width 654 height 43
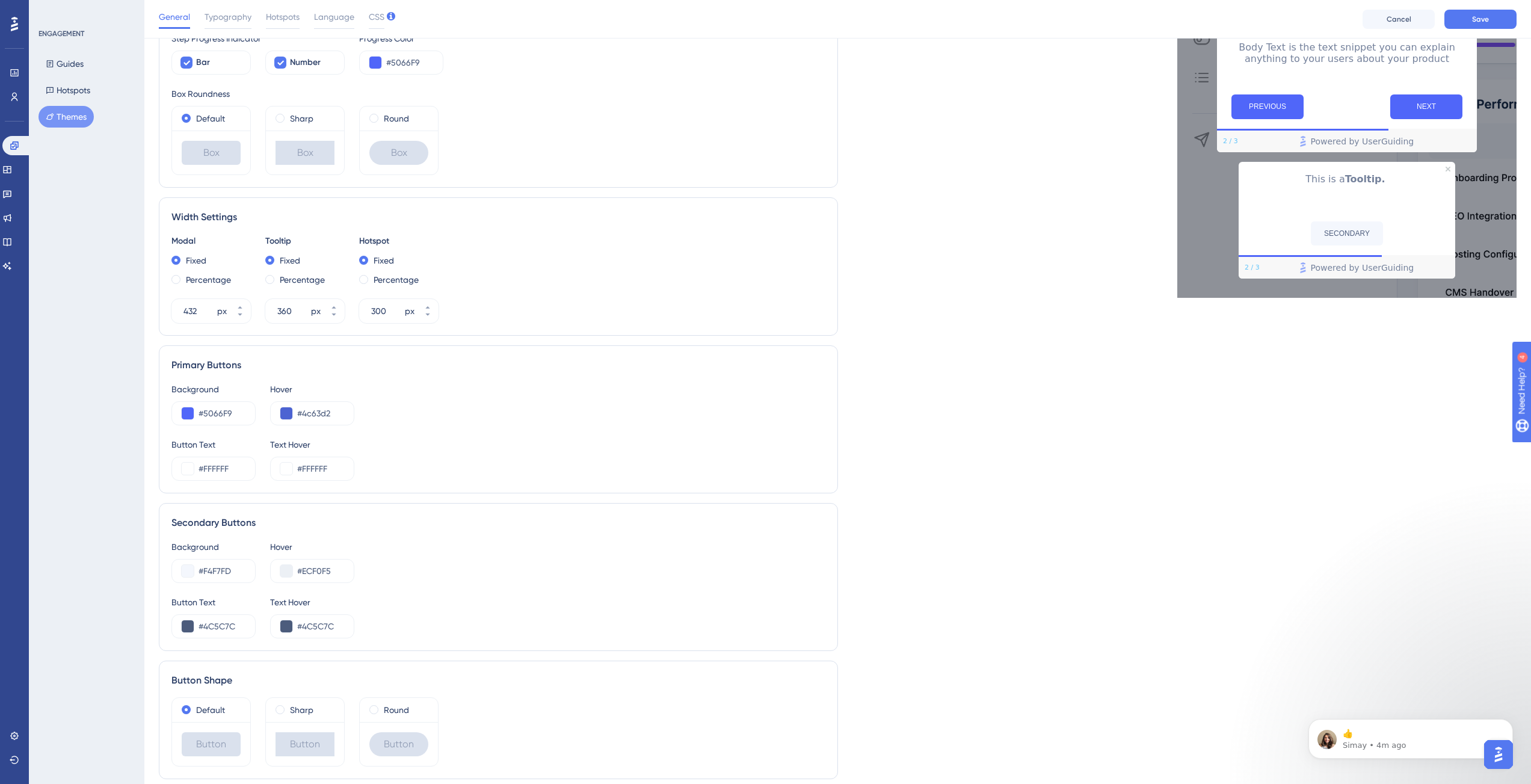
scroll to position [374, 0]
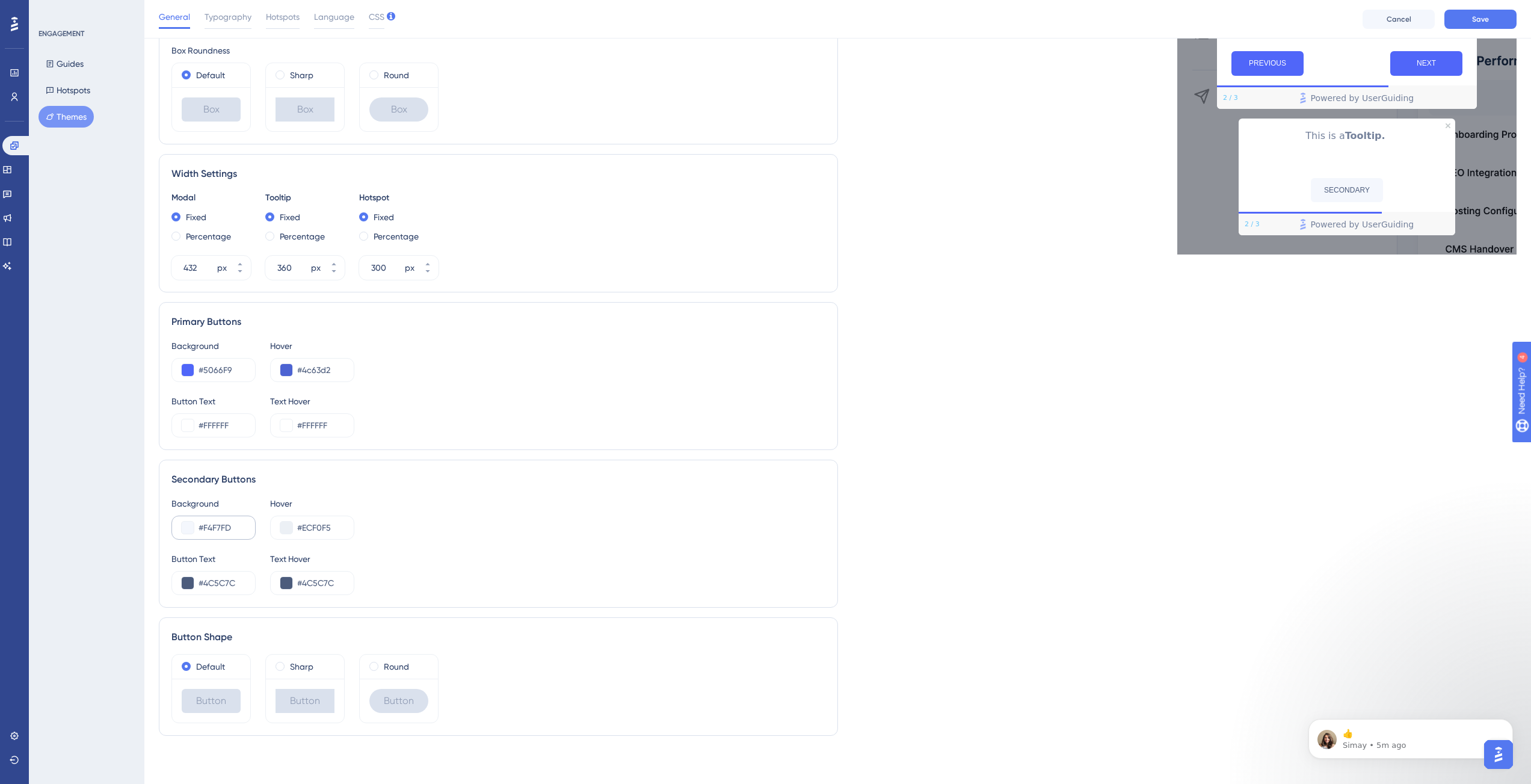
click at [231, 535] on div "#F4F7FD" at bounding box center [214, 526] width 84 height 24
click at [228, 531] on input "#F4F7FD" at bounding box center [222, 527] width 47 height 14
paste input "1F5F9"
type input "#F1F5F9"
click at [318, 527] on input "#ECF0F5" at bounding box center [320, 527] width 47 height 14
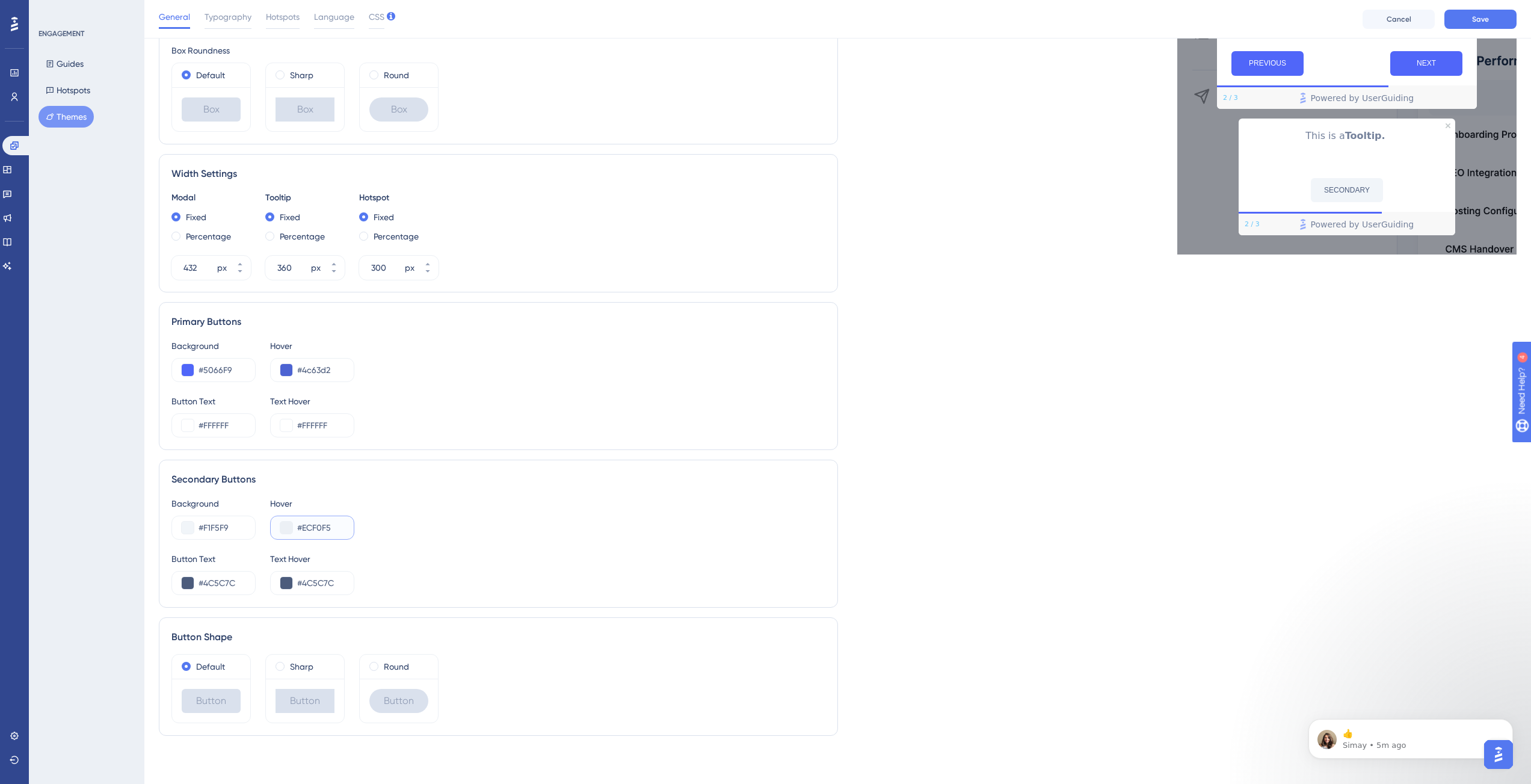
paste input "2E8F0"
type input "#E2E8F0"
click at [397, 534] on div "Background #F1F5F9 Hover #E2E8F0" at bounding box center [499, 518] width 654 height 43
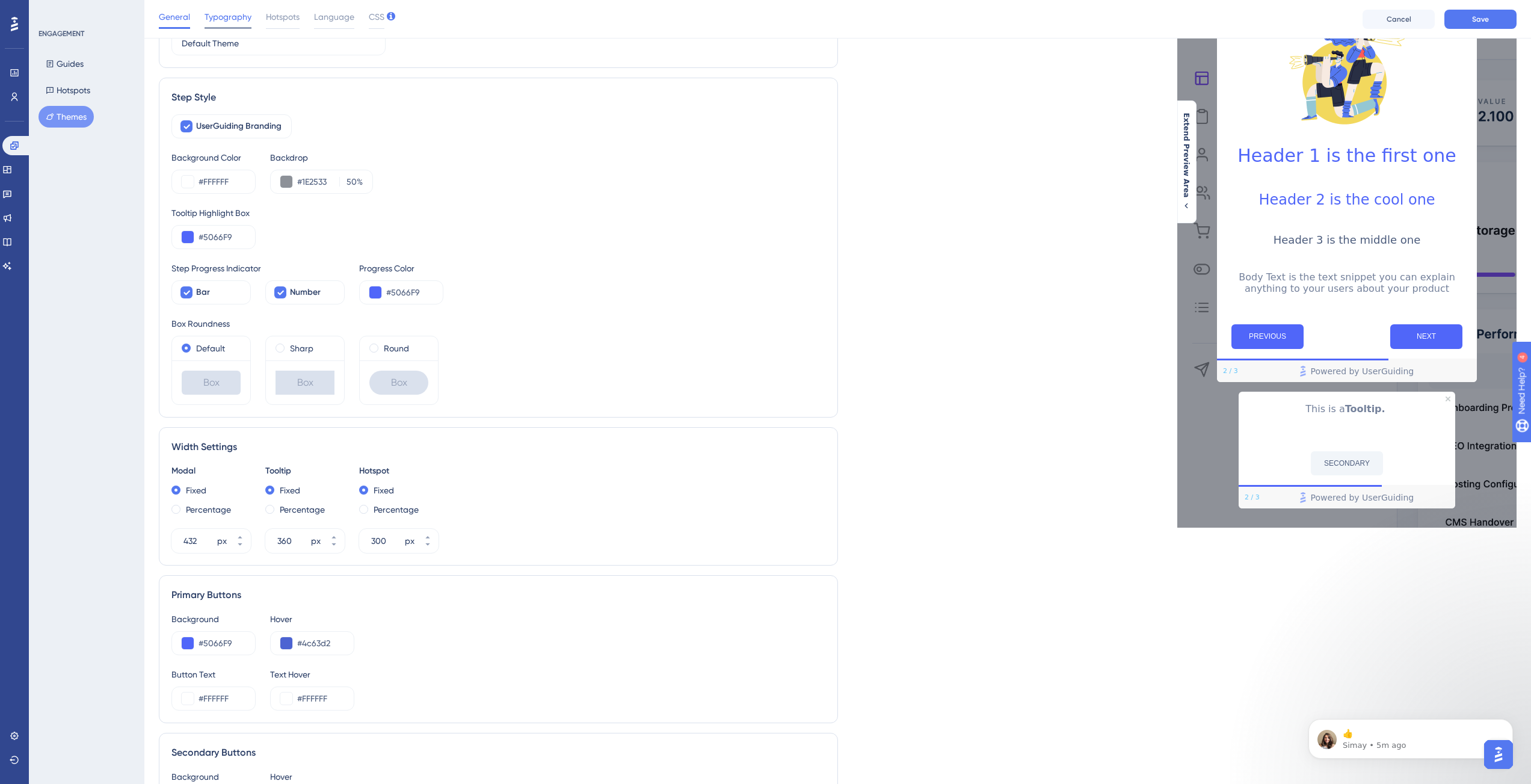
click at [232, 24] on span "Typography" at bounding box center [228, 17] width 47 height 14
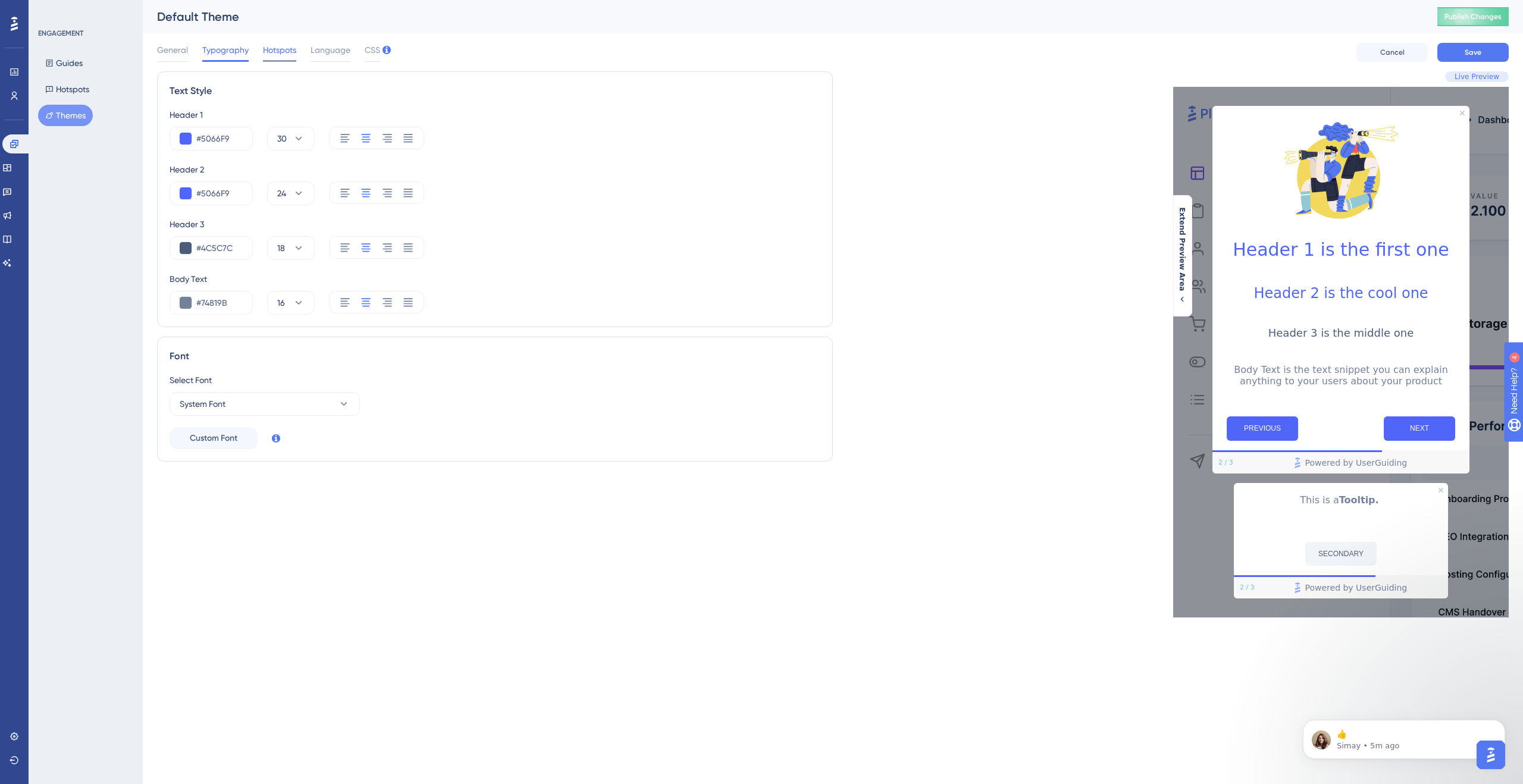
click at [269, 51] on span "Hotspots" at bounding box center [279, 50] width 33 height 14
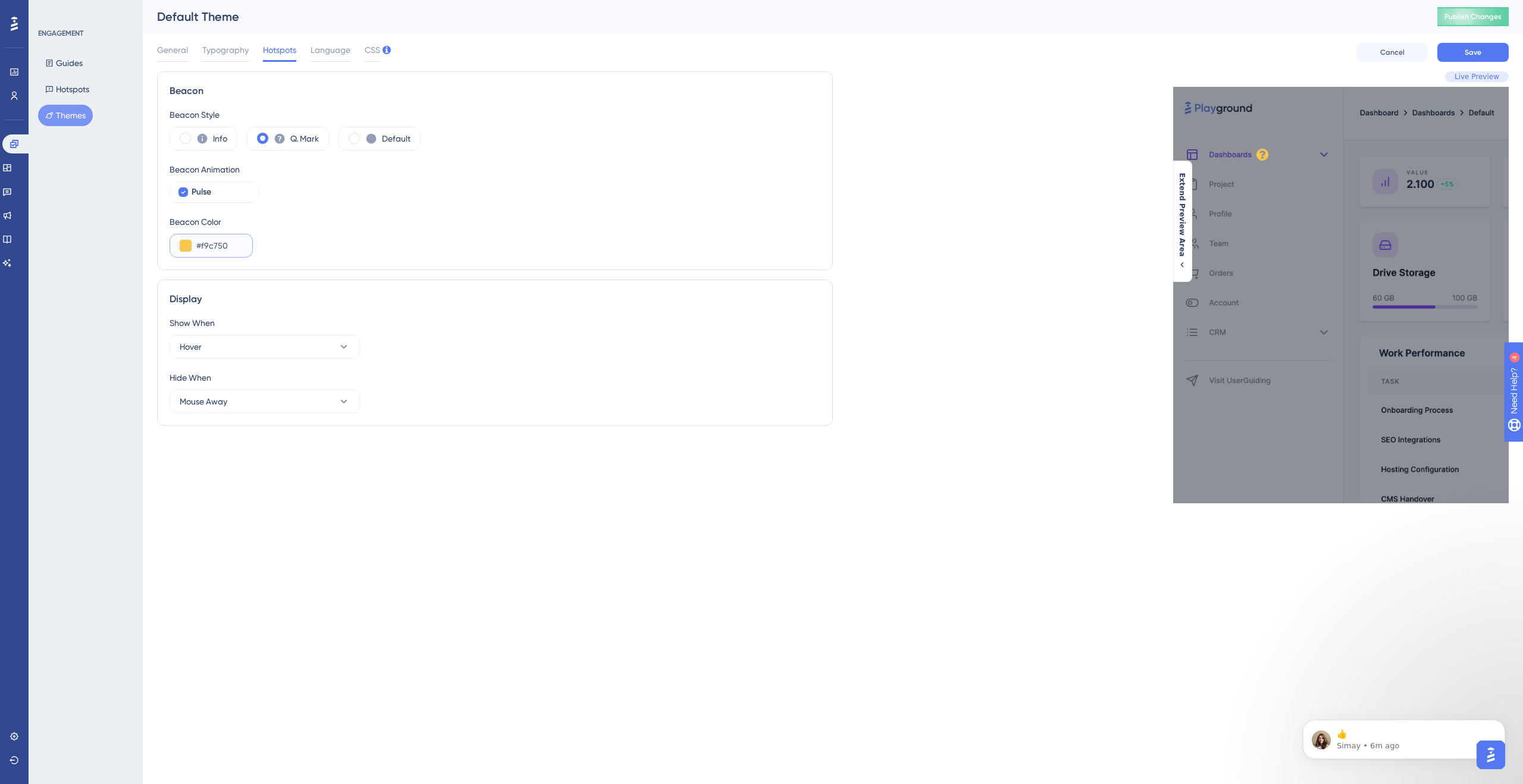
click at [219, 246] on input "#f9c750" at bounding box center [219, 245] width 46 height 14
paste input "FBBF24"
type input "#FBBF24"
click at [376, 229] on div "Beacon Color #FBBF24" at bounding box center [495, 236] width 651 height 43
click at [326, 53] on span "Language" at bounding box center [330, 50] width 40 height 14
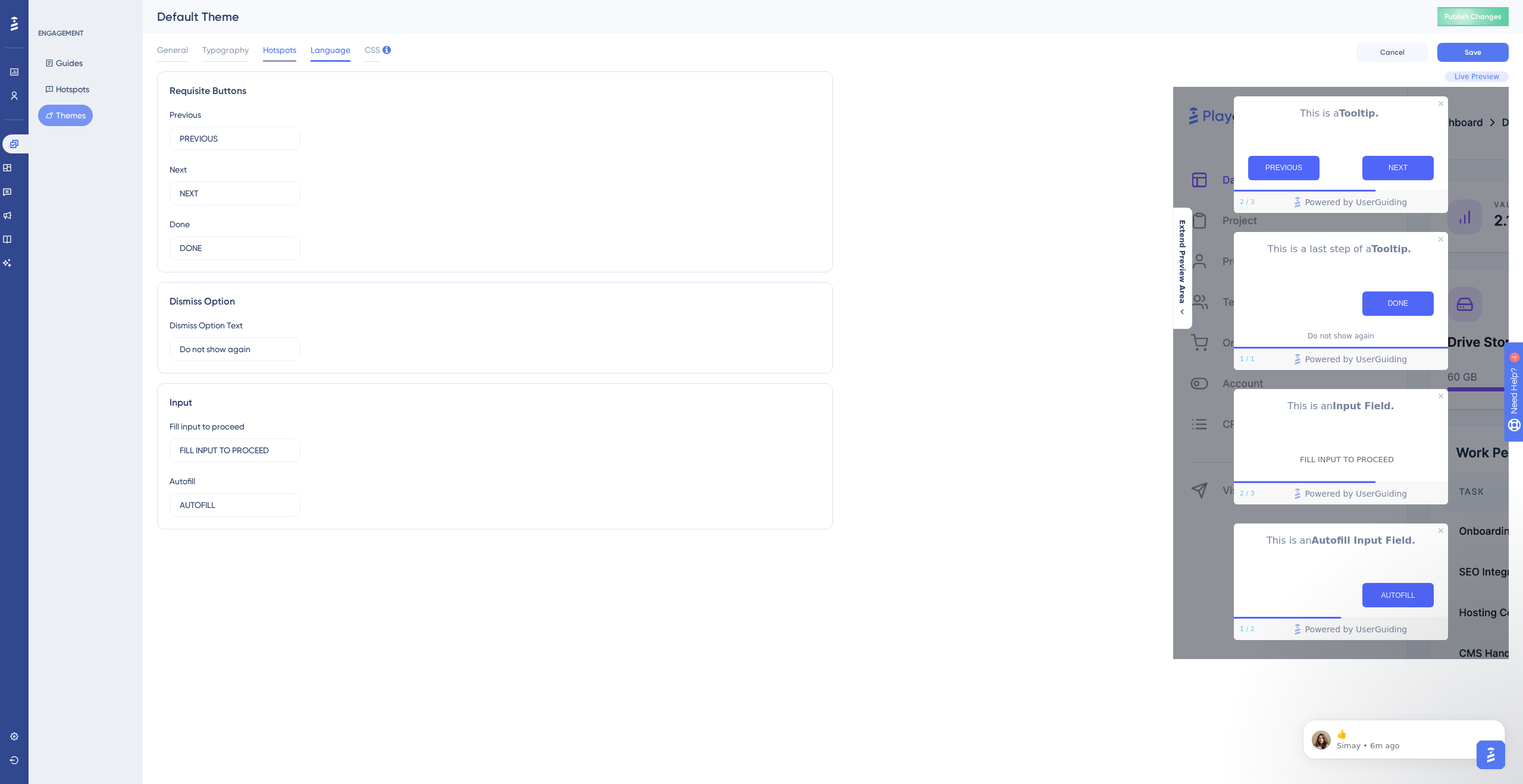
click at [272, 58] on div "Hotspots" at bounding box center [279, 52] width 33 height 19
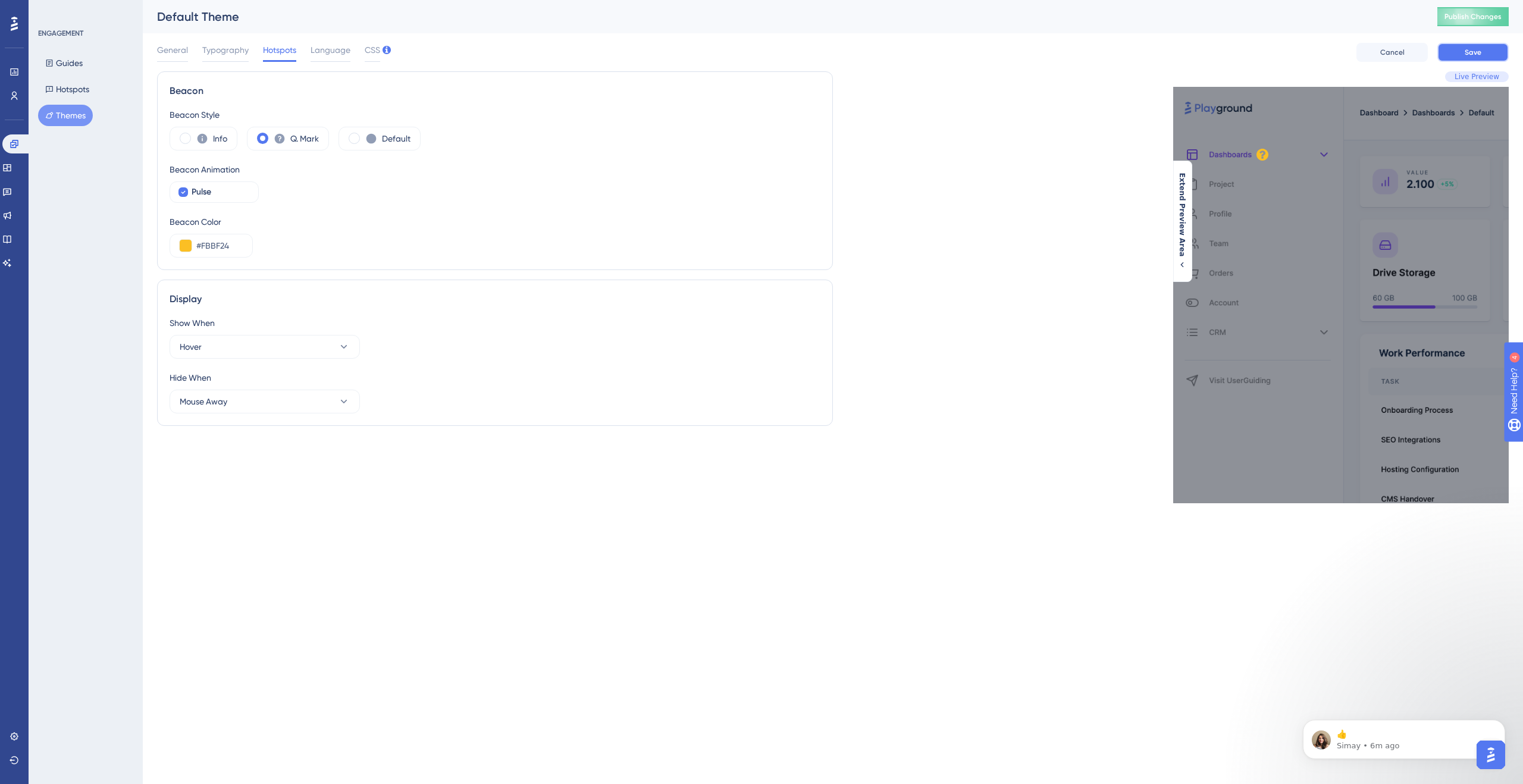
click at [1473, 53] on span "Save" at bounding box center [1473, 52] width 17 height 10
click at [169, 49] on span "General" at bounding box center [173, 50] width 31 height 14
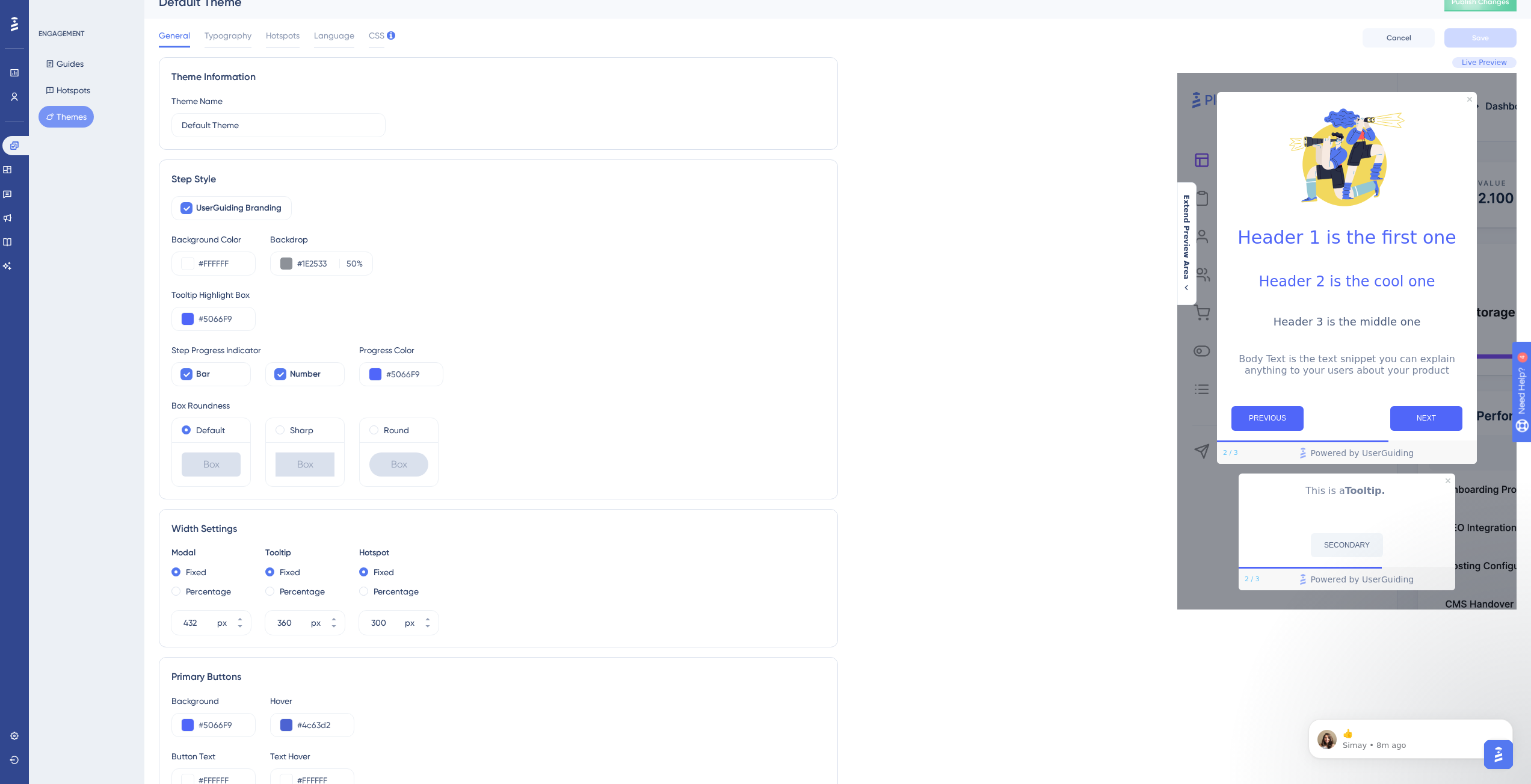
scroll to position [29, 0]
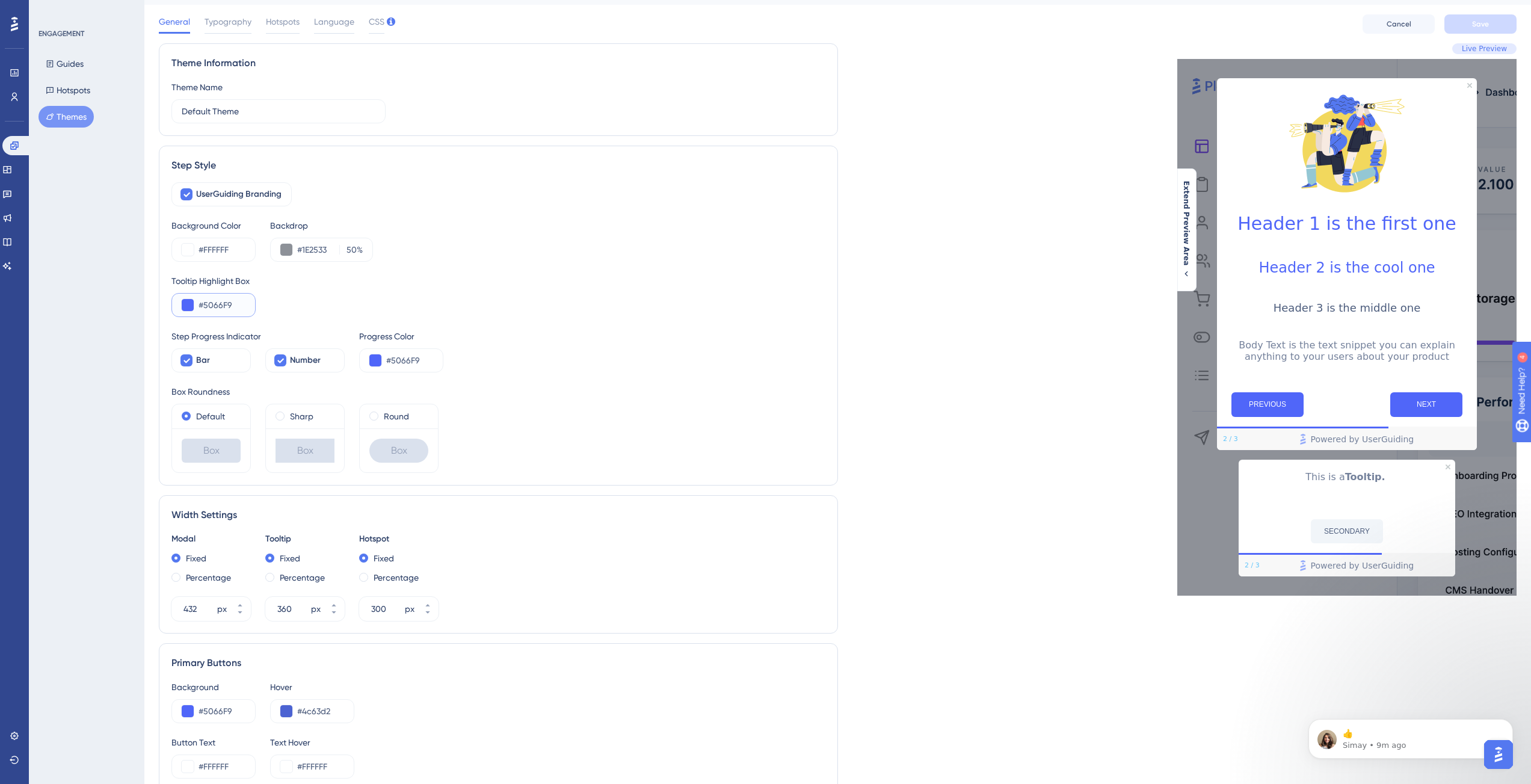
click at [188, 307] on button at bounding box center [188, 305] width 12 height 12
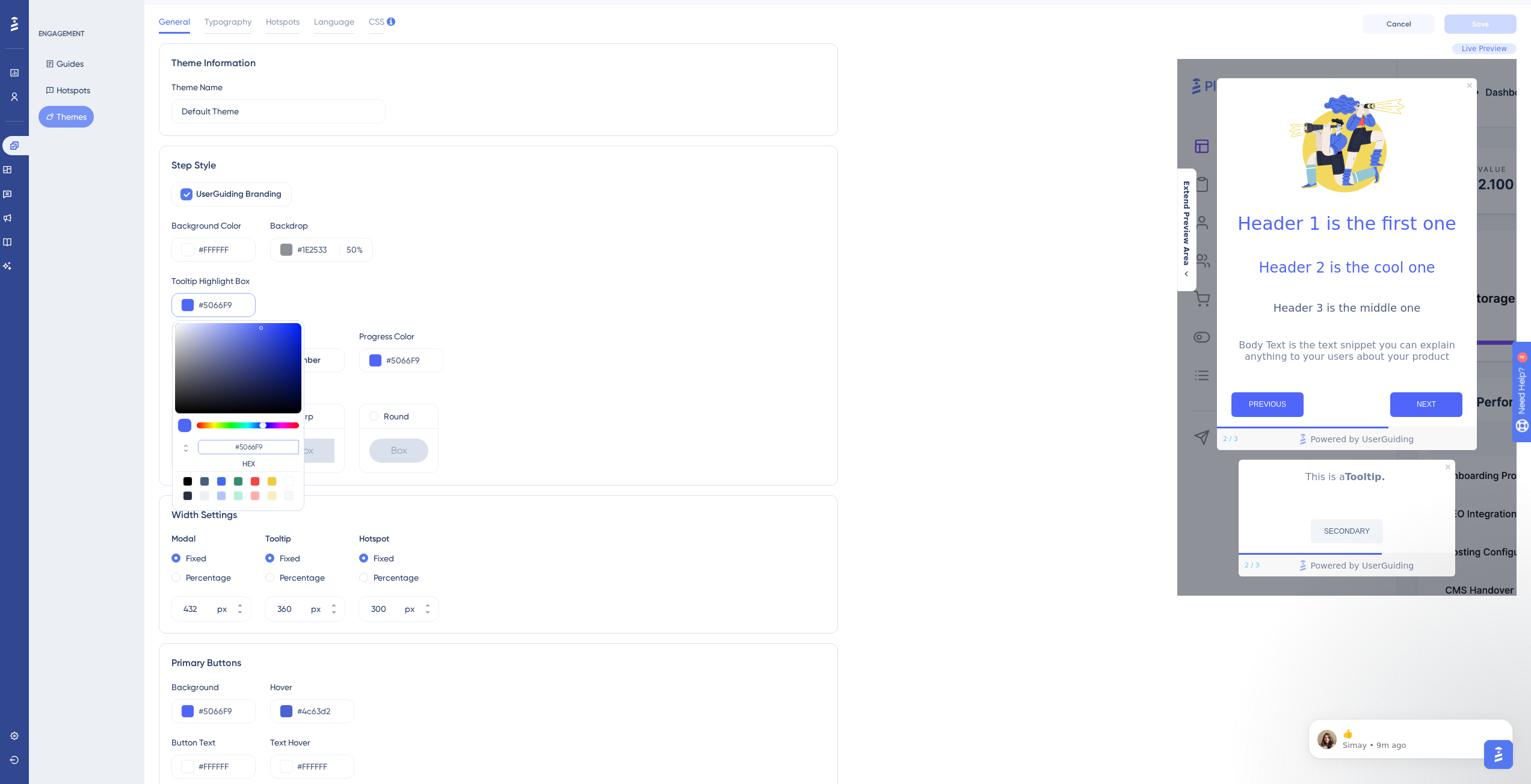
click at [277, 447] on input "#5066F9" at bounding box center [248, 446] width 101 height 14
paste input "22C55E"
type input "#22c55e"
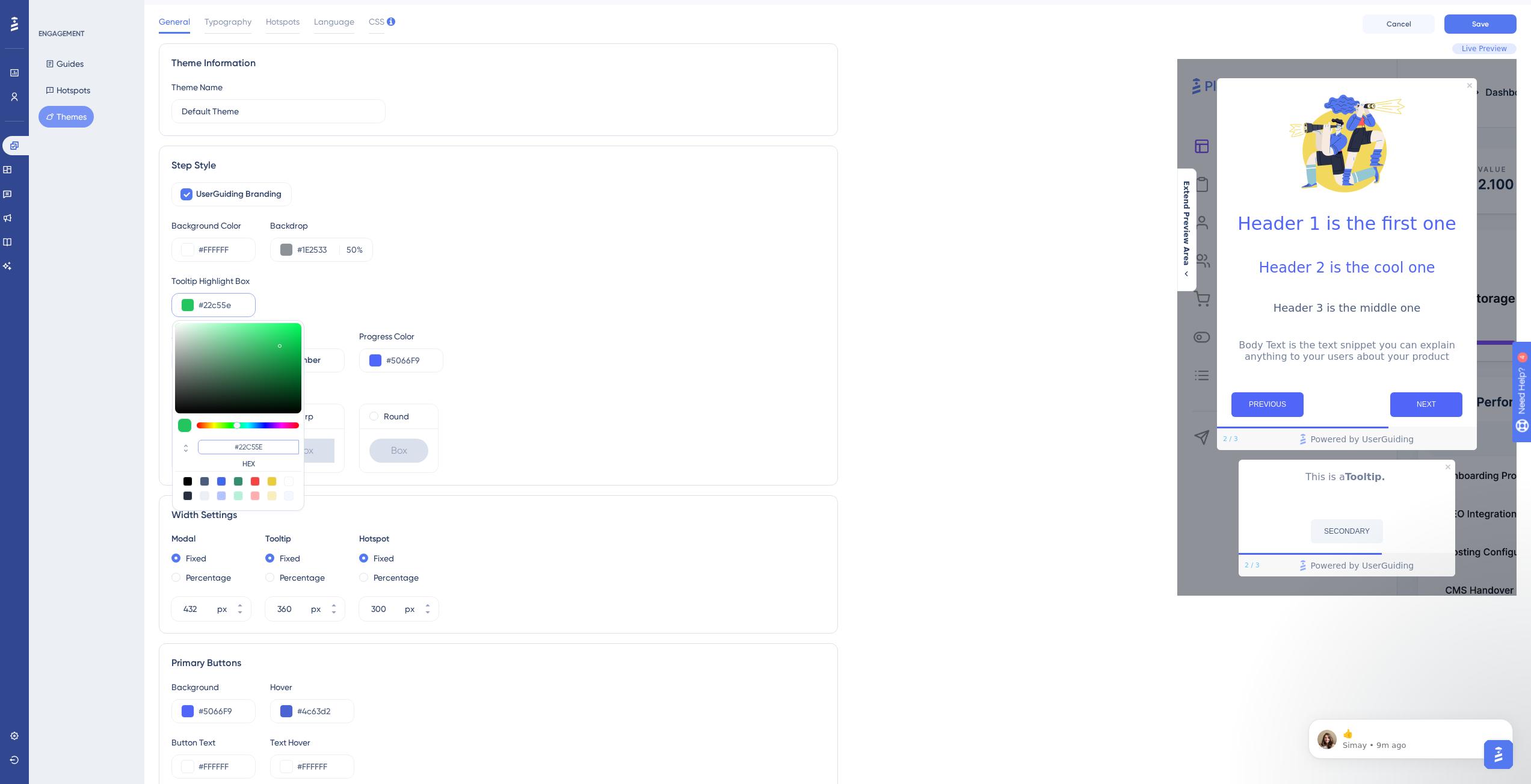
type input "#22C55E"
click at [491, 357] on div "Step Progress Indicator Bar Number Progress Color #5066F9" at bounding box center [499, 350] width 654 height 43
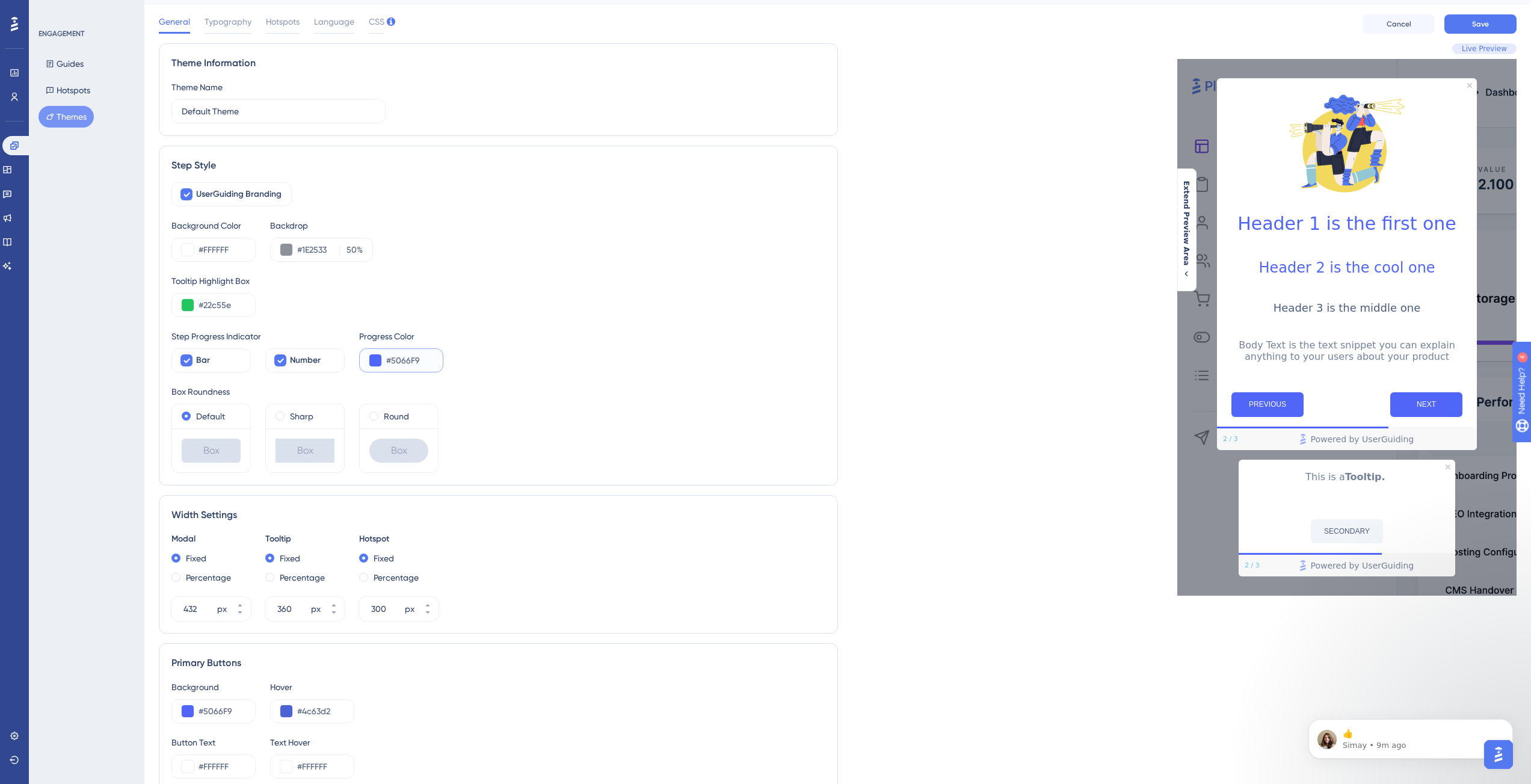
click at [409, 364] on input "#5066F9" at bounding box center [409, 360] width 47 height 14
paste input "22C55E"
type input "#22C55E"
click at [508, 359] on div "Step Progress Indicator Bar Number Progress Color #22C55E" at bounding box center [499, 350] width 654 height 43
click at [216, 304] on input "#22c55e" at bounding box center [222, 305] width 47 height 14
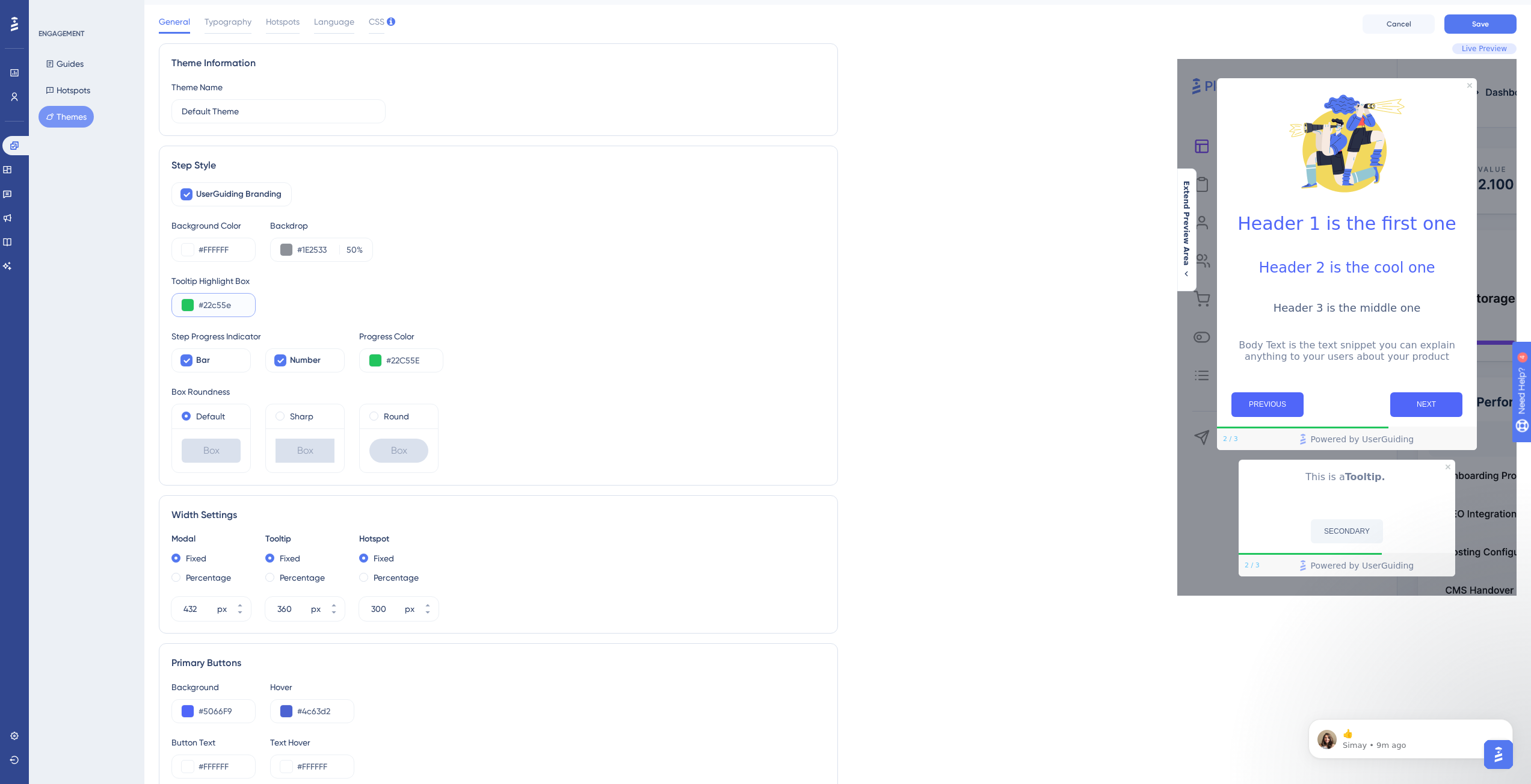
paste input "563EB"
type input "#2563EB"
click at [408, 356] on input "#22C55E" at bounding box center [409, 360] width 47 height 14
paste input "563EB"
type input "#2563EB"
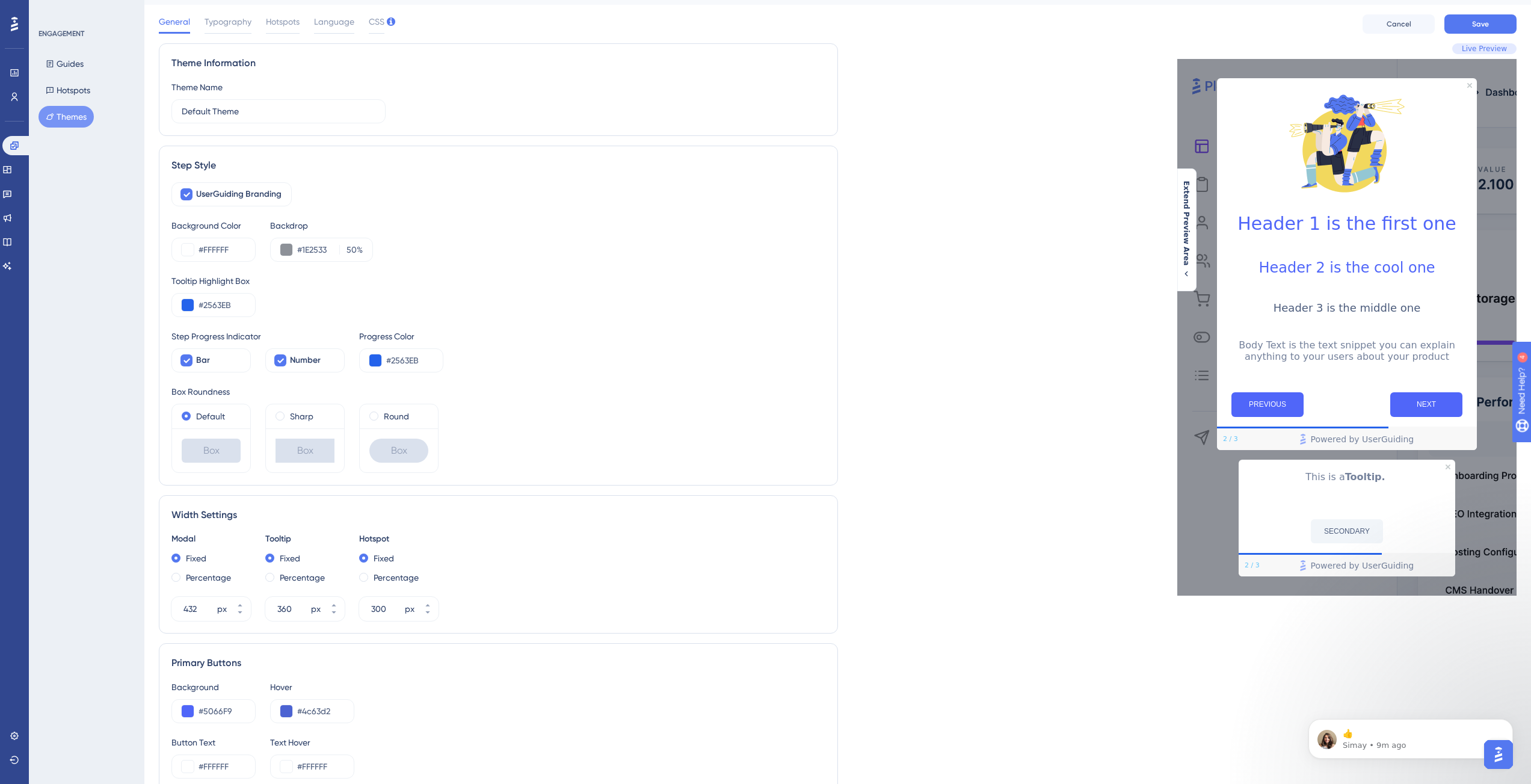
click at [497, 363] on div "Step Progress Indicator Bar Number Progress Color #2563EB" at bounding box center [499, 350] width 654 height 43
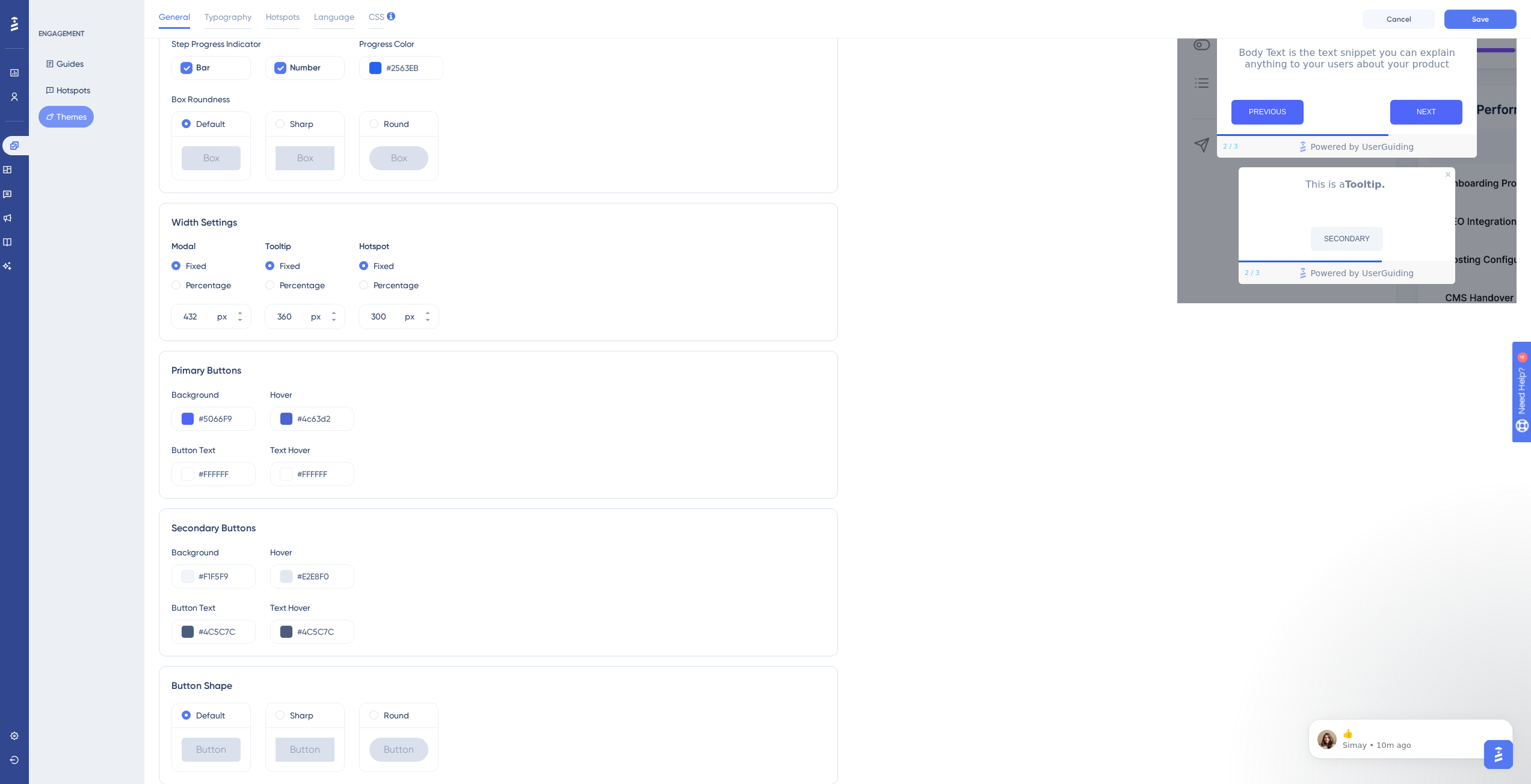
scroll to position [325, 0]
click at [189, 419] on button at bounding box center [188, 419] width 12 height 12
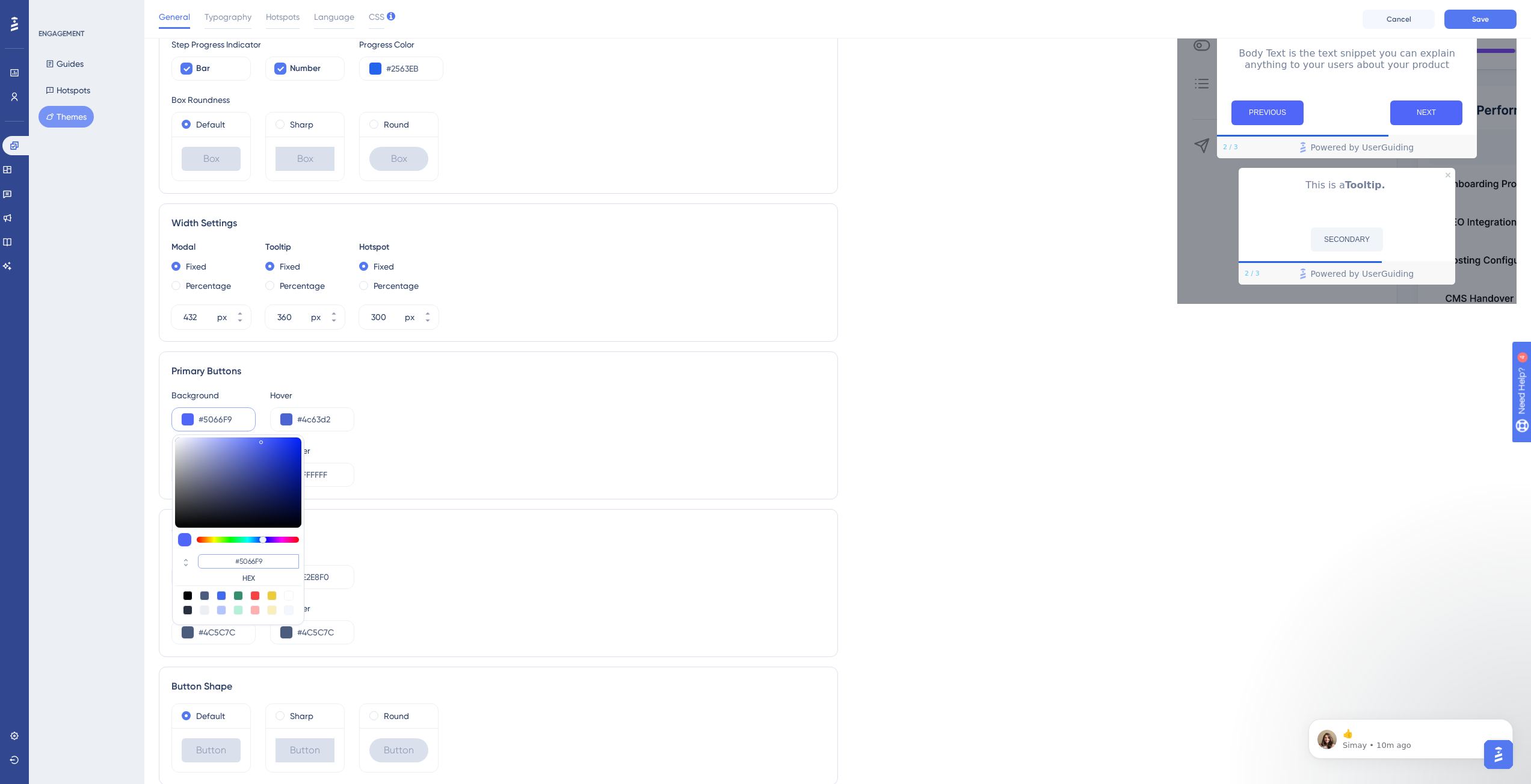
click at [266, 564] on input "#5066F9" at bounding box center [248, 561] width 101 height 14
paste input "2563EB"
type input "#2563eb"
type input "#2563EB"
click at [507, 442] on div "Background #2563eb #2563EB HEX Hover #4c63d2 Button Text #FFFFFF Text Hover #FF…" at bounding box center [499, 437] width 654 height 98
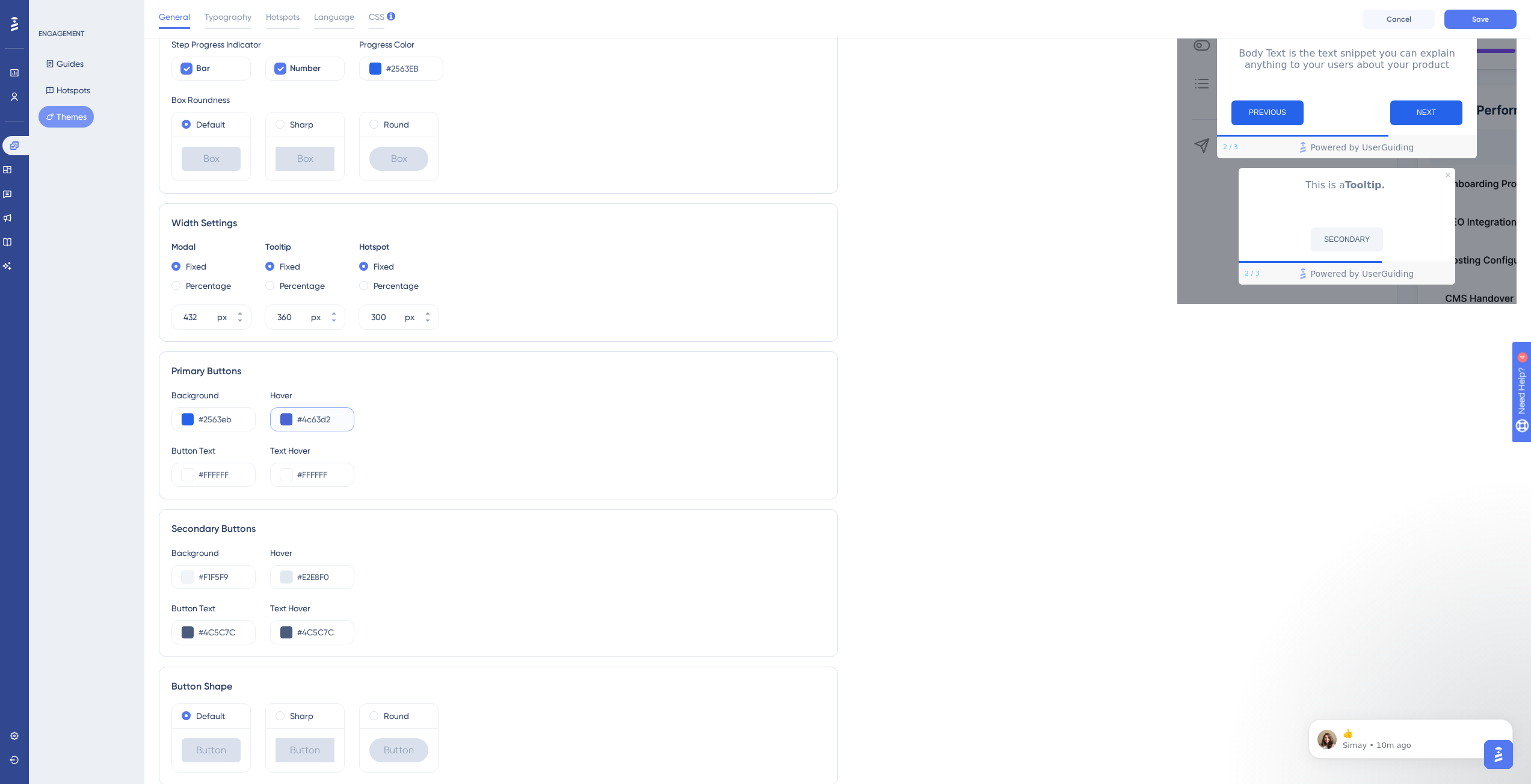
click at [310, 418] on input "#4c63d2" at bounding box center [320, 419] width 47 height 14
paste input "1D4ED8"
type input "#1D4ED8"
click at [422, 431] on div "Background #2563eb Hover #1D4ED8" at bounding box center [499, 409] width 654 height 43
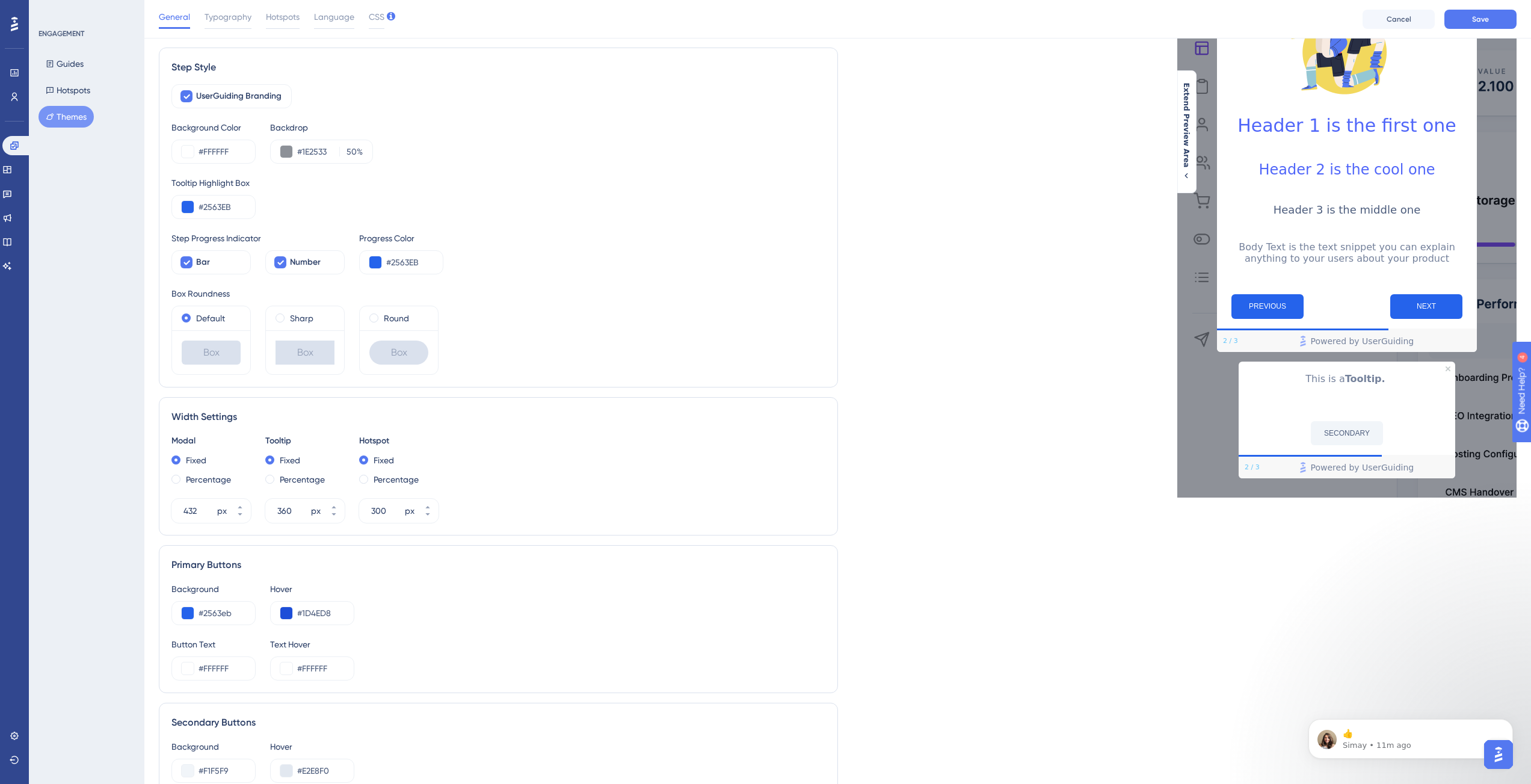
scroll to position [66, 0]
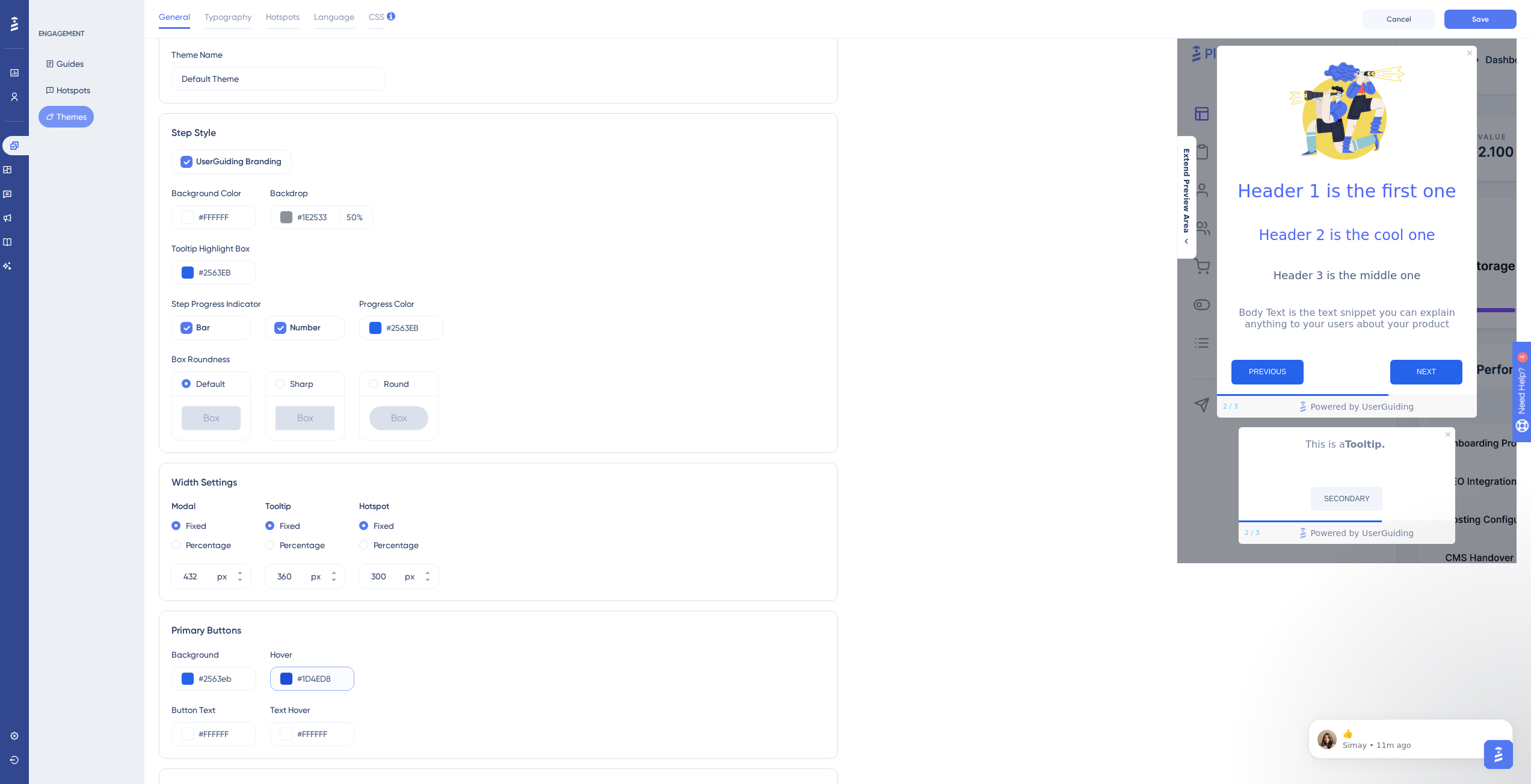
click at [288, 679] on button at bounding box center [287, 679] width 12 height 12
click at [324, 679] on input "#1D4ED8" at bounding box center [320, 679] width 47 height 14
paste input "6A34A"
type input "#16A34A"
click at [497, 672] on div "Background #2563eb Hover #16A34A" at bounding box center [499, 668] width 654 height 43
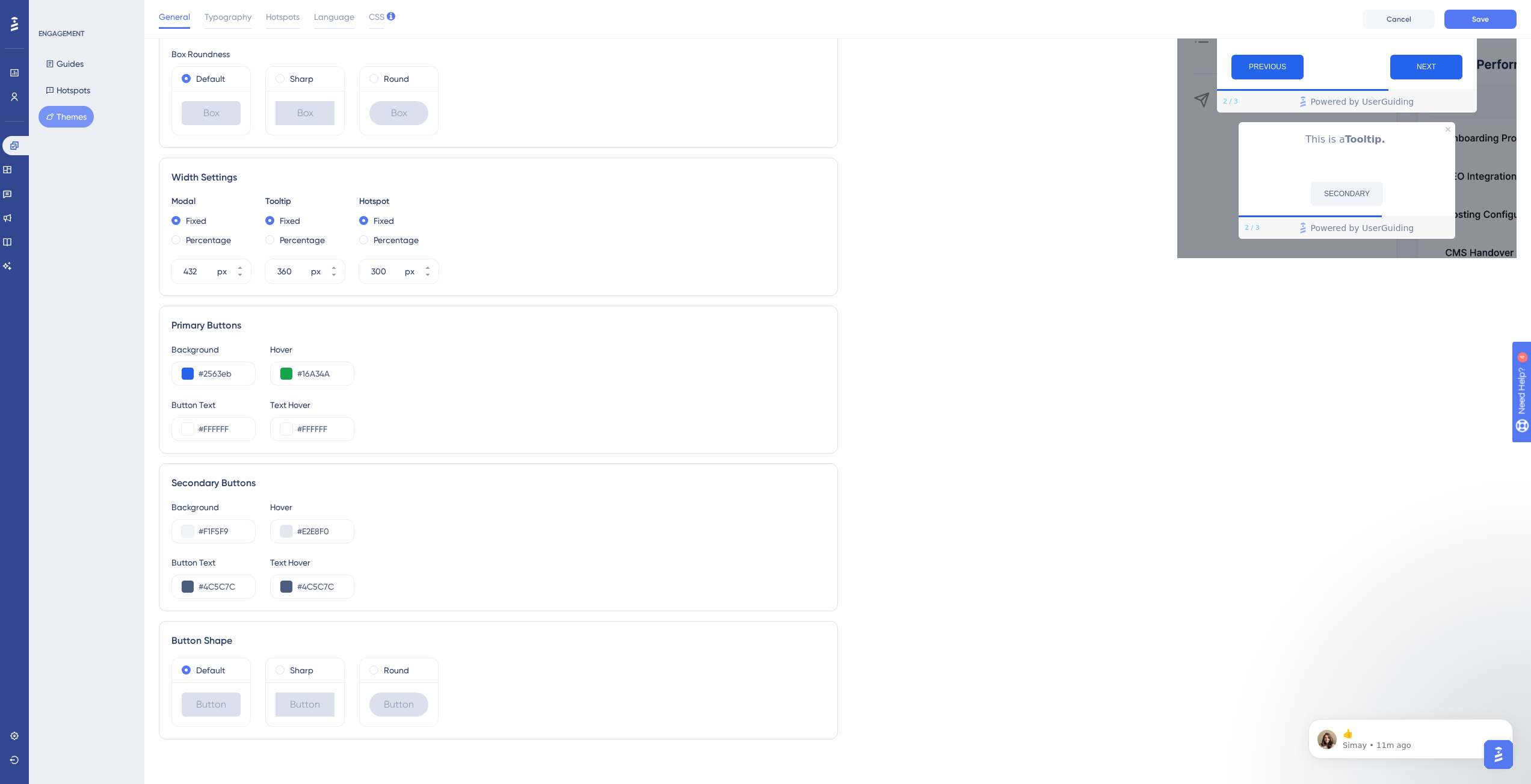
scroll to position [0, 0]
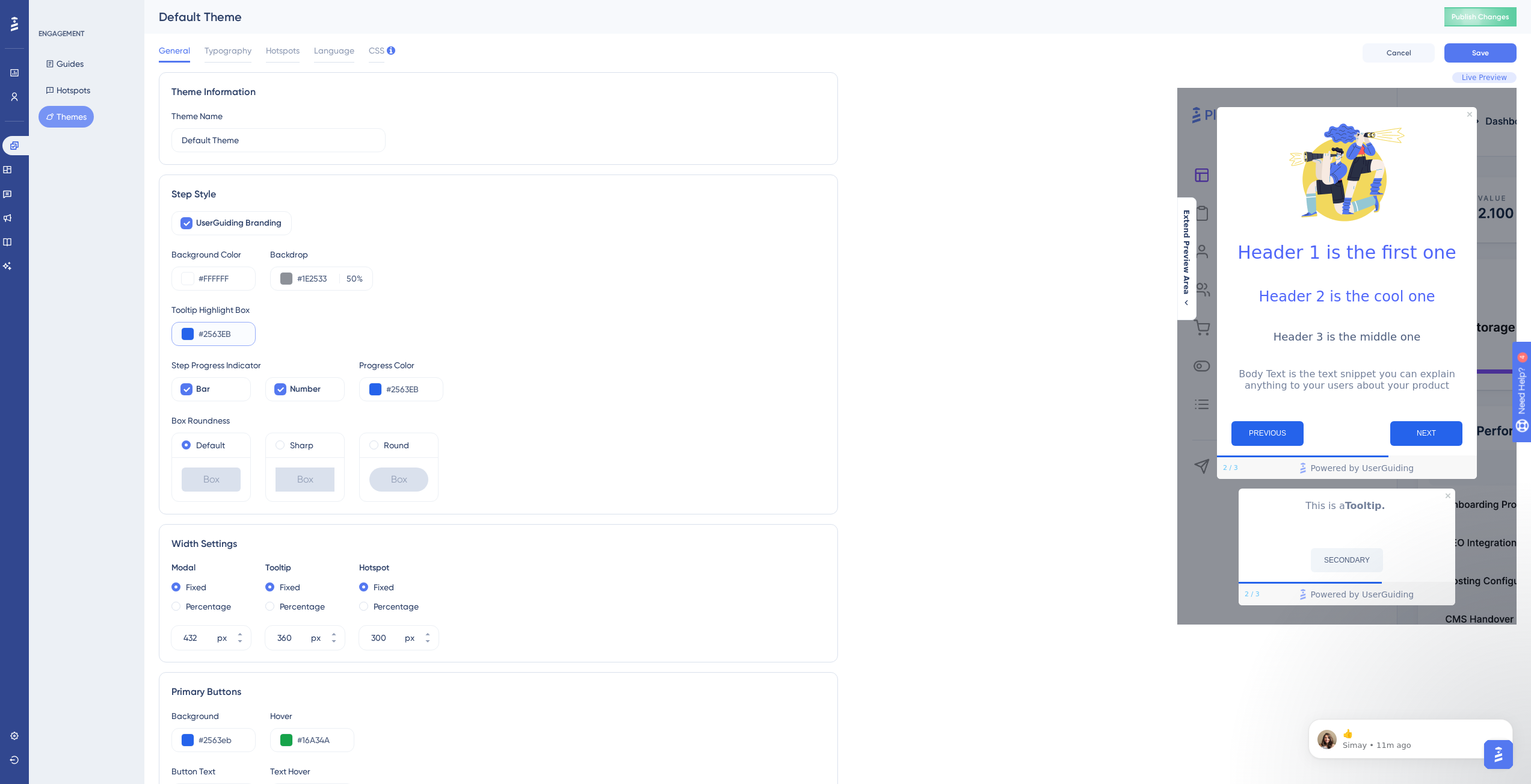
click at [227, 334] on input "#2563EB" at bounding box center [222, 334] width 47 height 14
paste input "5066F9"
type input "#5066F9"
click at [406, 384] on input "#2563EB" at bounding box center [409, 388] width 47 height 14
paste input "5066F9"
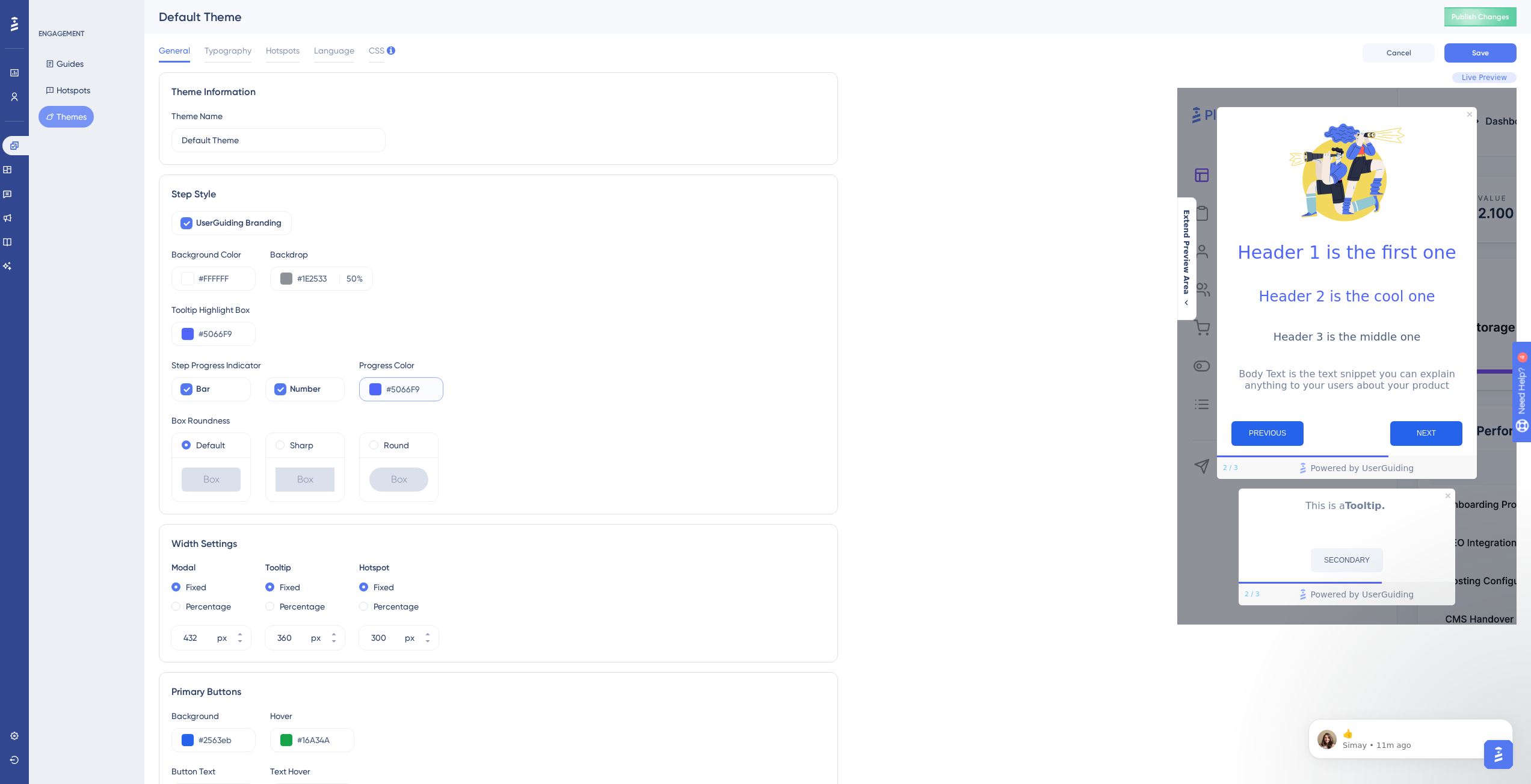
type input "#5066F9"
click at [525, 398] on div "Step Progress Indicator Bar Number Progress Color #5066F9" at bounding box center [499, 379] width 654 height 43
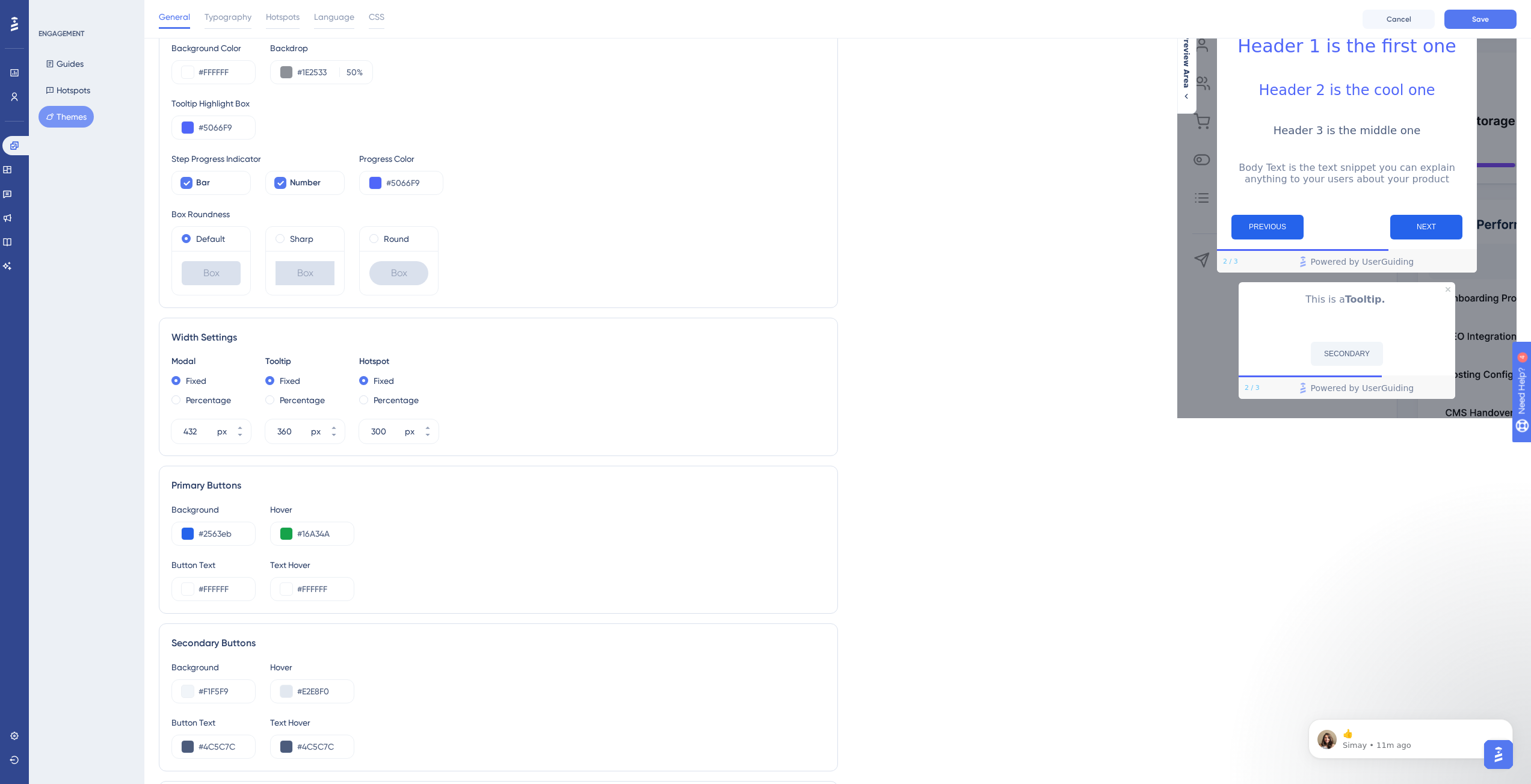
scroll to position [207, 0]
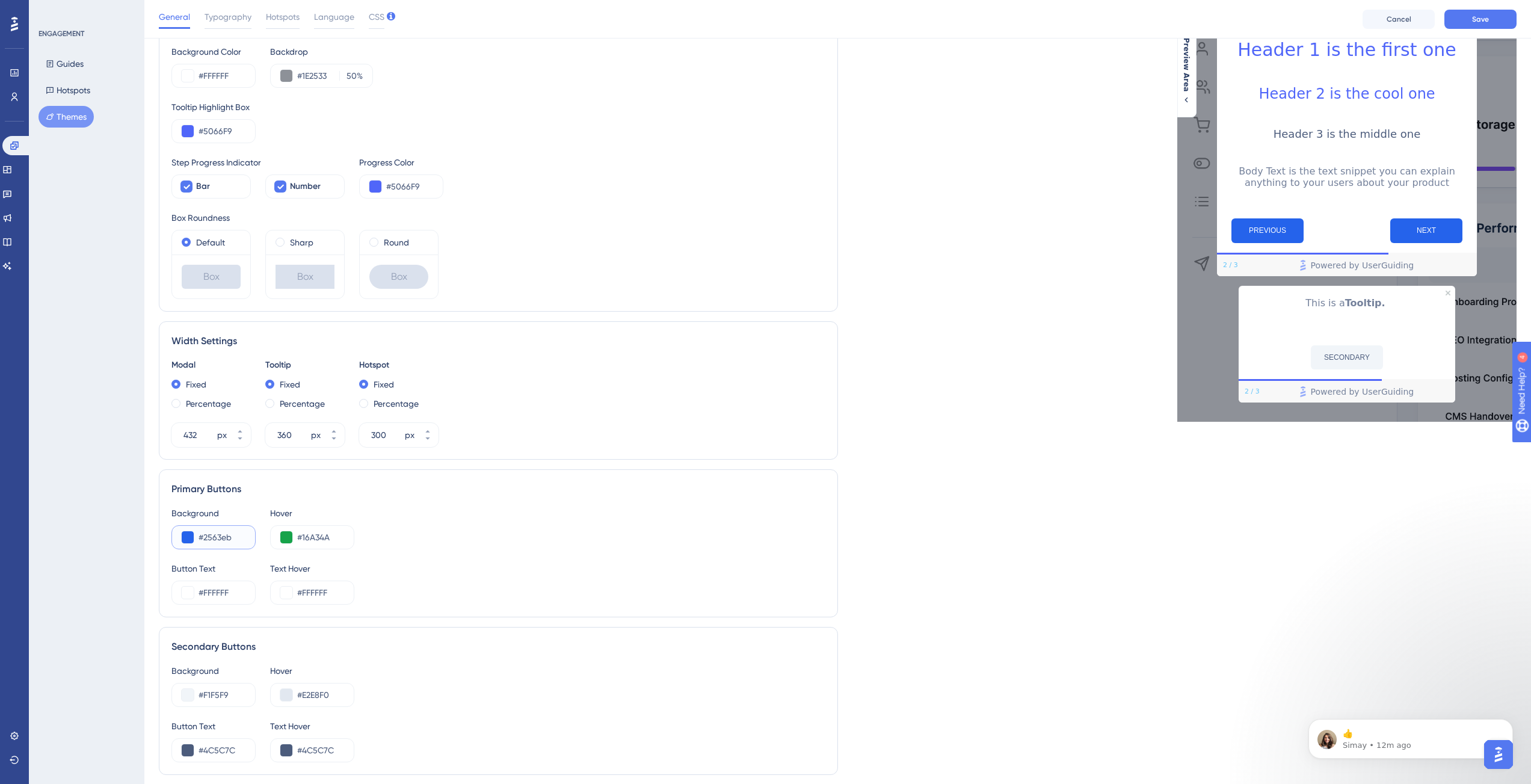
click at [215, 541] on input "#2563eb" at bounding box center [222, 537] width 47 height 14
paste input "5066F9"
type input "#5066F9"
click at [314, 536] on input "#16A34A" at bounding box center [320, 537] width 47 height 14
paste input "4C63D2"
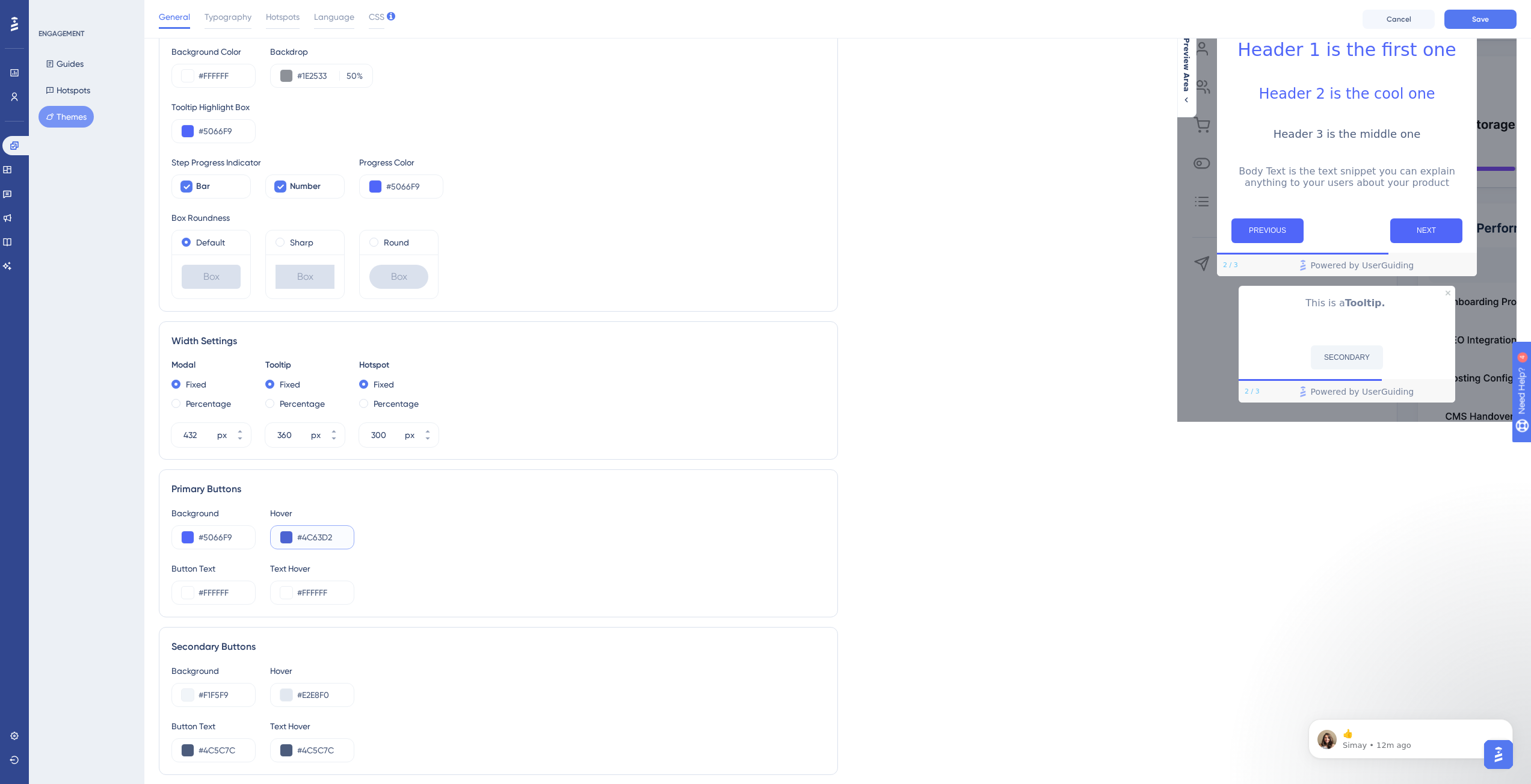
type input "#4C63D2"
click at [426, 532] on div "Background #5066F9 Hover #4C63D2" at bounding box center [499, 526] width 654 height 43
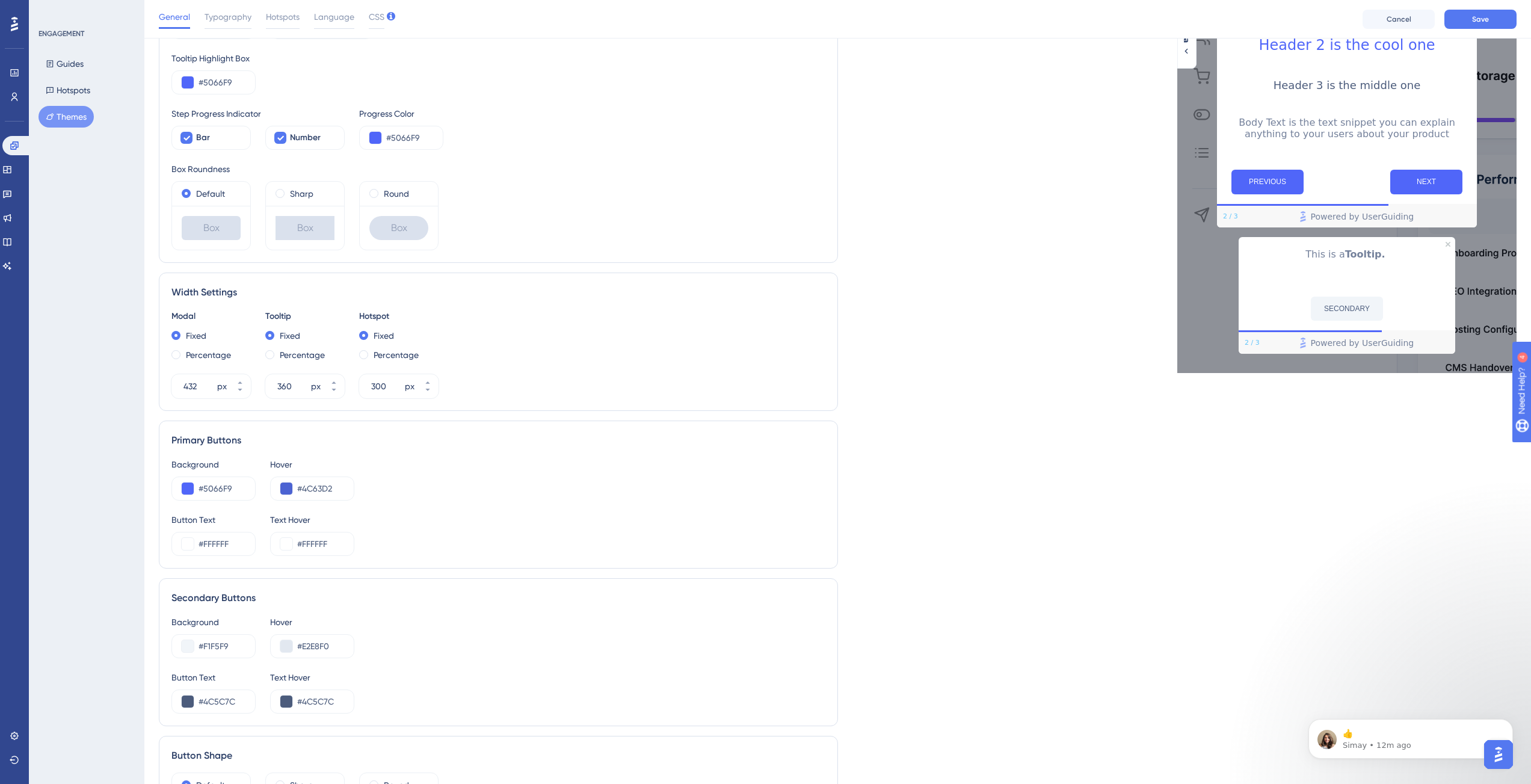
scroll to position [106, 0]
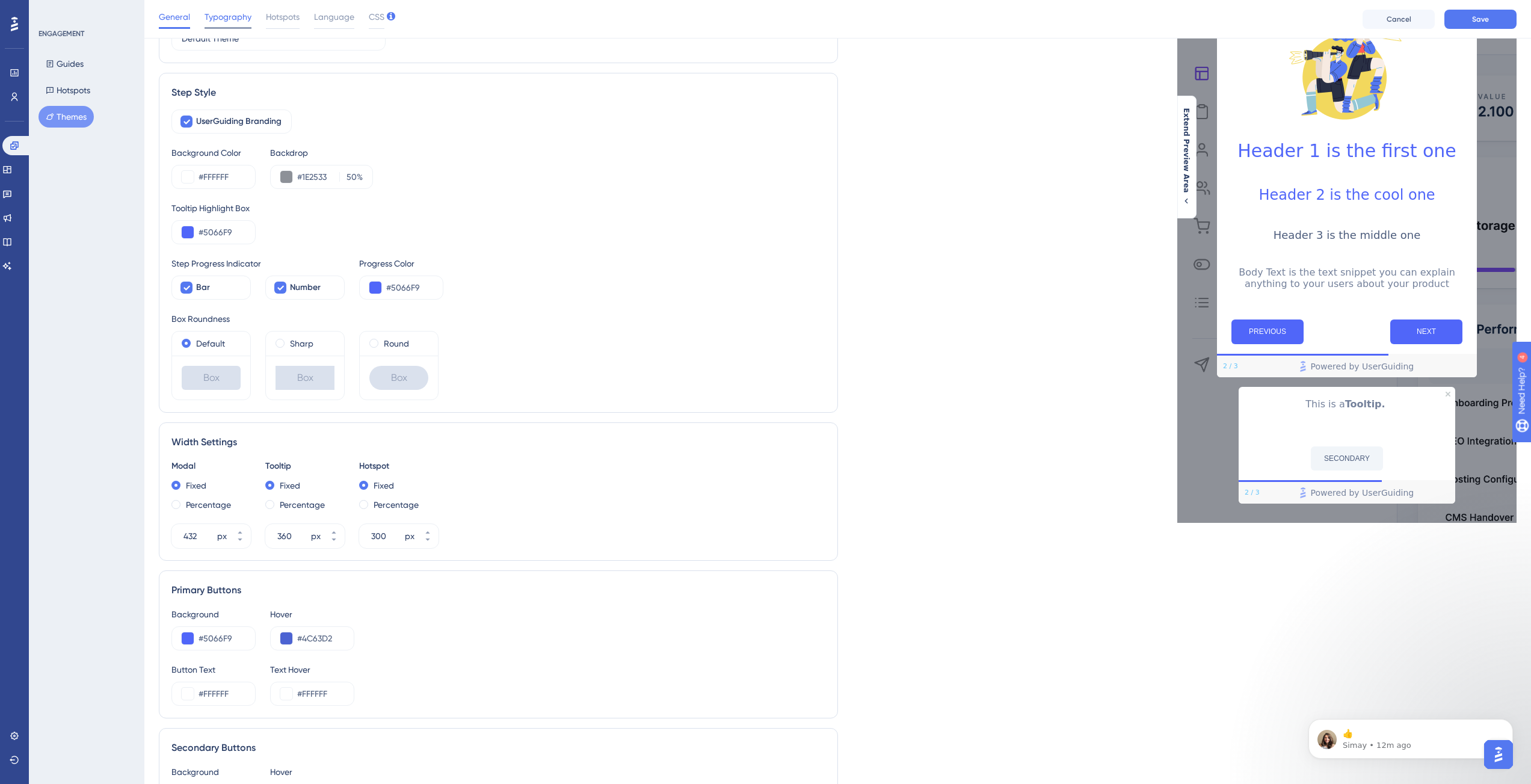
click at [241, 20] on span "Typography" at bounding box center [228, 17] width 47 height 14
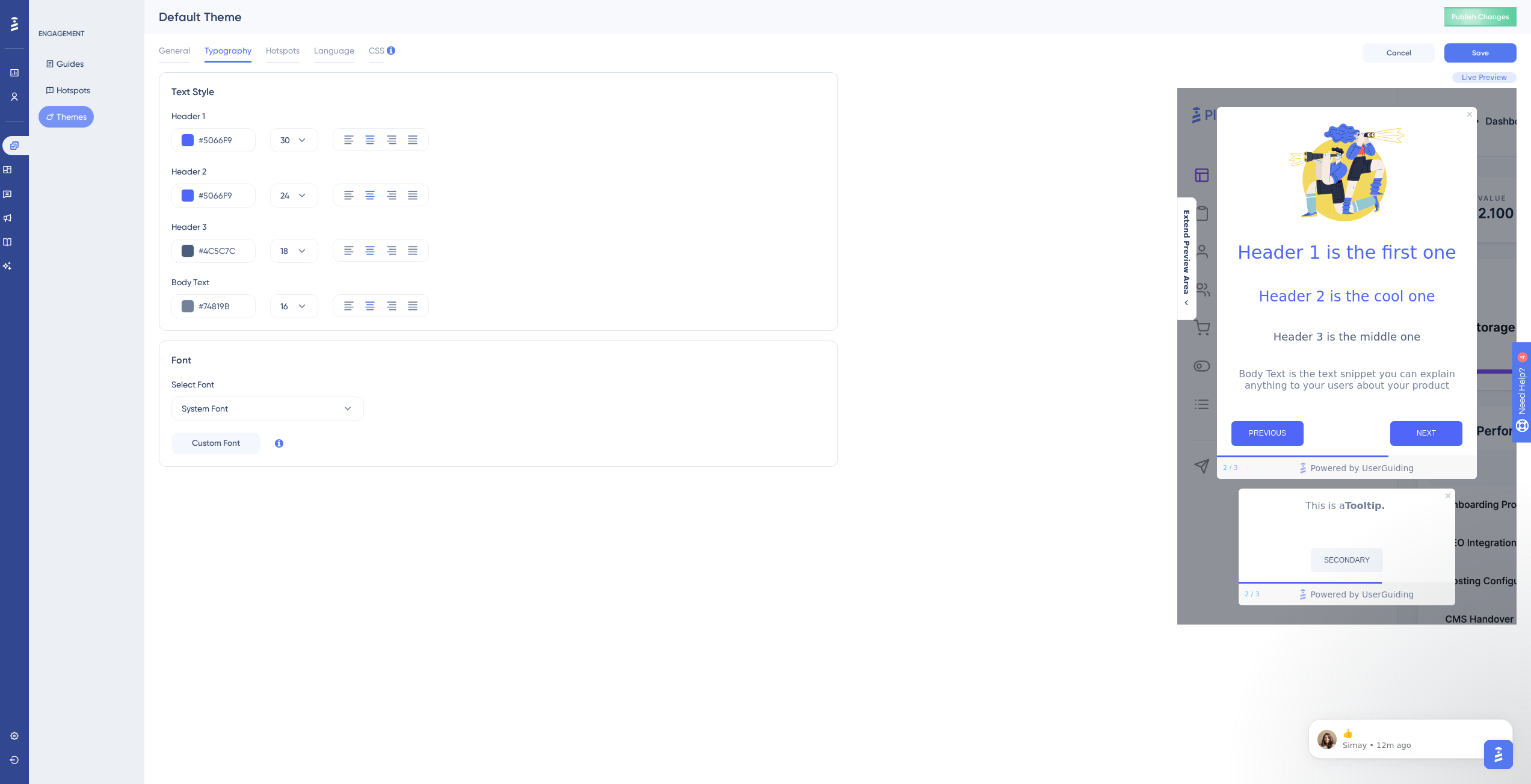
scroll to position [0, 0]
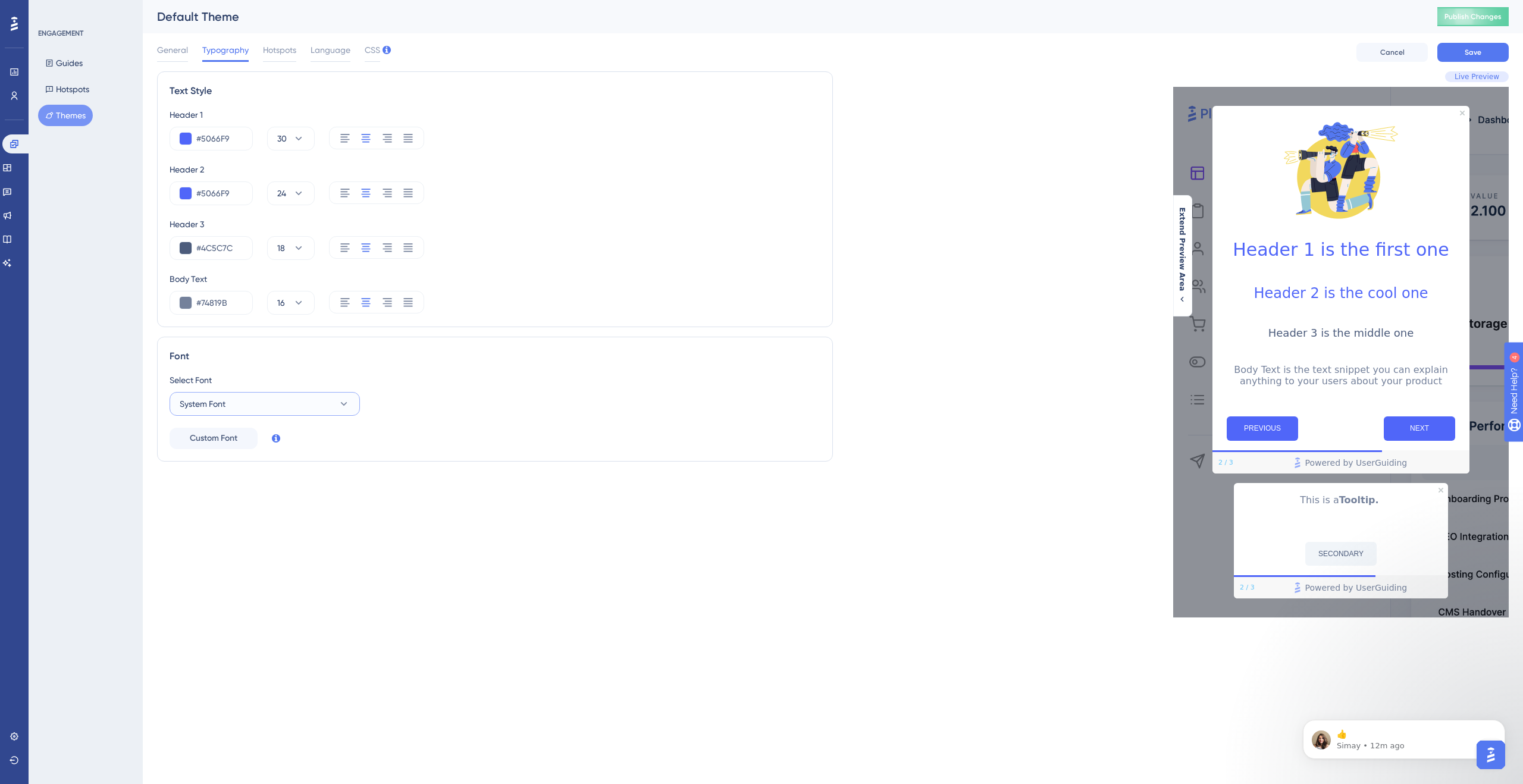
click at [241, 400] on button "System Font" at bounding box center [264, 403] width 190 height 23
type input "o"
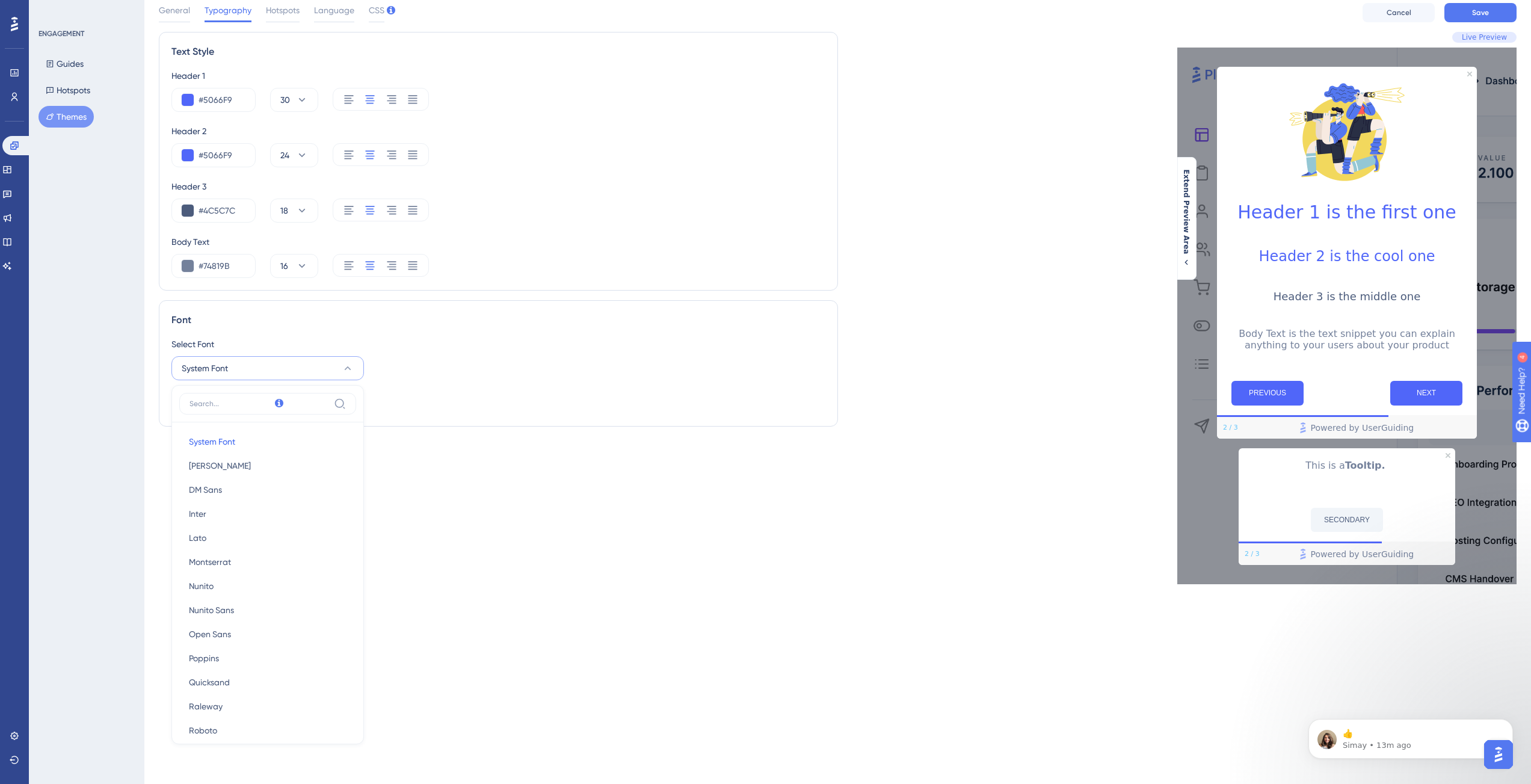
click at [404, 370] on div "Select Font System Font System Font System Font [PERSON_NAME] [PERSON_NAME] San…" at bounding box center [499, 358] width 654 height 43
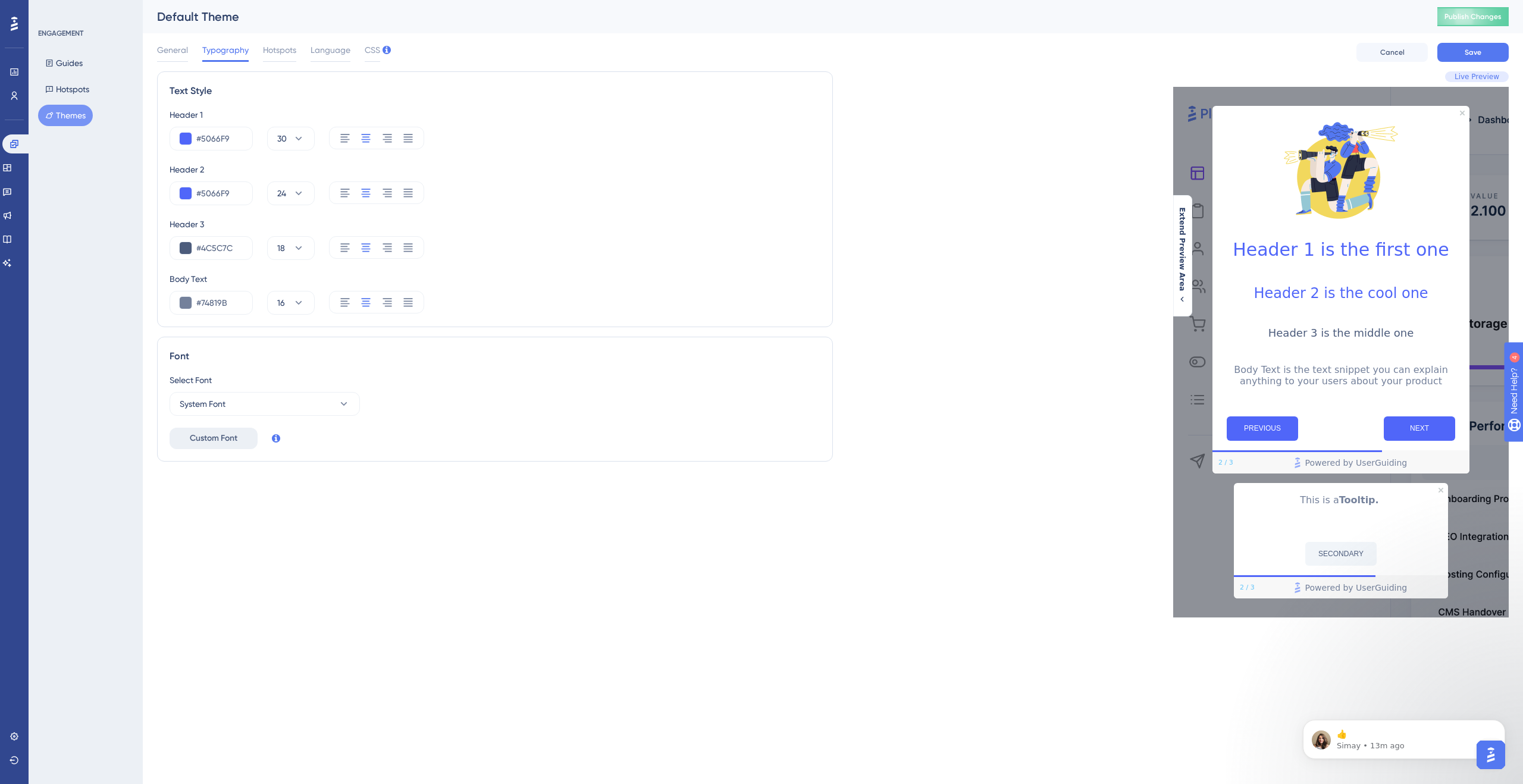
click at [214, 439] on span "Custom Font" at bounding box center [213, 438] width 48 height 14
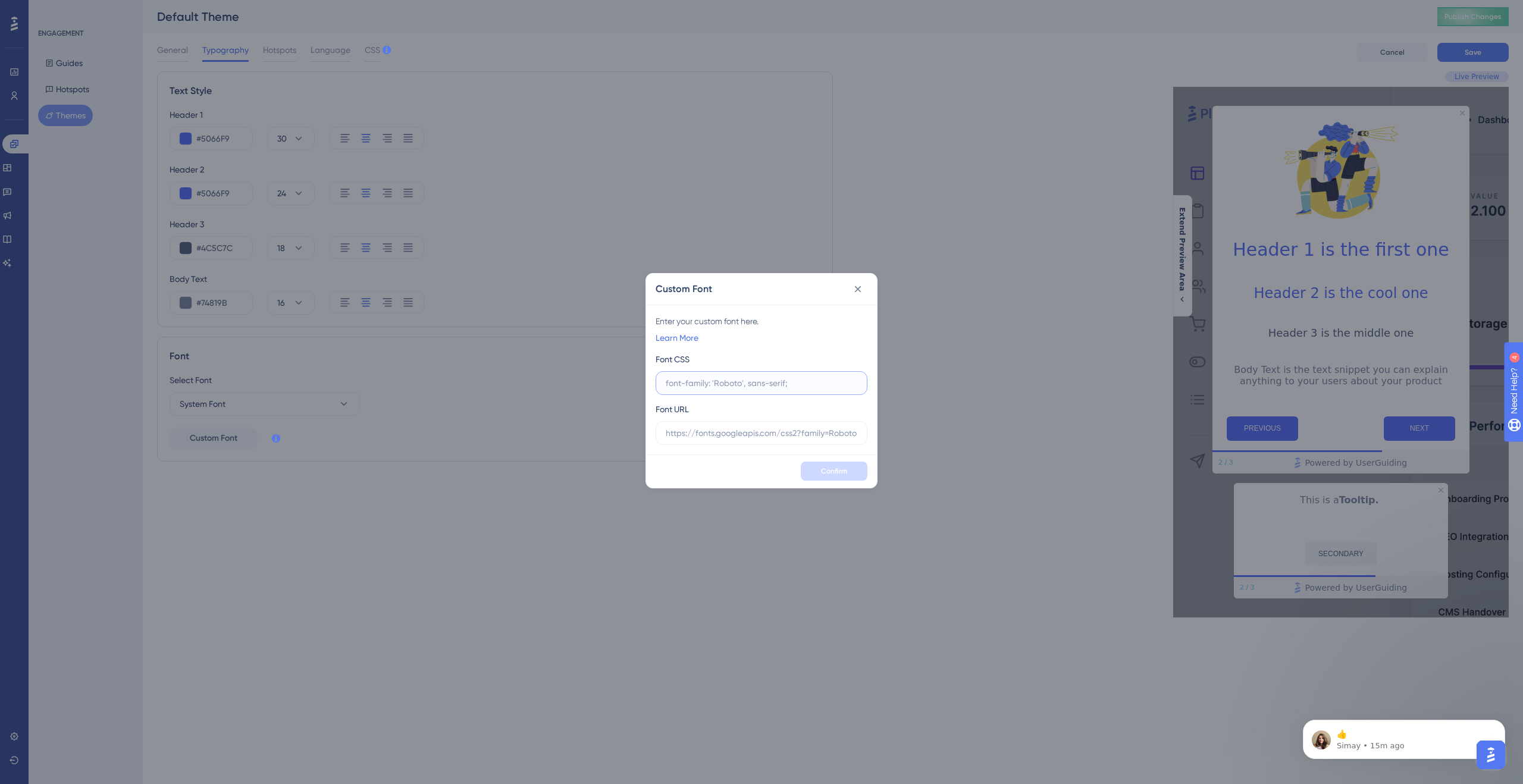
click at [752, 377] on input "text" at bounding box center [762, 382] width 191 height 13
paste input "font-family: "Onest", sans-serif;"
type input "font-family: "Onest", sans-serif;"
click at [798, 435] on input "text" at bounding box center [762, 433] width 191 height 13
paste input "[URL][DOMAIN_NAME]"
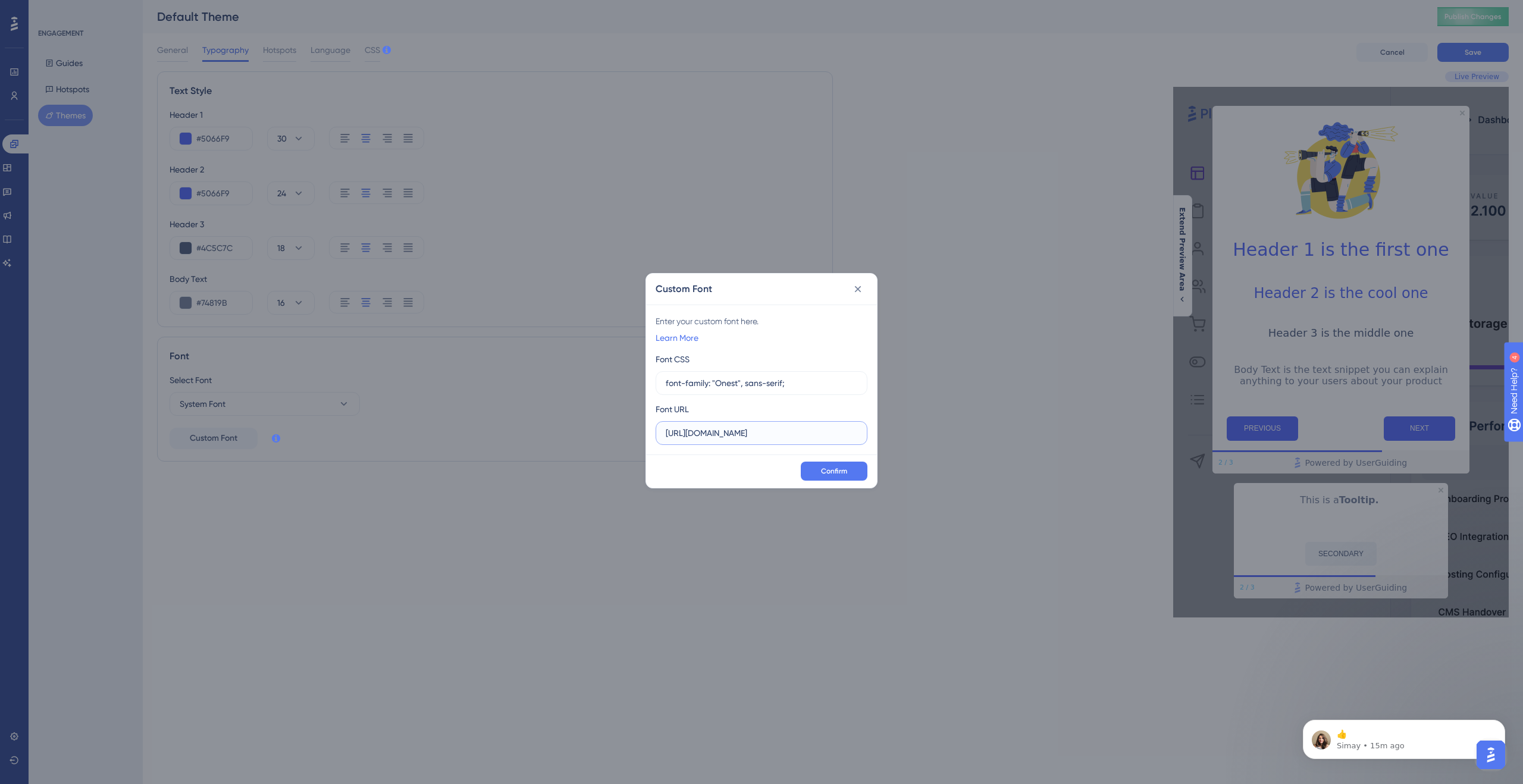
scroll to position [0, 112]
type input "[URL][DOMAIN_NAME]"
click at [830, 471] on span "Confirm" at bounding box center [834, 470] width 26 height 10
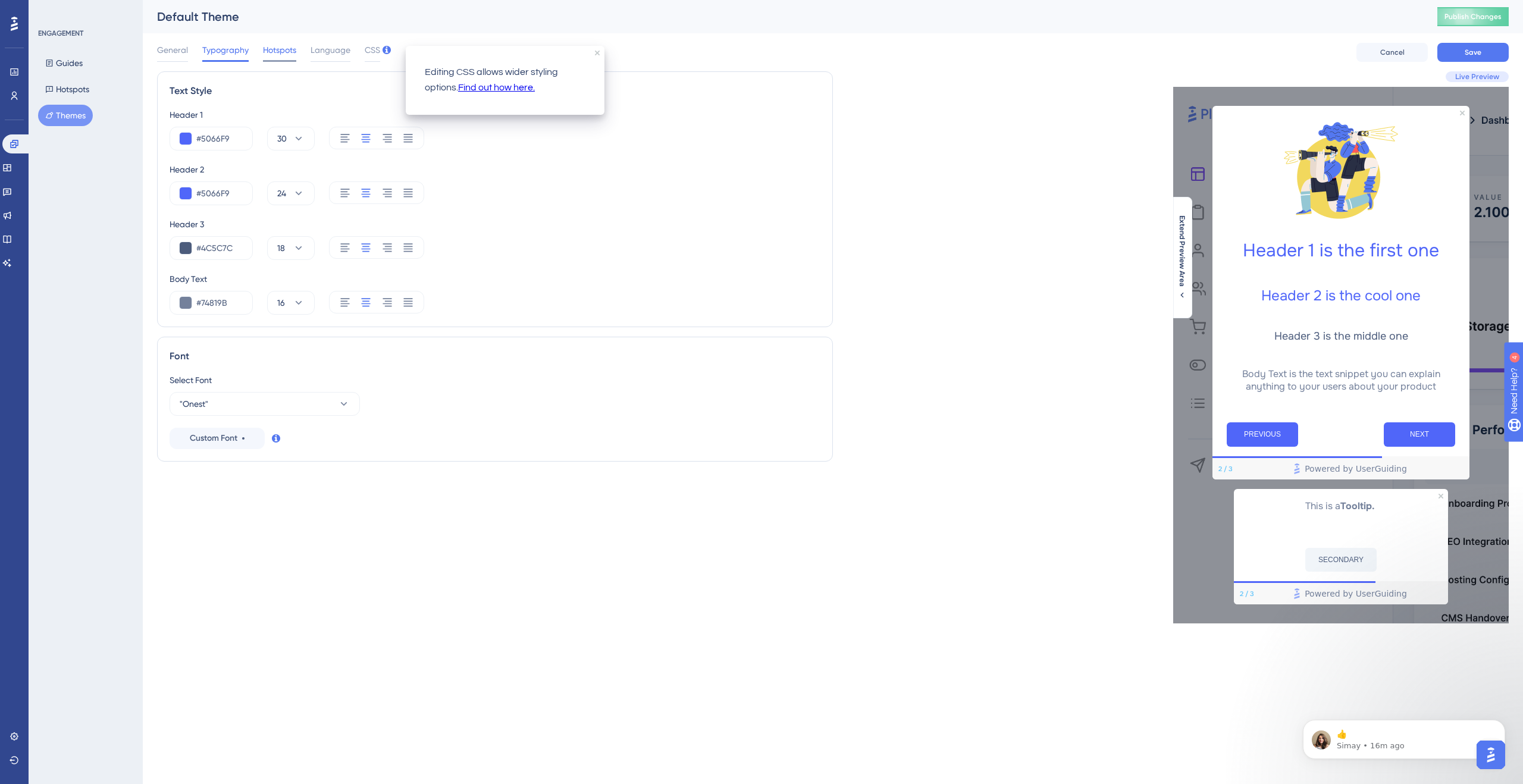
click at [270, 57] on div "Hotspots" at bounding box center [279, 52] width 33 height 19
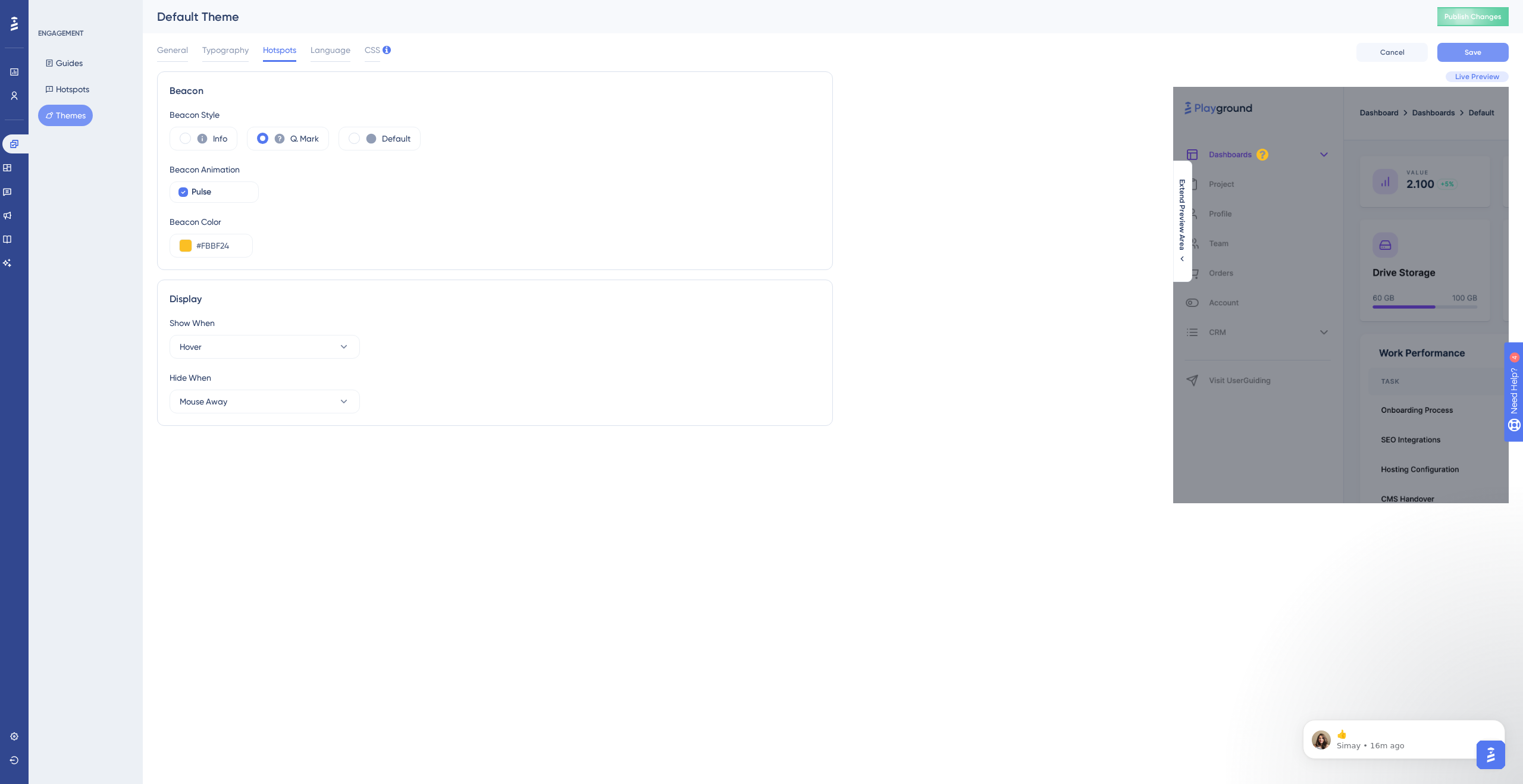
click at [1481, 56] on button "Save" at bounding box center [1473, 52] width 71 height 19
click at [1487, 12] on span "Publish Changes" at bounding box center [1473, 17] width 57 height 10
click at [1455, 12] on span "Publish Changes" at bounding box center [1473, 17] width 57 height 10
